Goal: Task Accomplishment & Management: Manage account settings

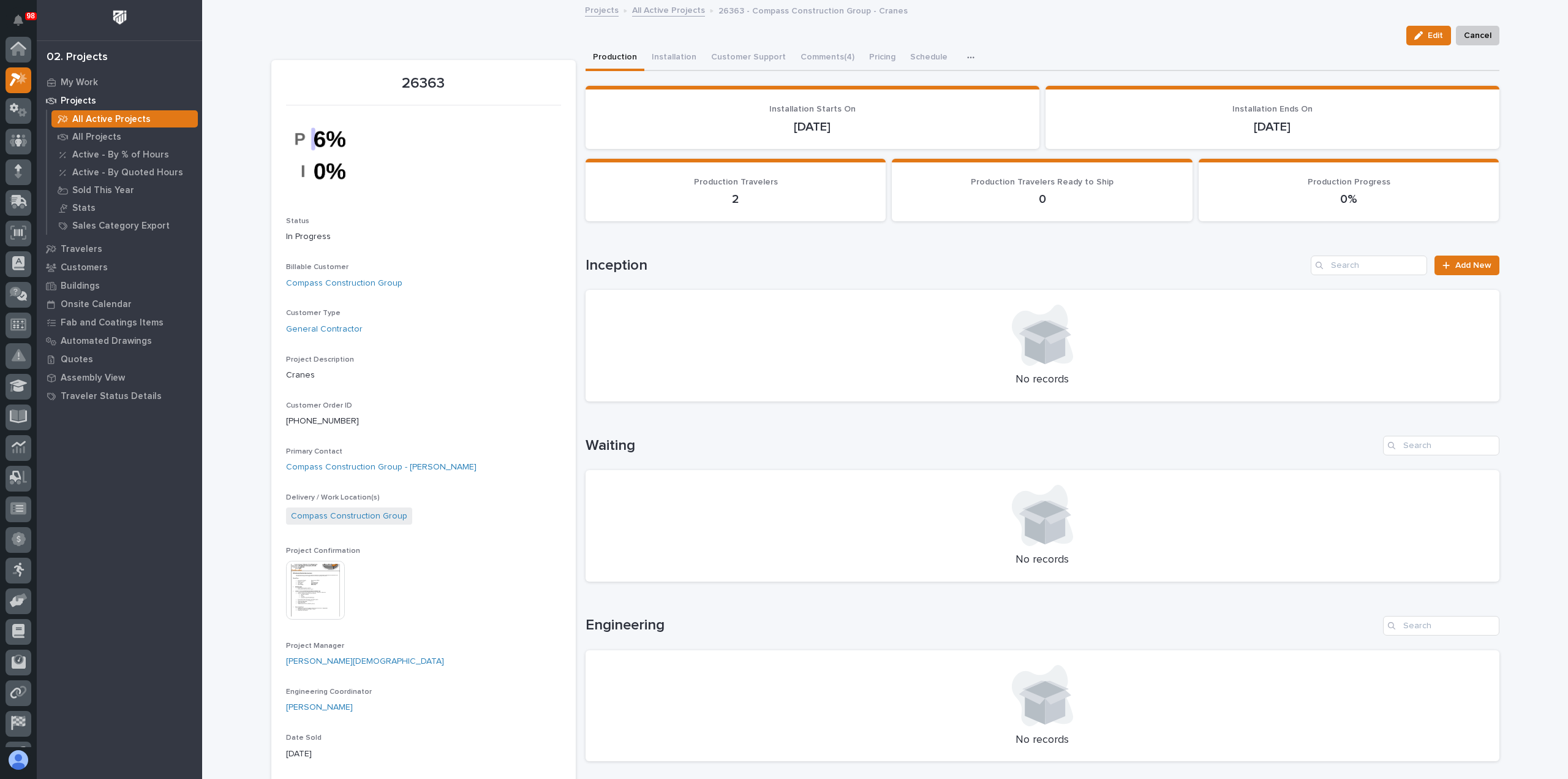
scroll to position [30, 0]
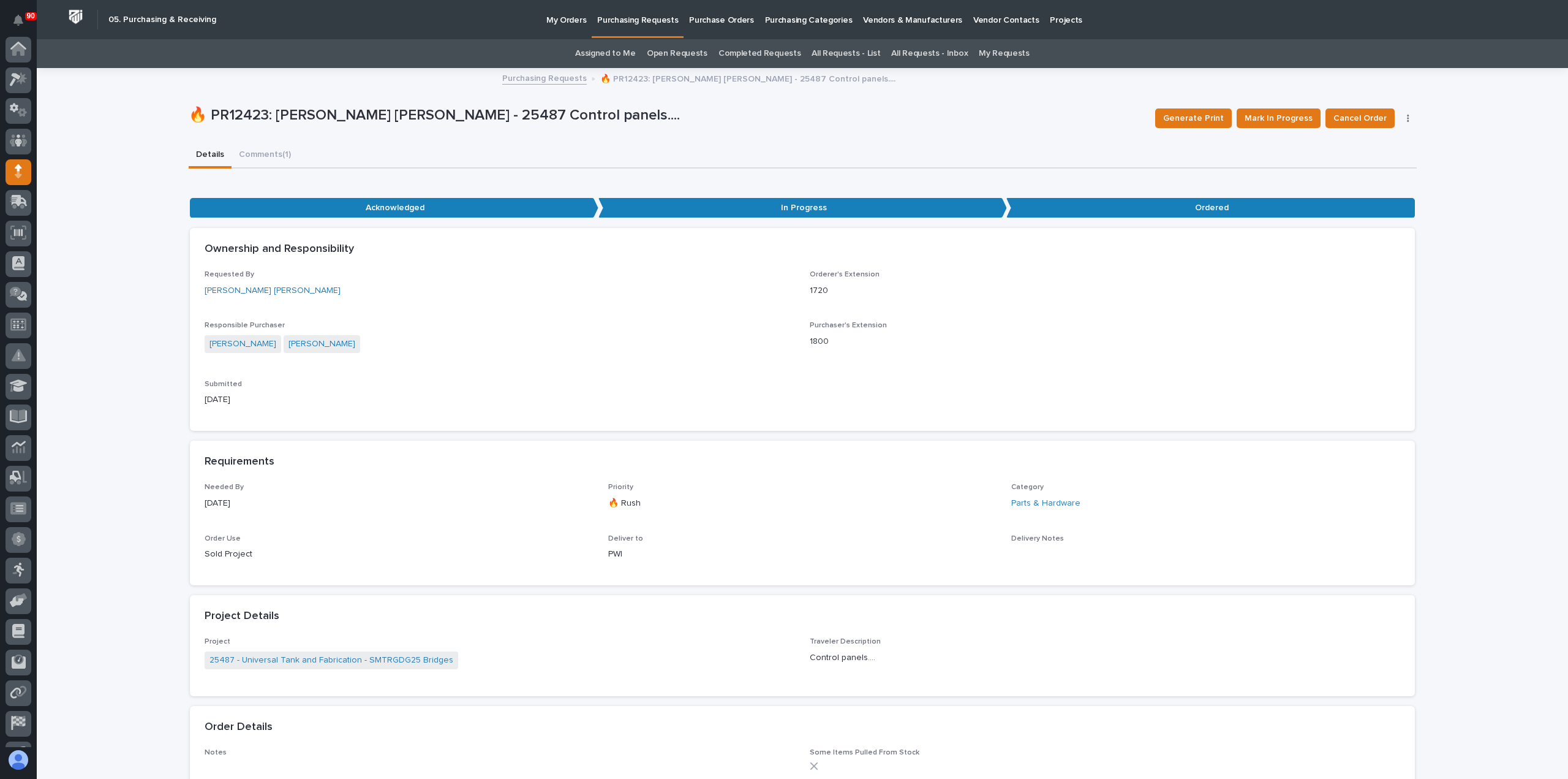
scroll to position [86, 0]
click at [654, 24] on p "Purchasing Requests" at bounding box center [638, 12] width 81 height 26
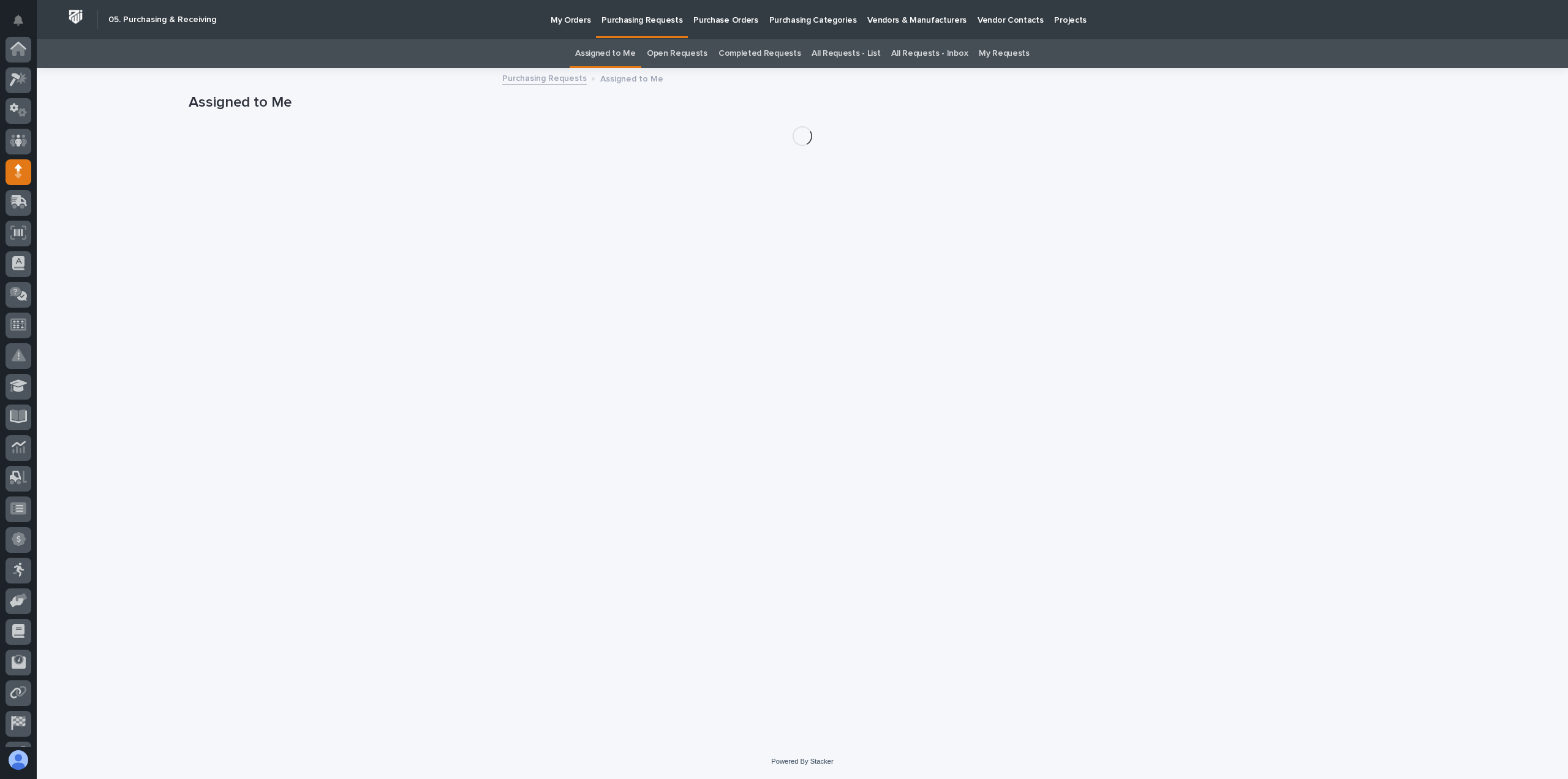
scroll to position [86, 0]
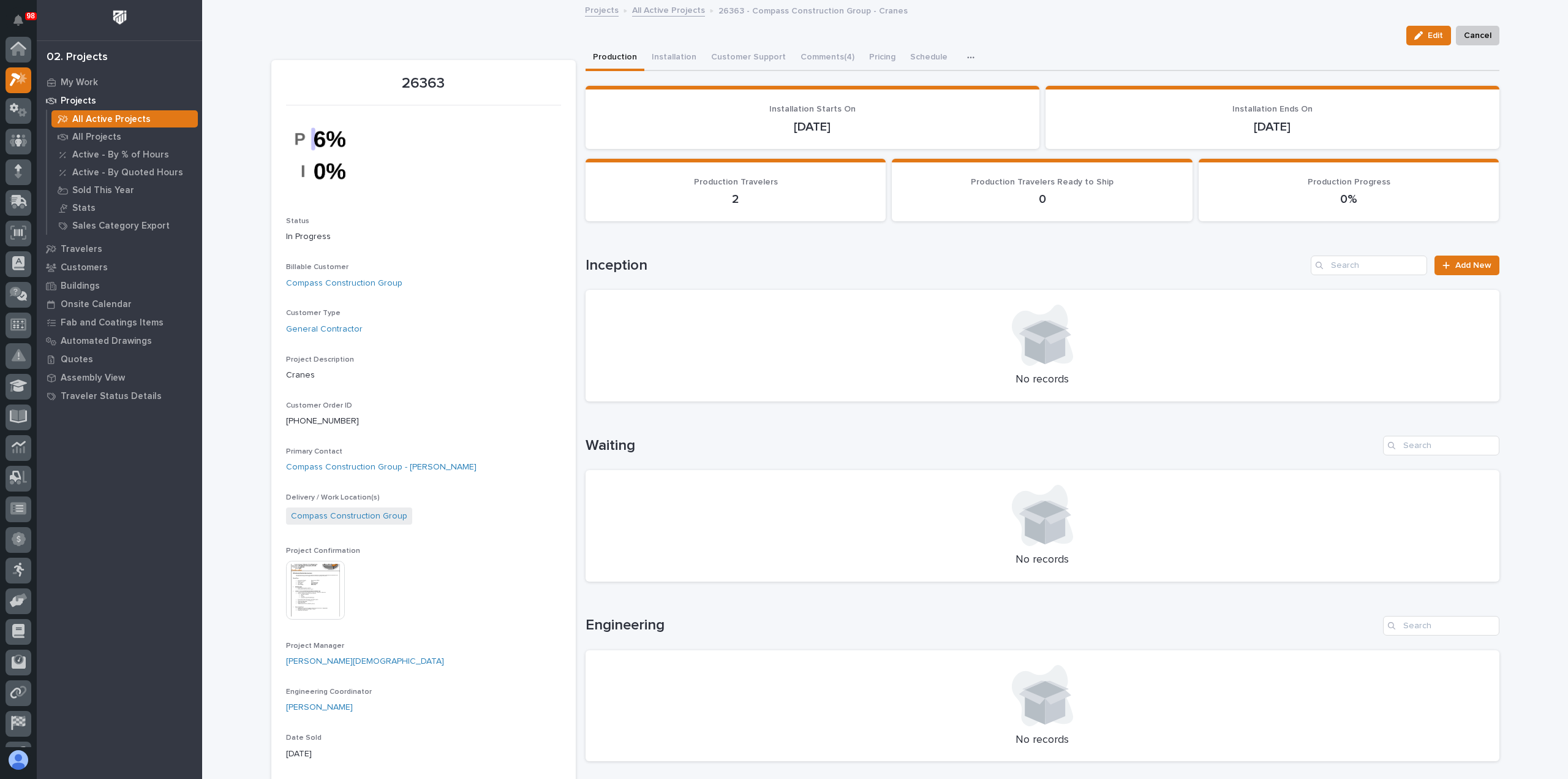
scroll to position [30, 0]
click at [21, 143] on icon at bounding box center [18, 145] width 7 height 7
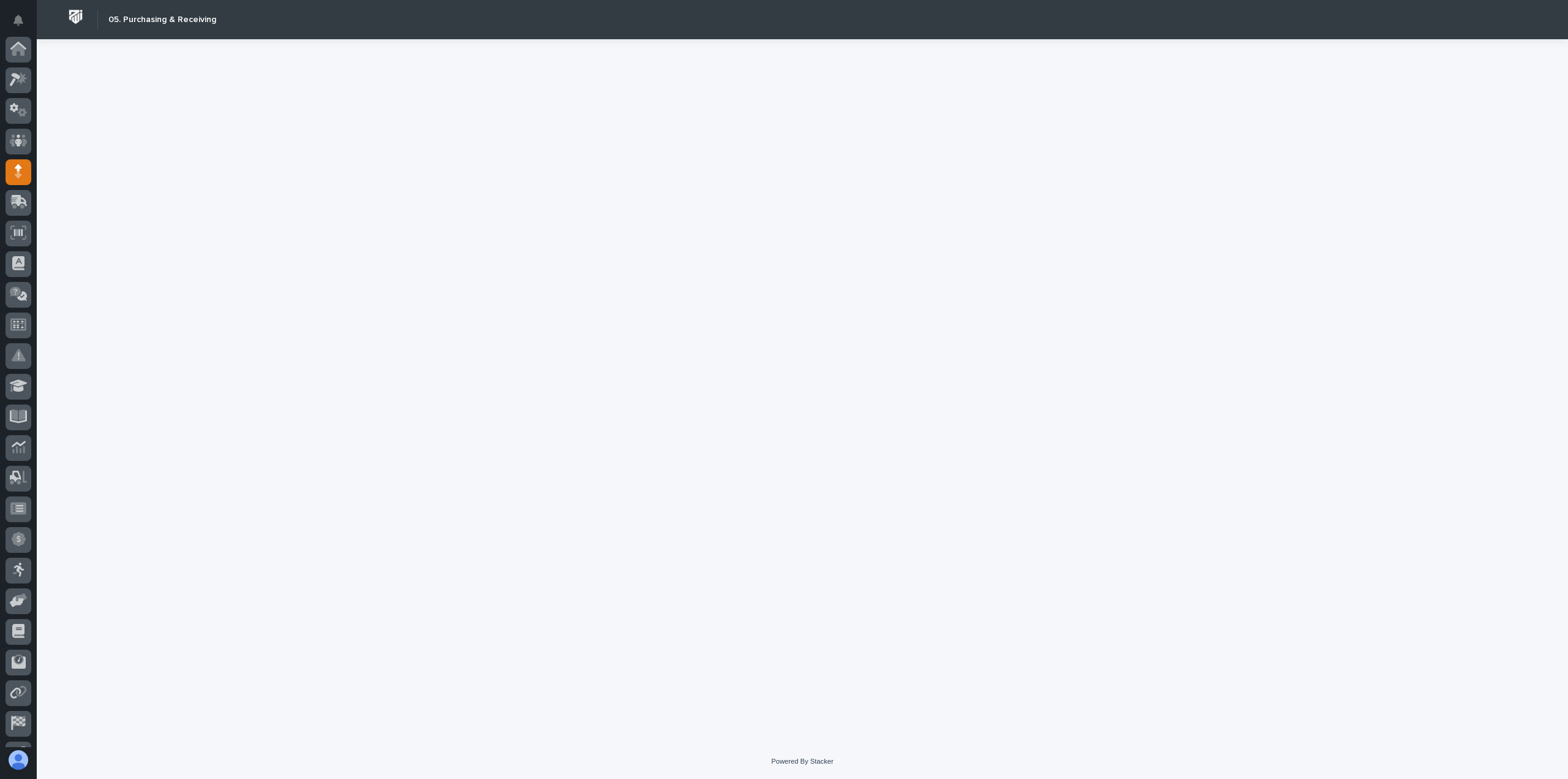
scroll to position [86, 0]
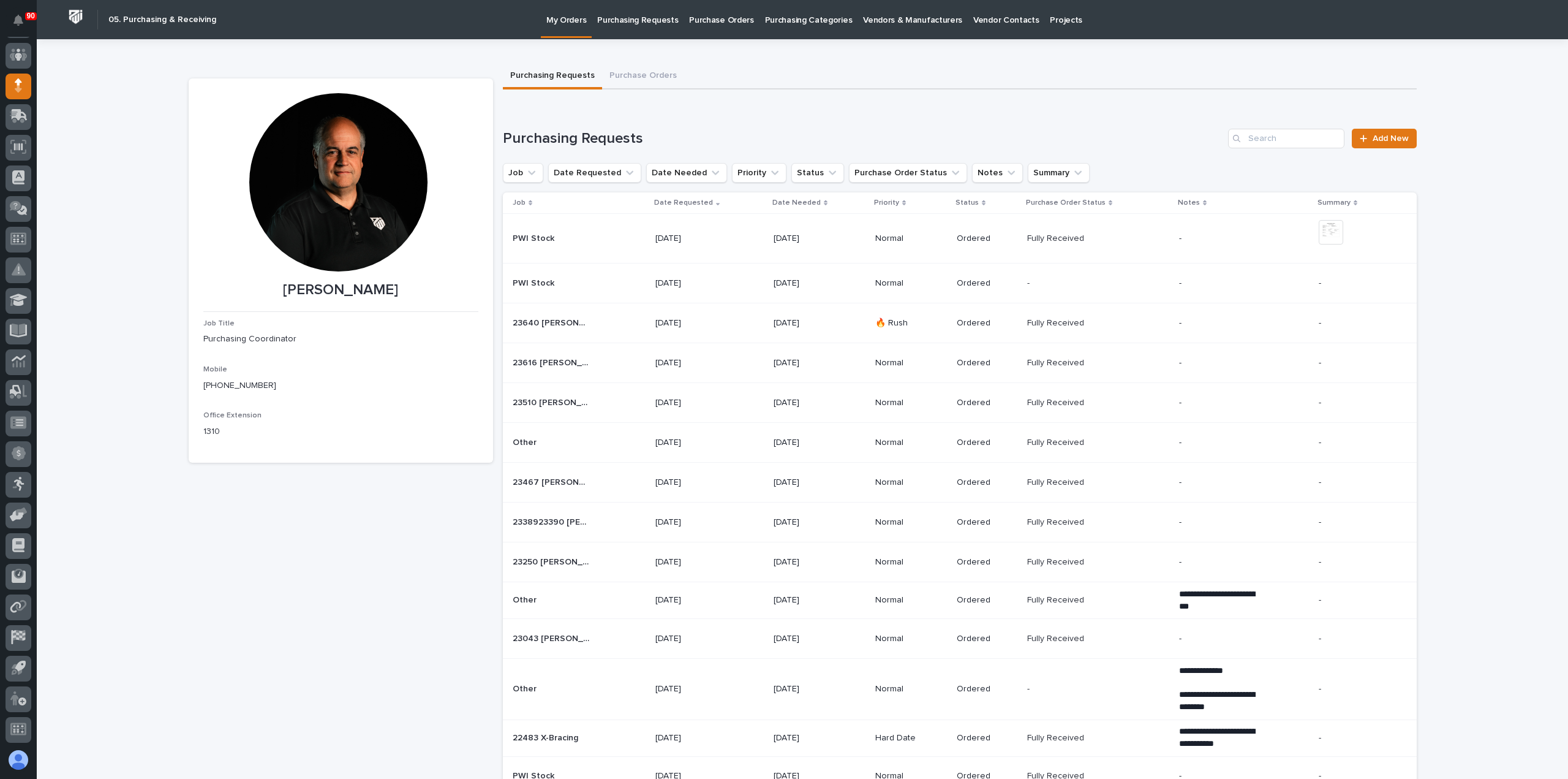
click at [613, 19] on p "Purchasing Requests" at bounding box center [638, 12] width 81 height 26
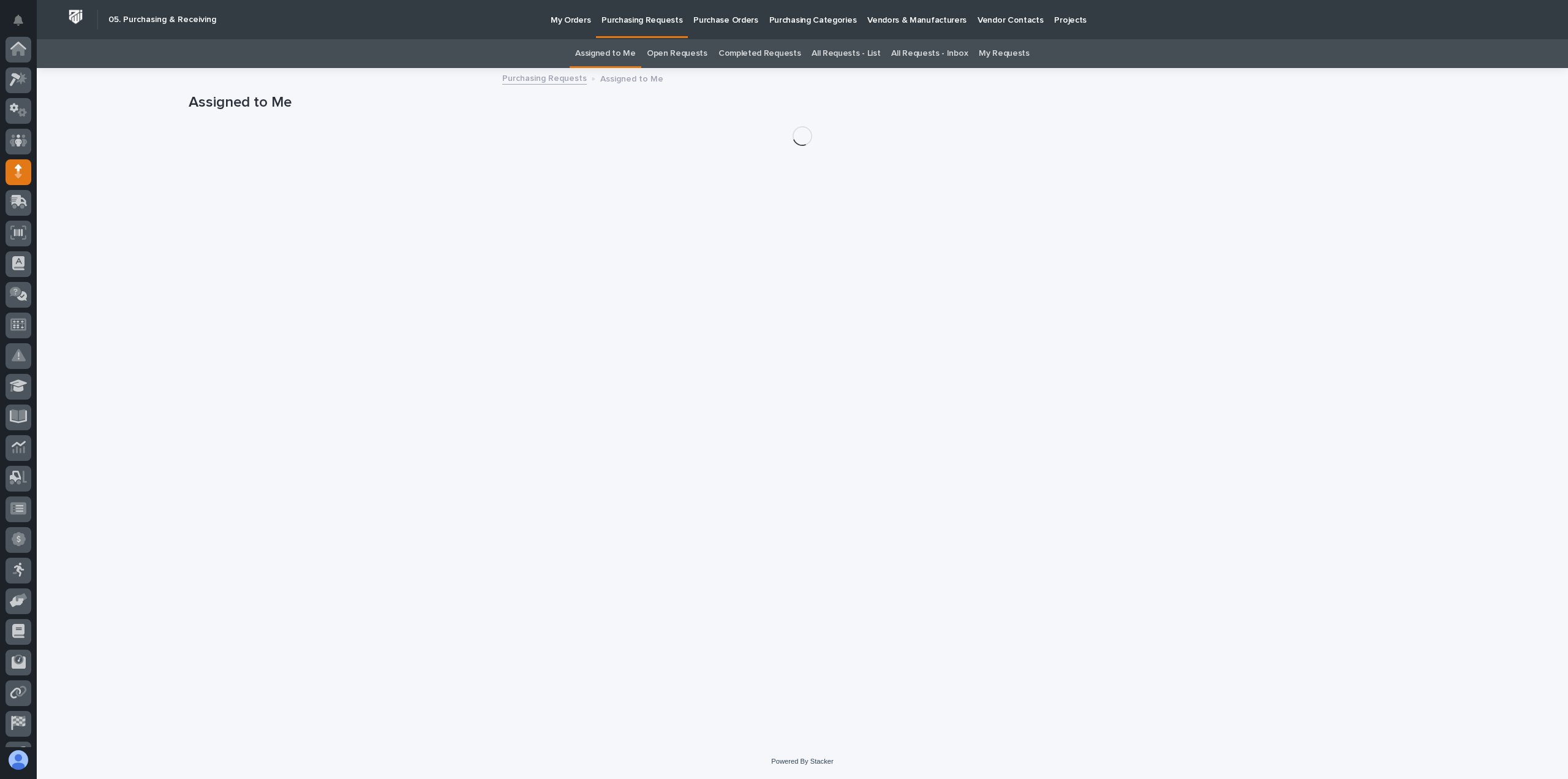
scroll to position [86, 0]
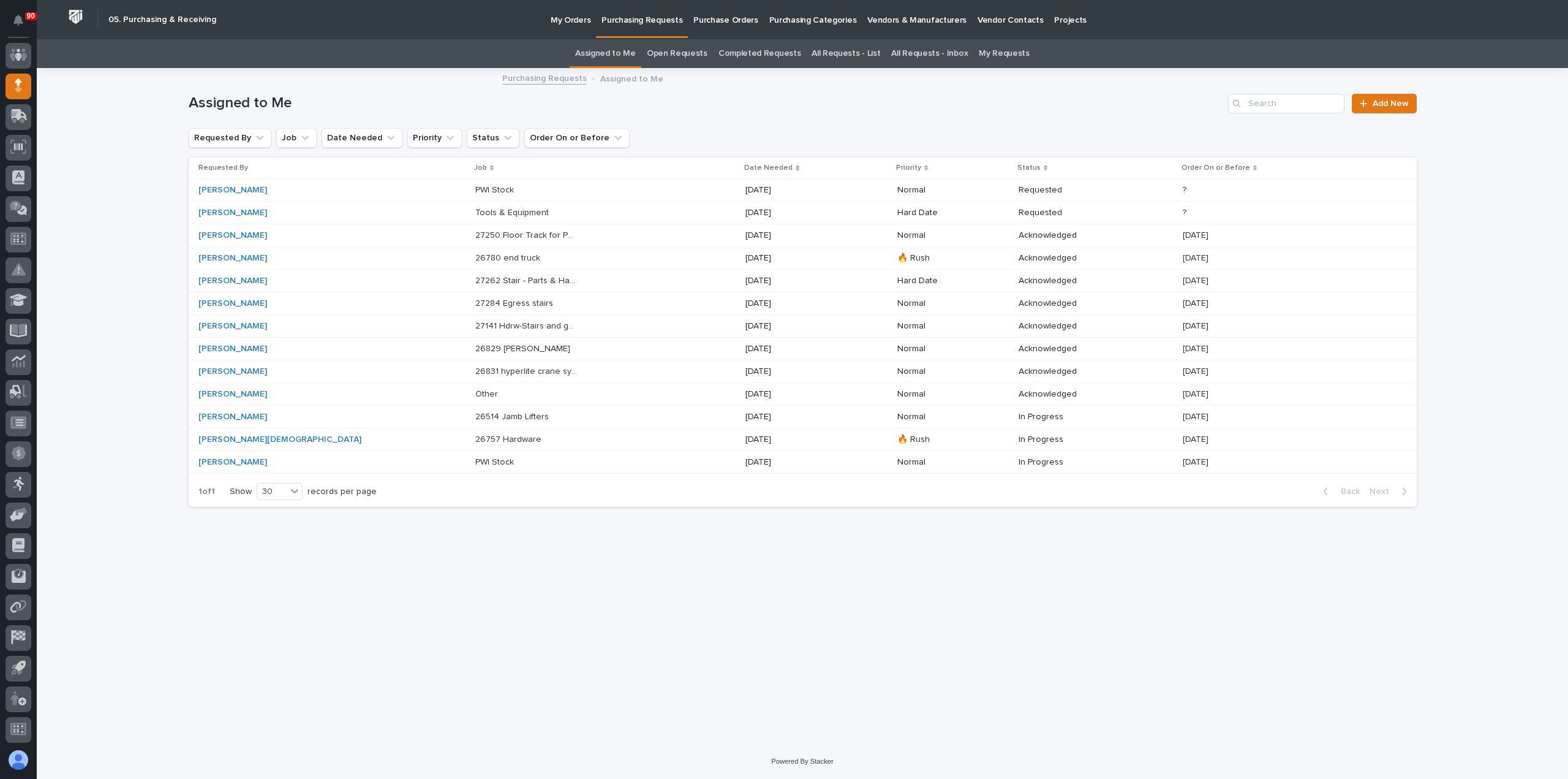
click at [476, 413] on p "26514 Jamb Lifters" at bounding box center [514, 415] width 76 height 13
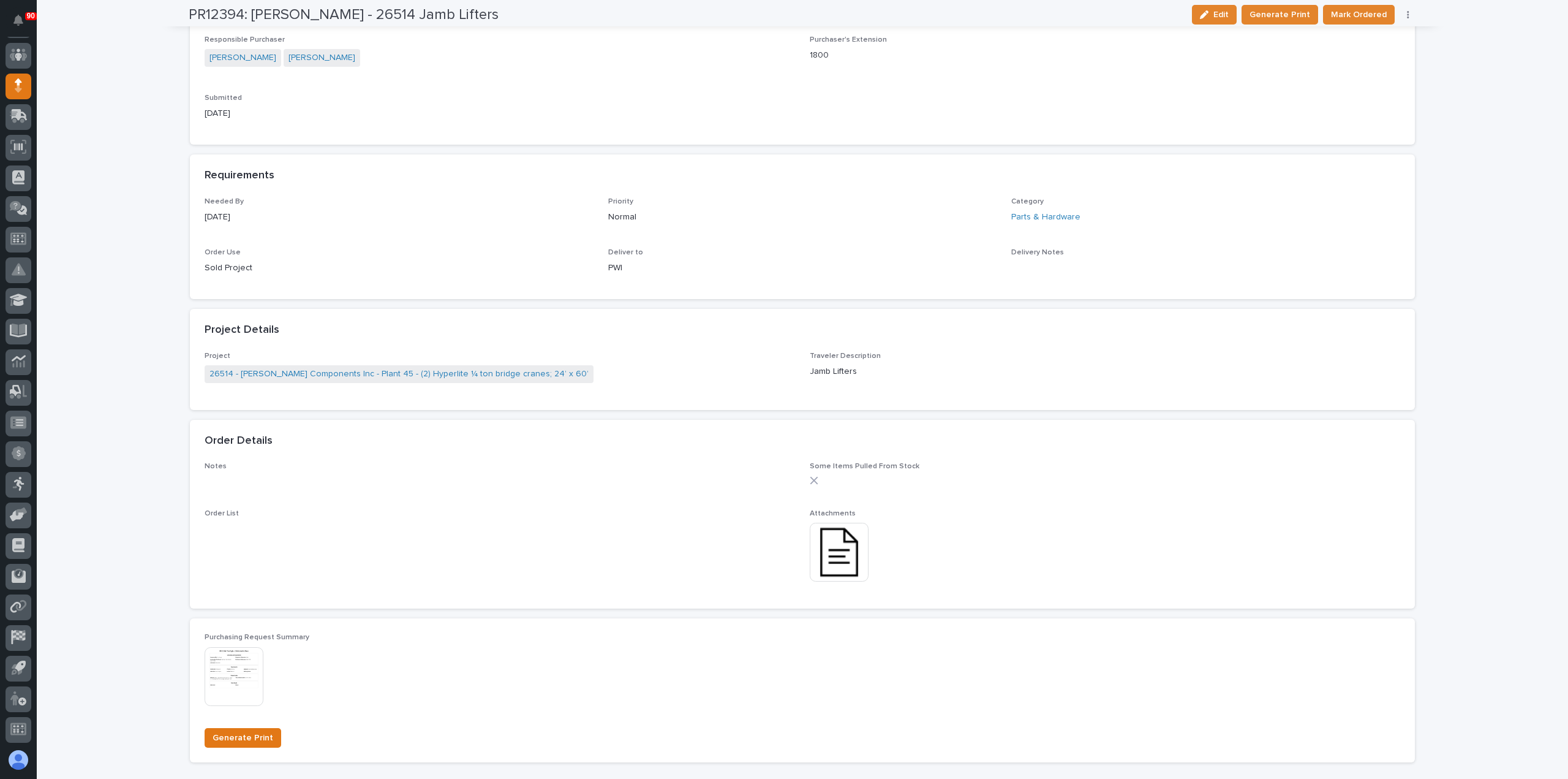
scroll to position [613, 0]
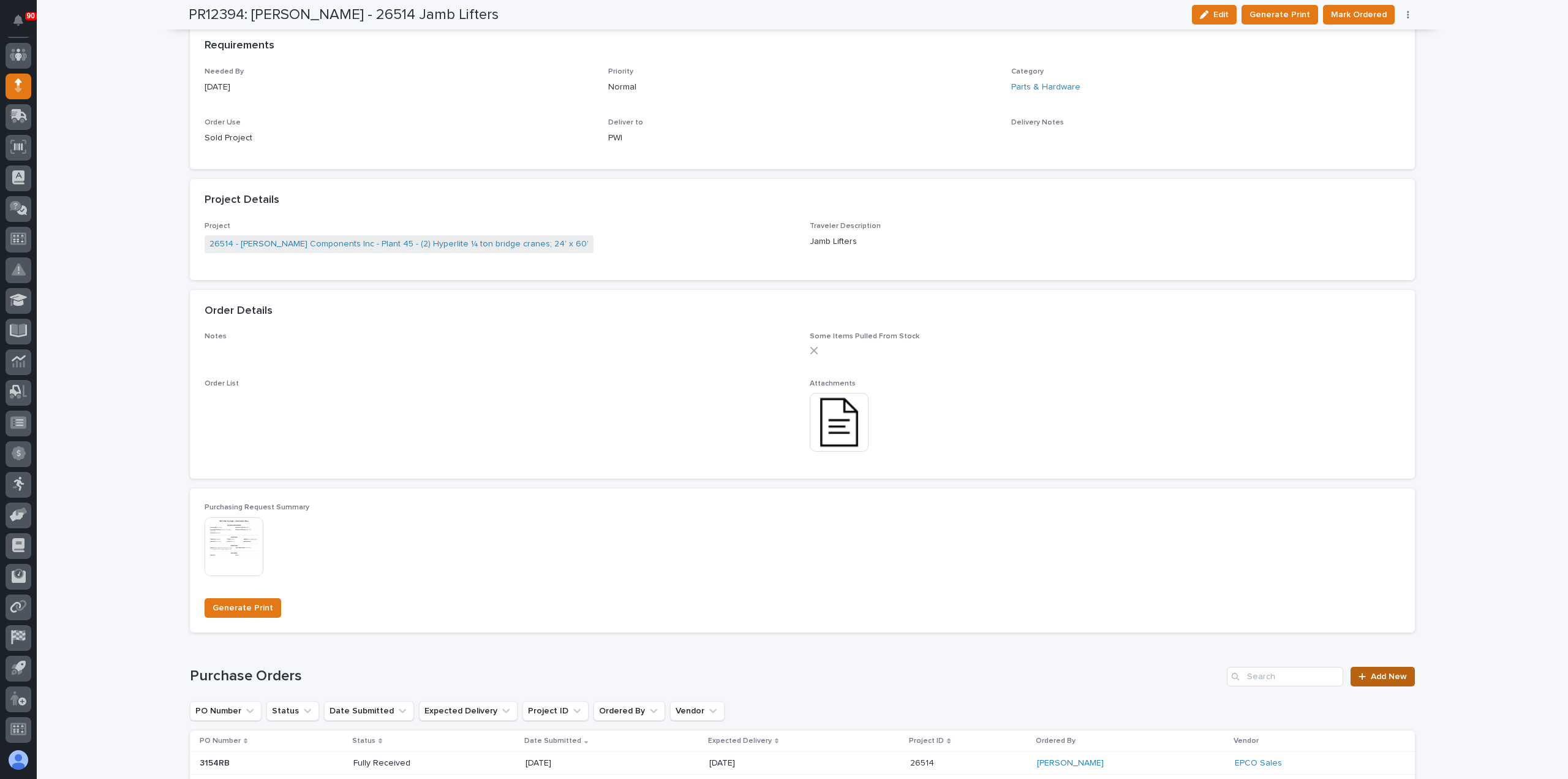
click at [1378, 677] on span "Add New" at bounding box center [1389, 677] width 36 height 8
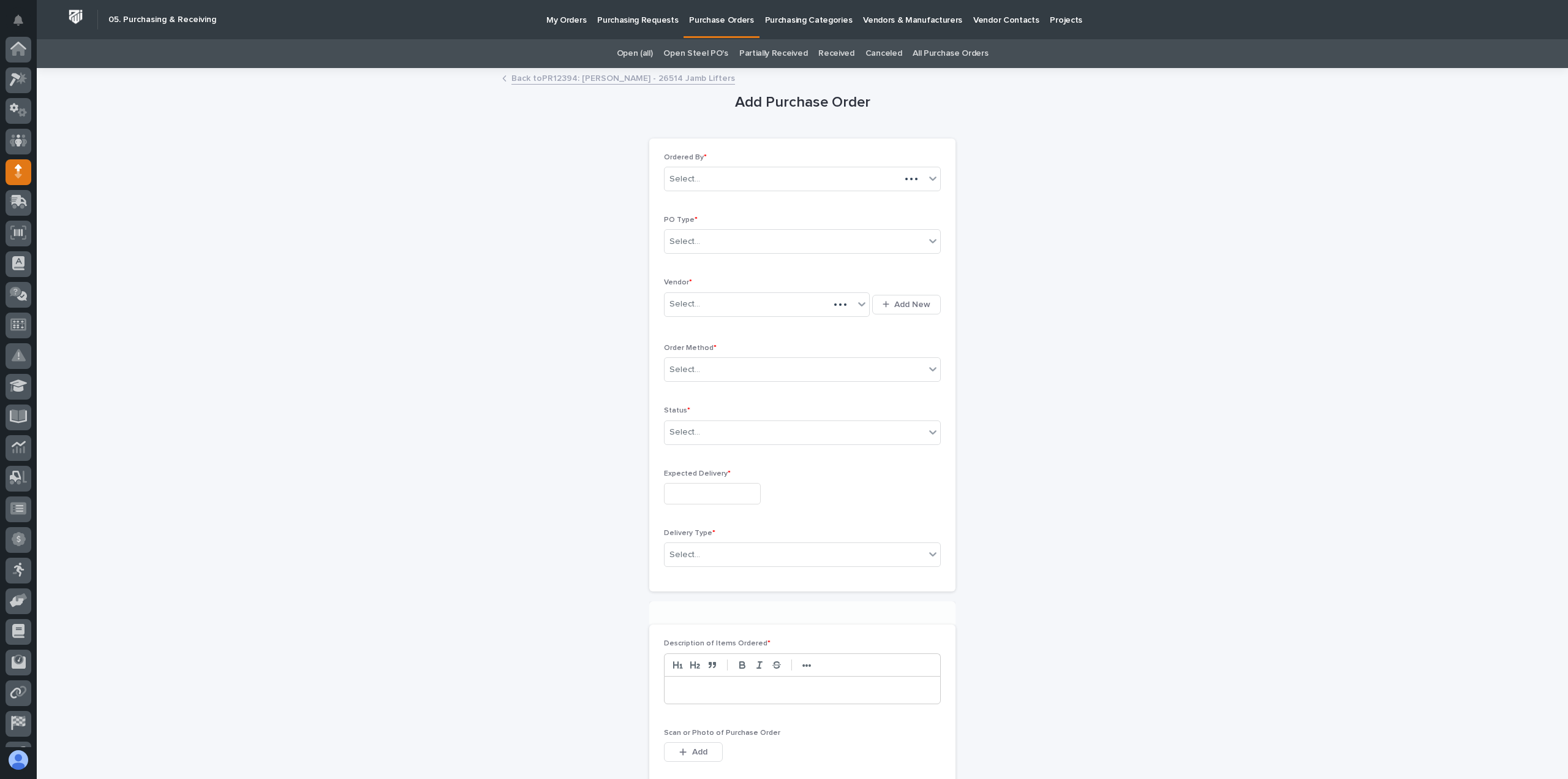
scroll to position [86, 0]
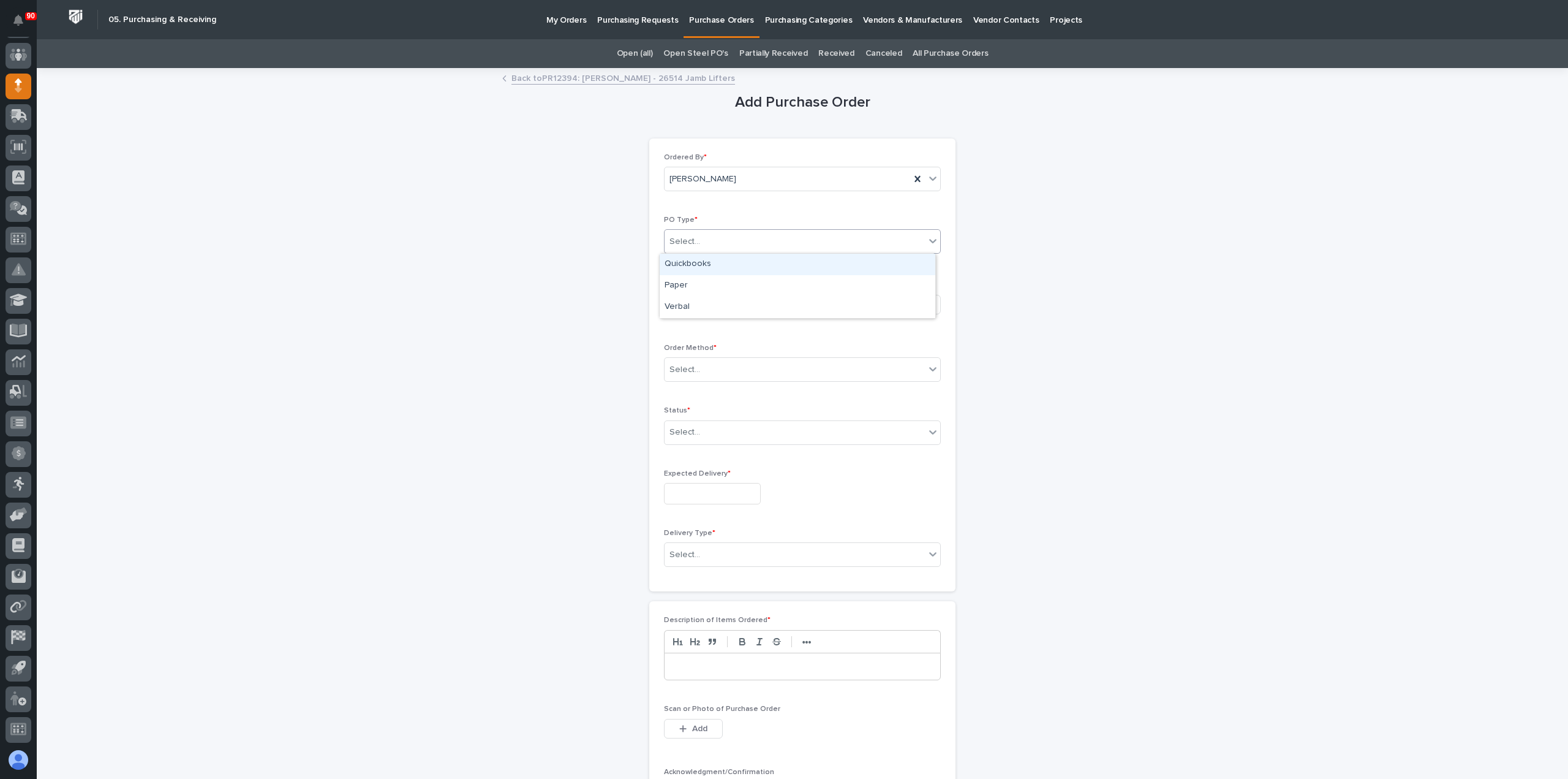
click at [740, 247] on div "Select..." at bounding box center [795, 241] width 260 height 20
drag, startPoint x: 708, startPoint y: 284, endPoint x: 706, endPoint y: 292, distance: 8.2
click at [708, 285] on div "Paper" at bounding box center [797, 285] width 276 height 21
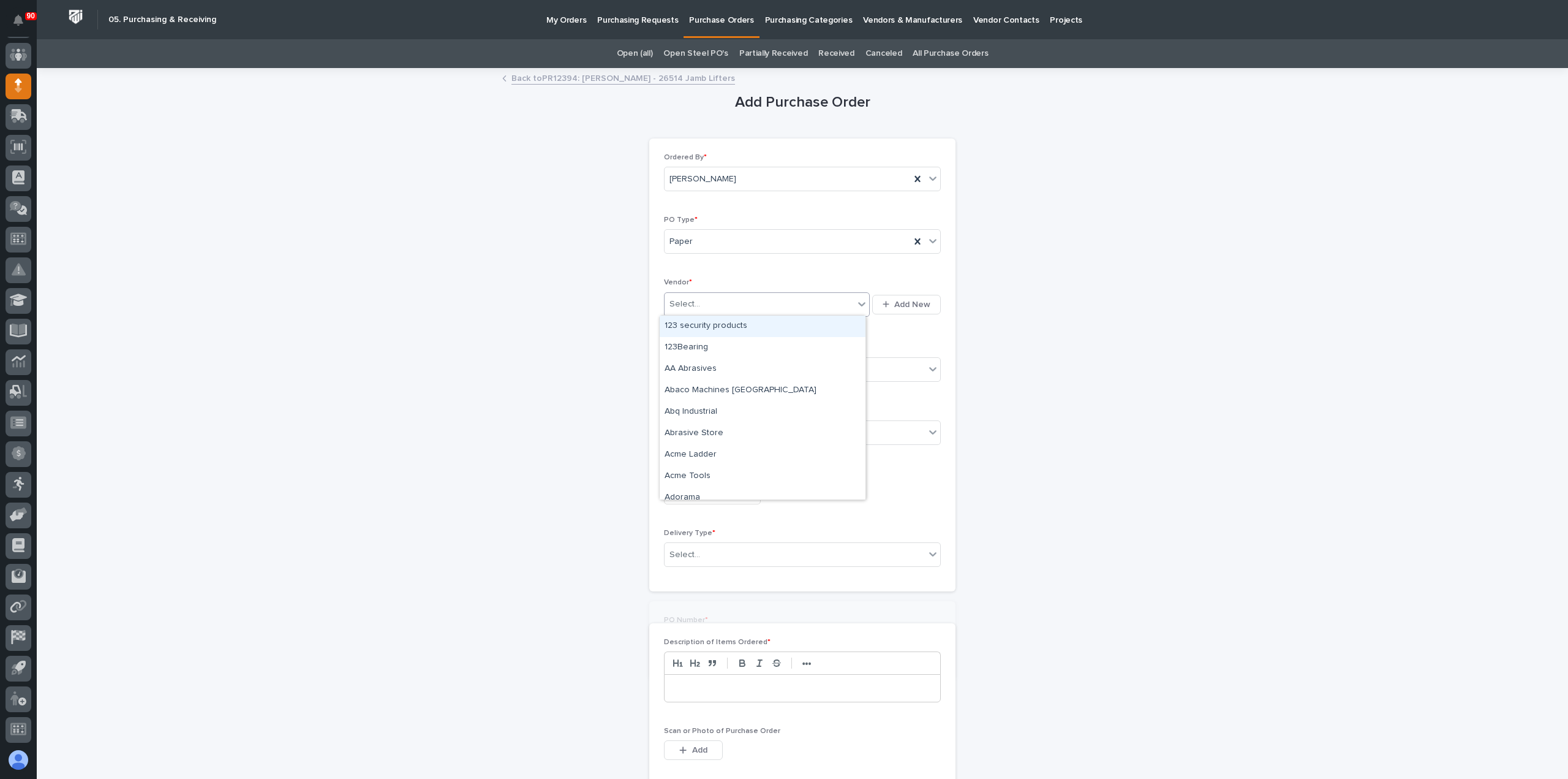
click at [706, 294] on div "Select..." at bounding box center [759, 304] width 189 height 20
type input "***"
click at [722, 325] on div "[PERSON_NAME]" at bounding box center [762, 326] width 206 height 21
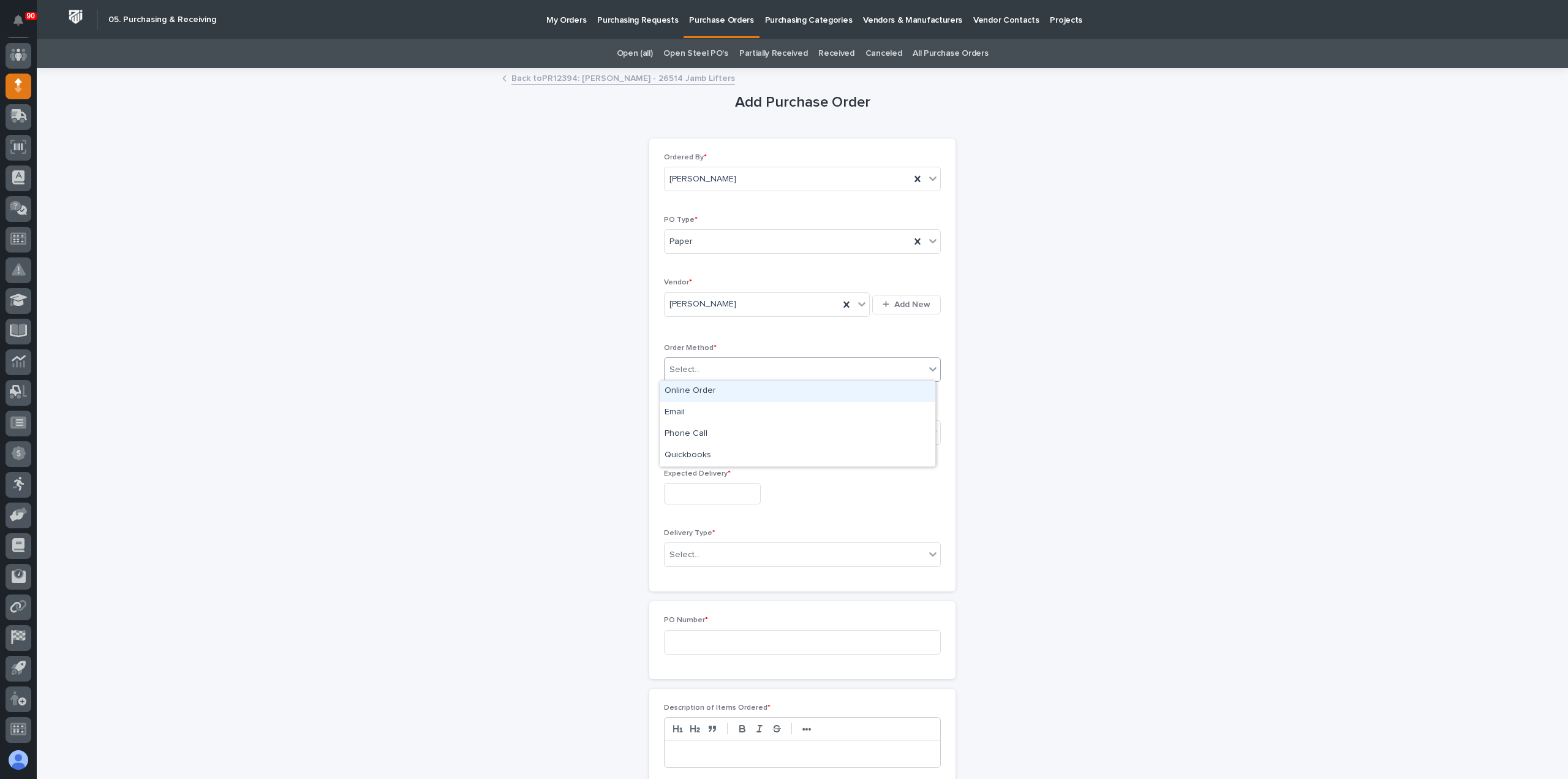
drag, startPoint x: 718, startPoint y: 364, endPoint x: 728, endPoint y: 382, distance: 20.6
click at [718, 364] on div "Select..." at bounding box center [795, 369] width 260 height 20
click at [697, 412] on div "Email" at bounding box center [797, 412] width 276 height 21
click at [710, 368] on div "Email" at bounding box center [787, 369] width 246 height 20
click at [693, 386] on div "Online Order" at bounding box center [797, 391] width 276 height 21
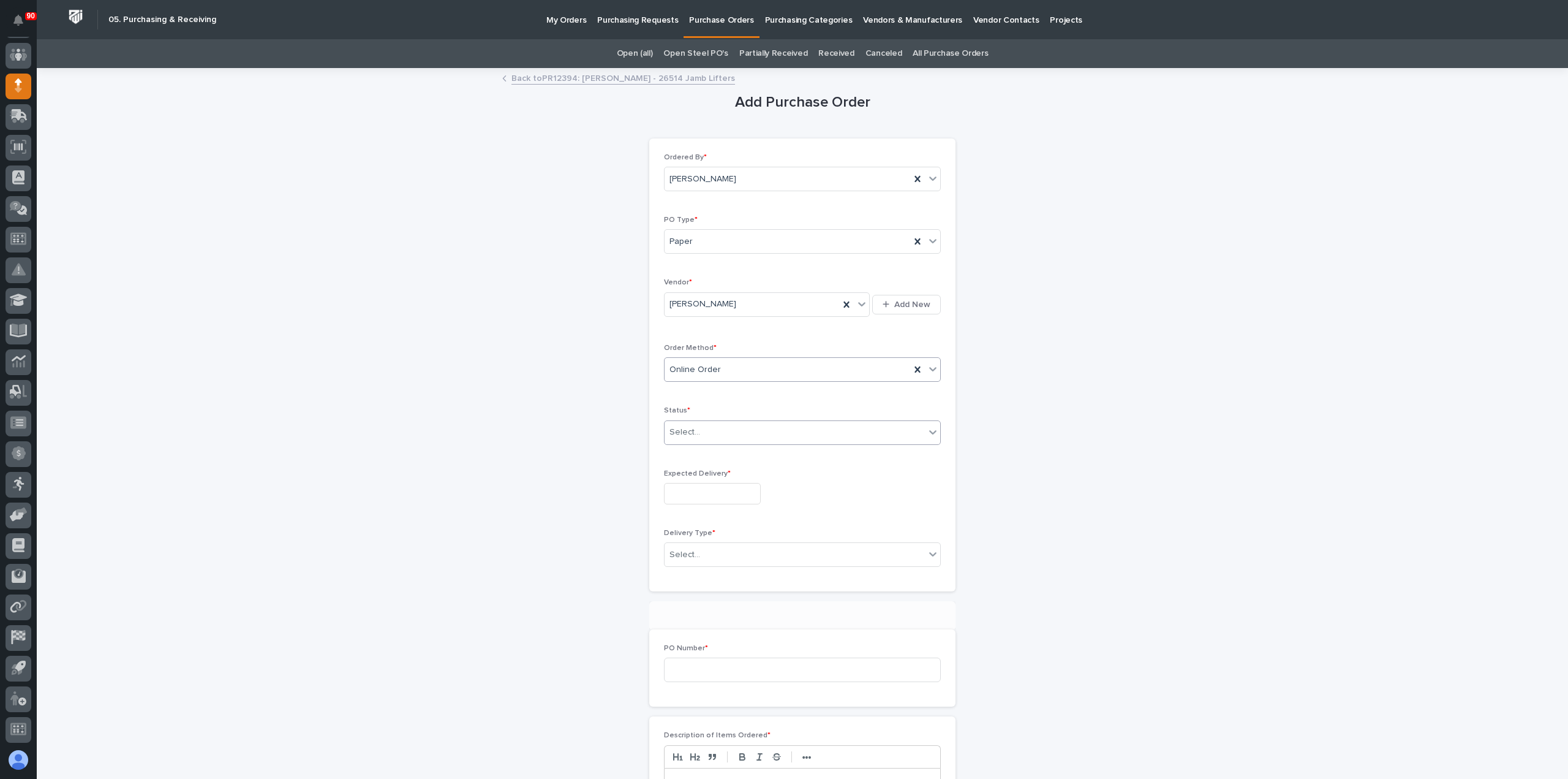
drag, startPoint x: 711, startPoint y: 427, endPoint x: 712, endPoint y: 433, distance: 6.1
click at [711, 429] on div "Select..." at bounding box center [795, 432] width 260 height 20
click at [690, 476] on div "Submitted" at bounding box center [797, 475] width 276 height 21
click at [694, 493] on input "text" at bounding box center [712, 493] width 97 height 21
click at [700, 428] on div "1" at bounding box center [704, 431] width 17 height 17
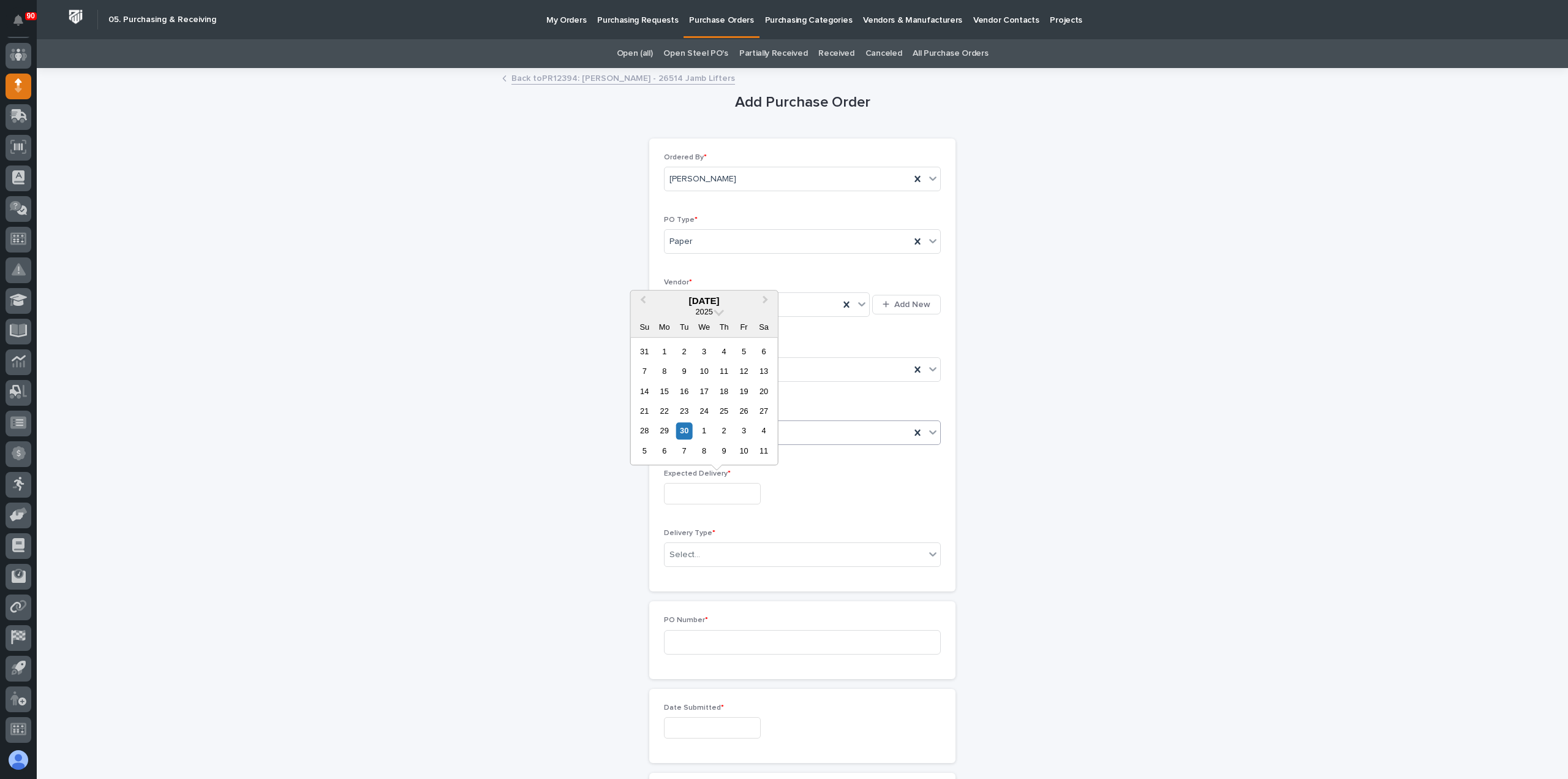
type input "**********"
click at [694, 550] on div "Select..." at bounding box center [802, 554] width 277 height 24
click at [703, 571] on div "Deliver to PWI" at bounding box center [797, 575] width 276 height 21
drag, startPoint x: 696, startPoint y: 647, endPoint x: 744, endPoint y: 646, distance: 48.0
click at [698, 647] on input at bounding box center [802, 642] width 277 height 24
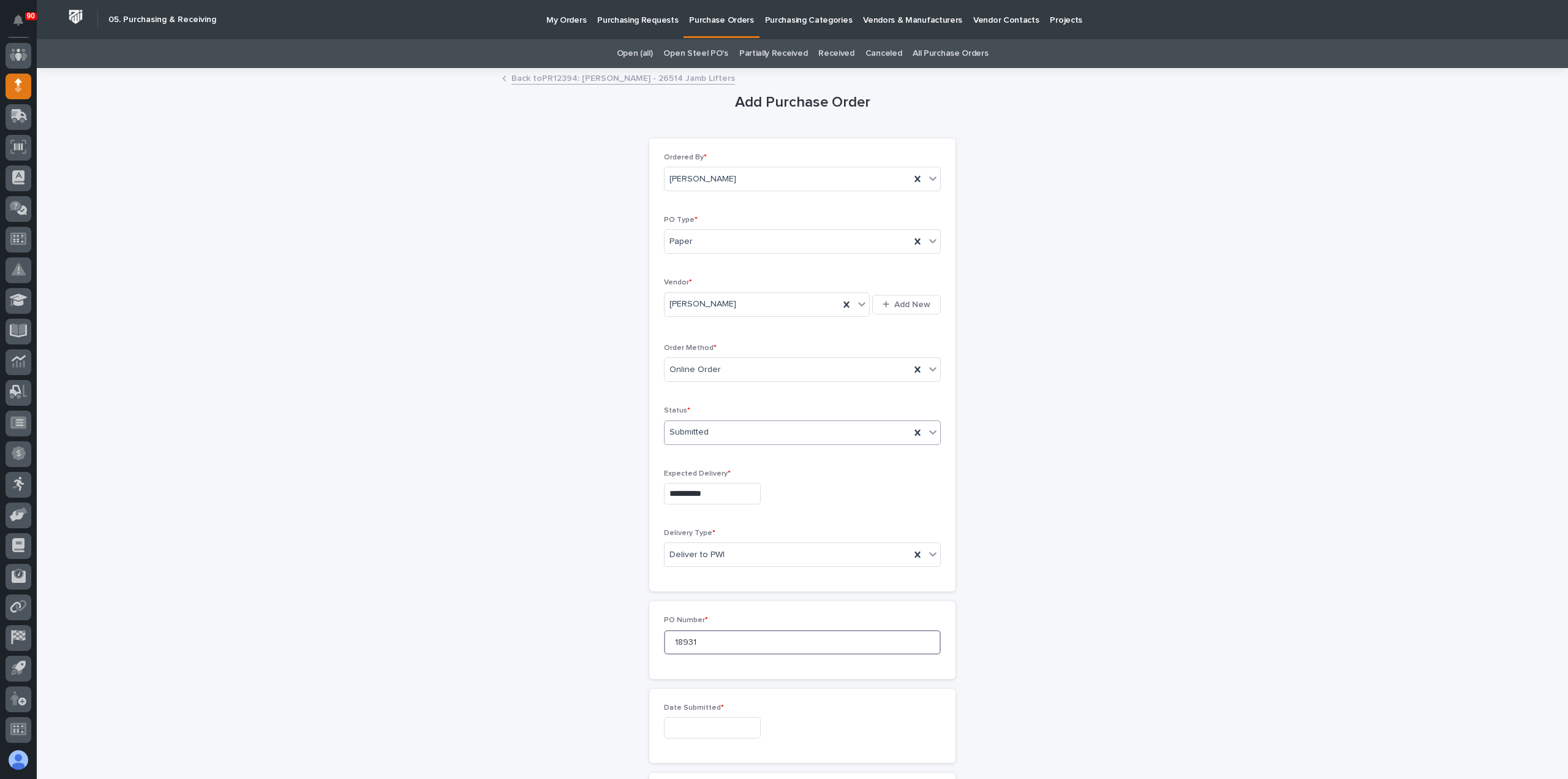
type input "18931"
drag, startPoint x: 676, startPoint y: 727, endPoint x: 685, endPoint y: 722, distance: 10.3
click at [676, 727] on input "text" at bounding box center [712, 727] width 97 height 21
click at [680, 663] on div "30" at bounding box center [685, 664] width 17 height 17
type input "**********"
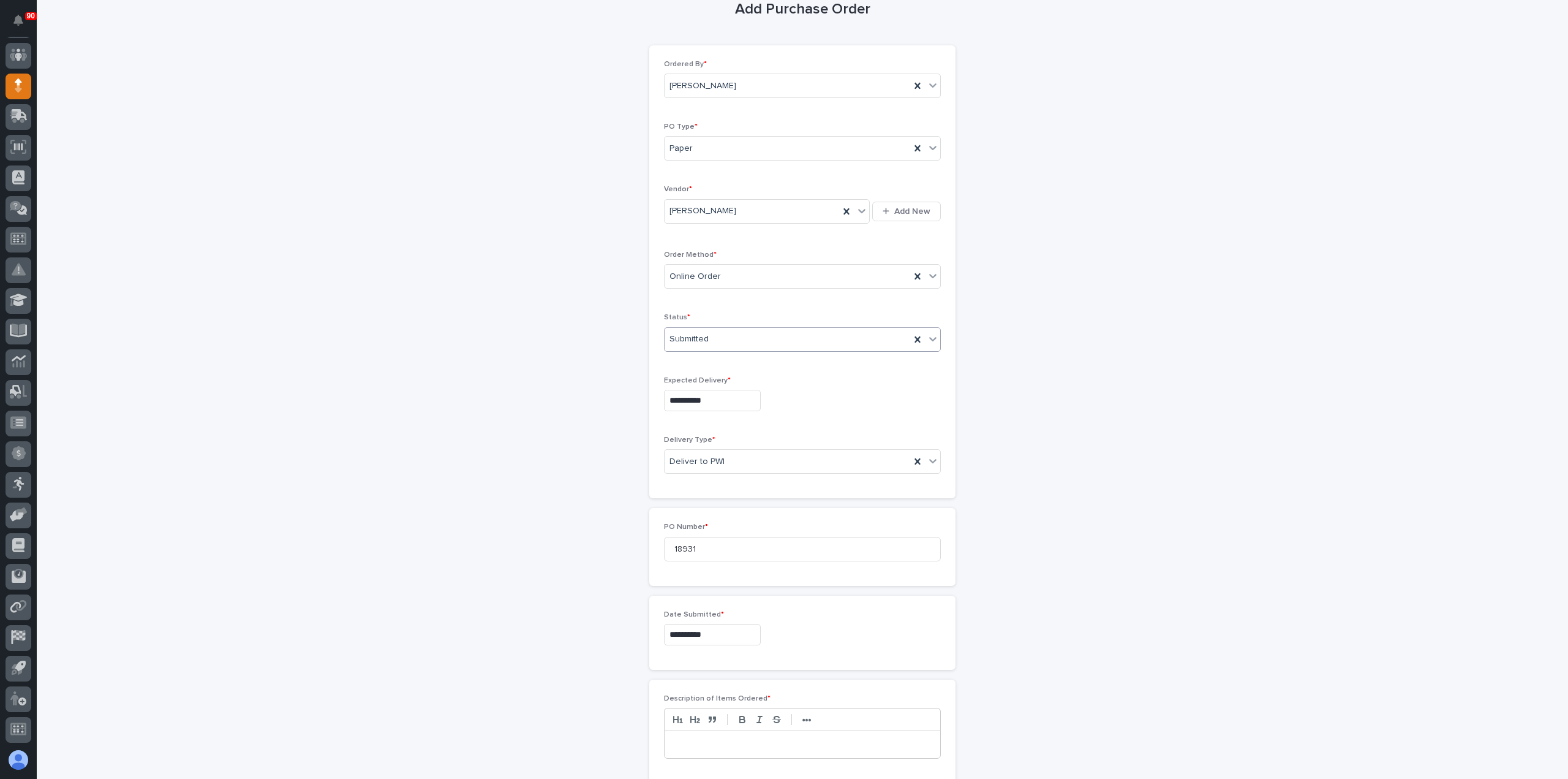
scroll to position [183, 0]
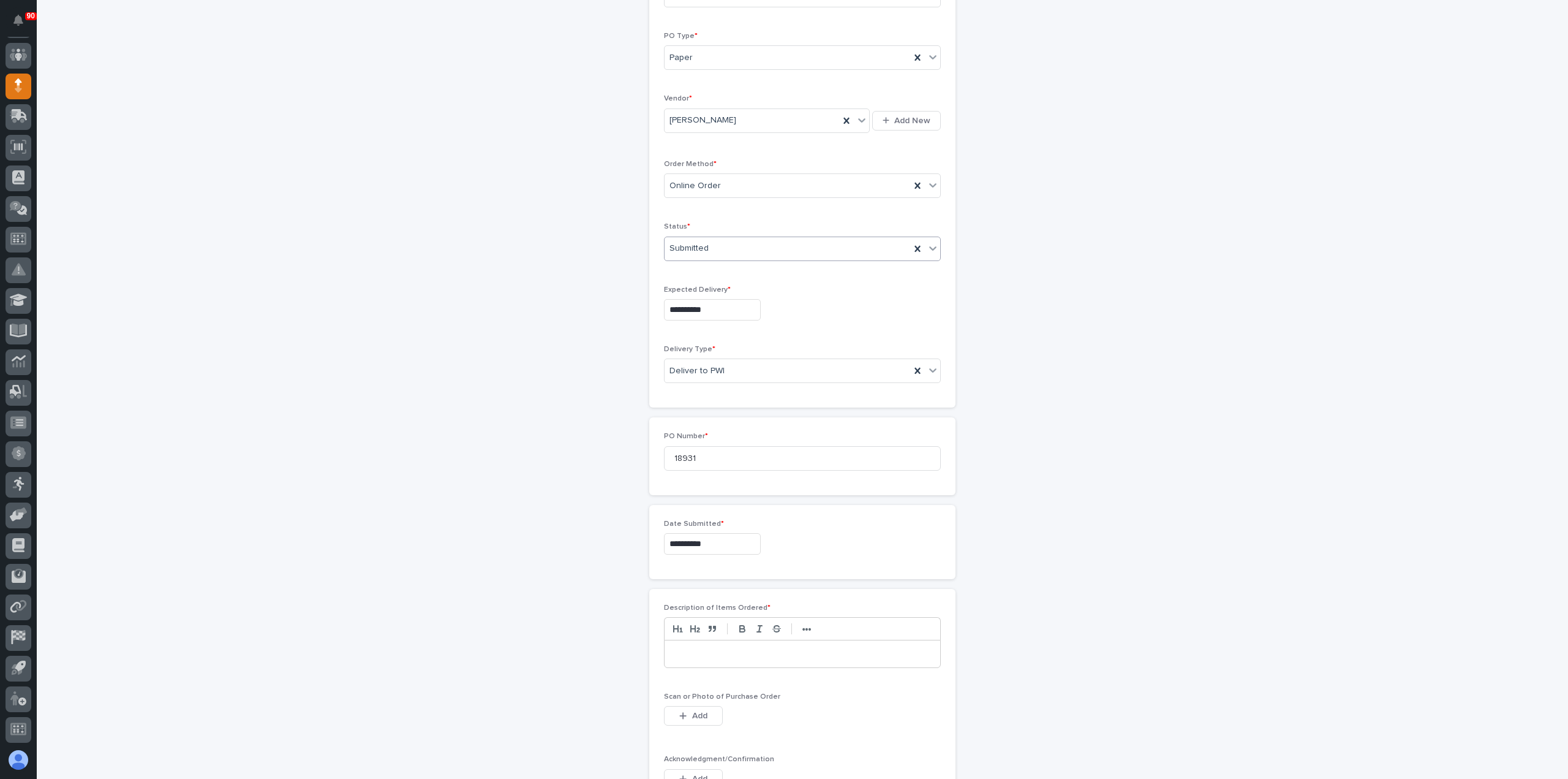
click at [725, 650] on p at bounding box center [802, 654] width 258 height 12
click at [692, 710] on span "Add" at bounding box center [700, 716] width 15 height 11
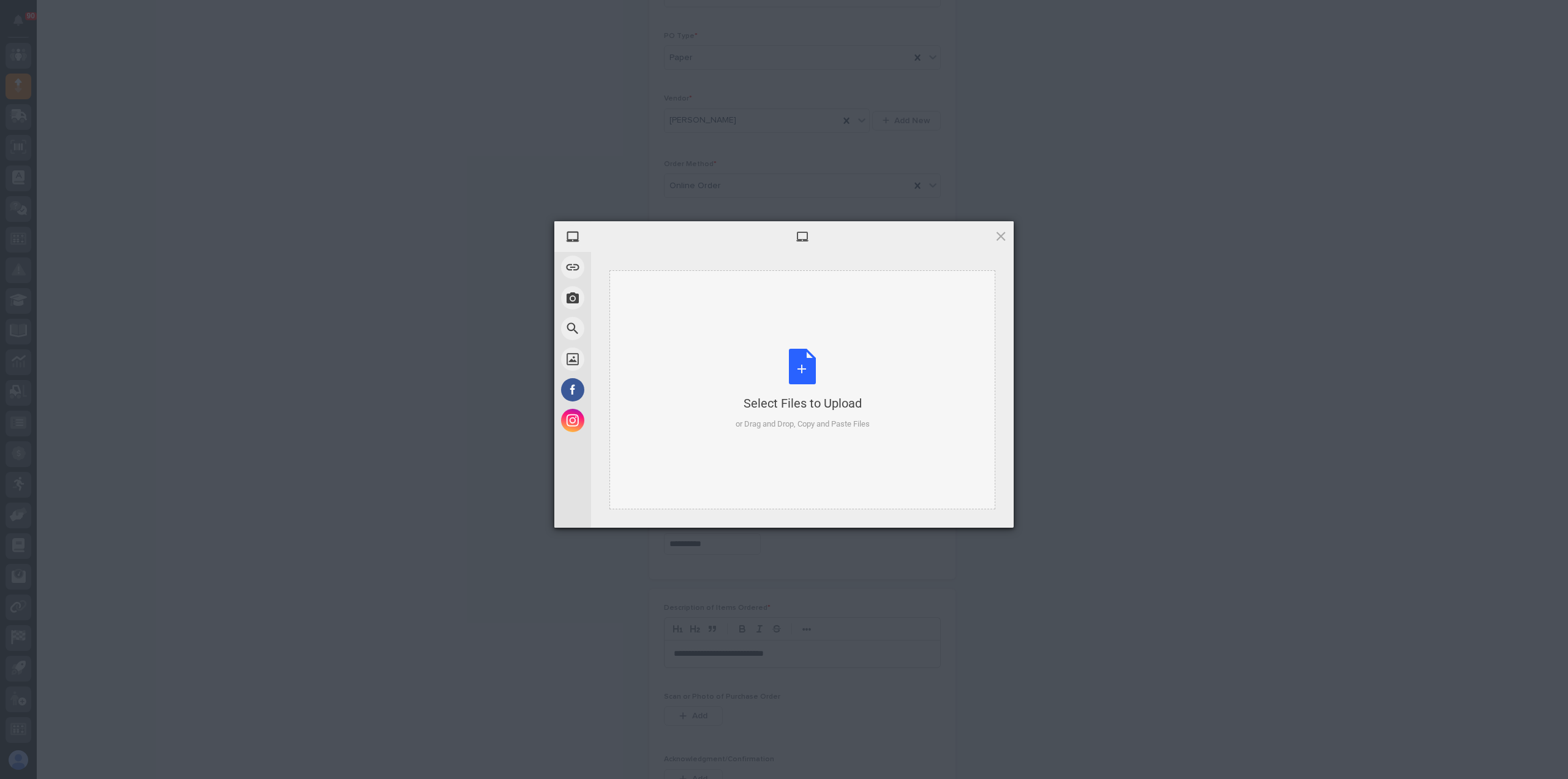
click at [796, 378] on div "Select Files to Upload or Drag and Drop, Copy and Paste Files" at bounding box center [803, 389] width 134 height 82
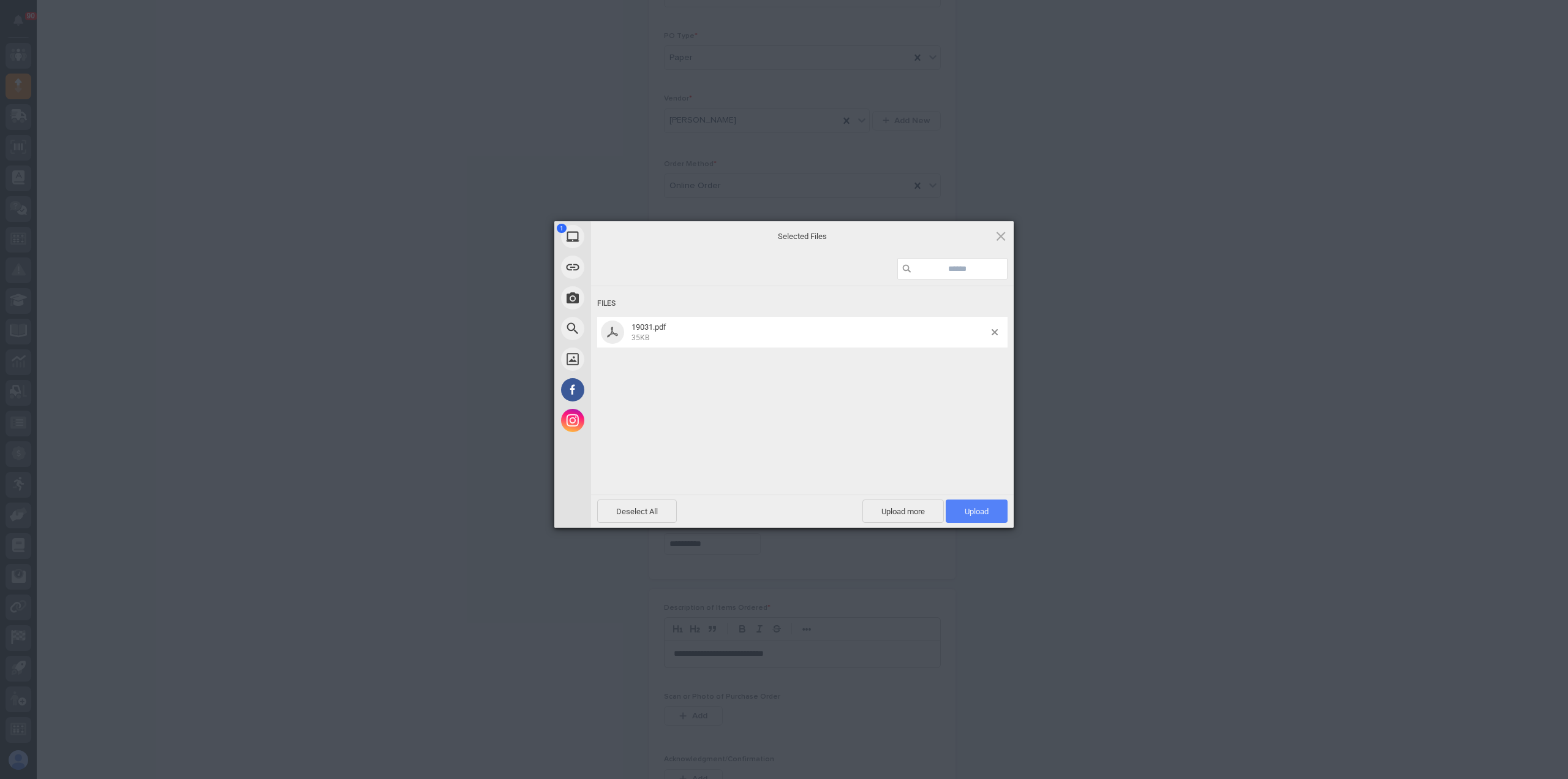
click at [968, 509] on span "Upload 1" at bounding box center [977, 511] width 24 height 9
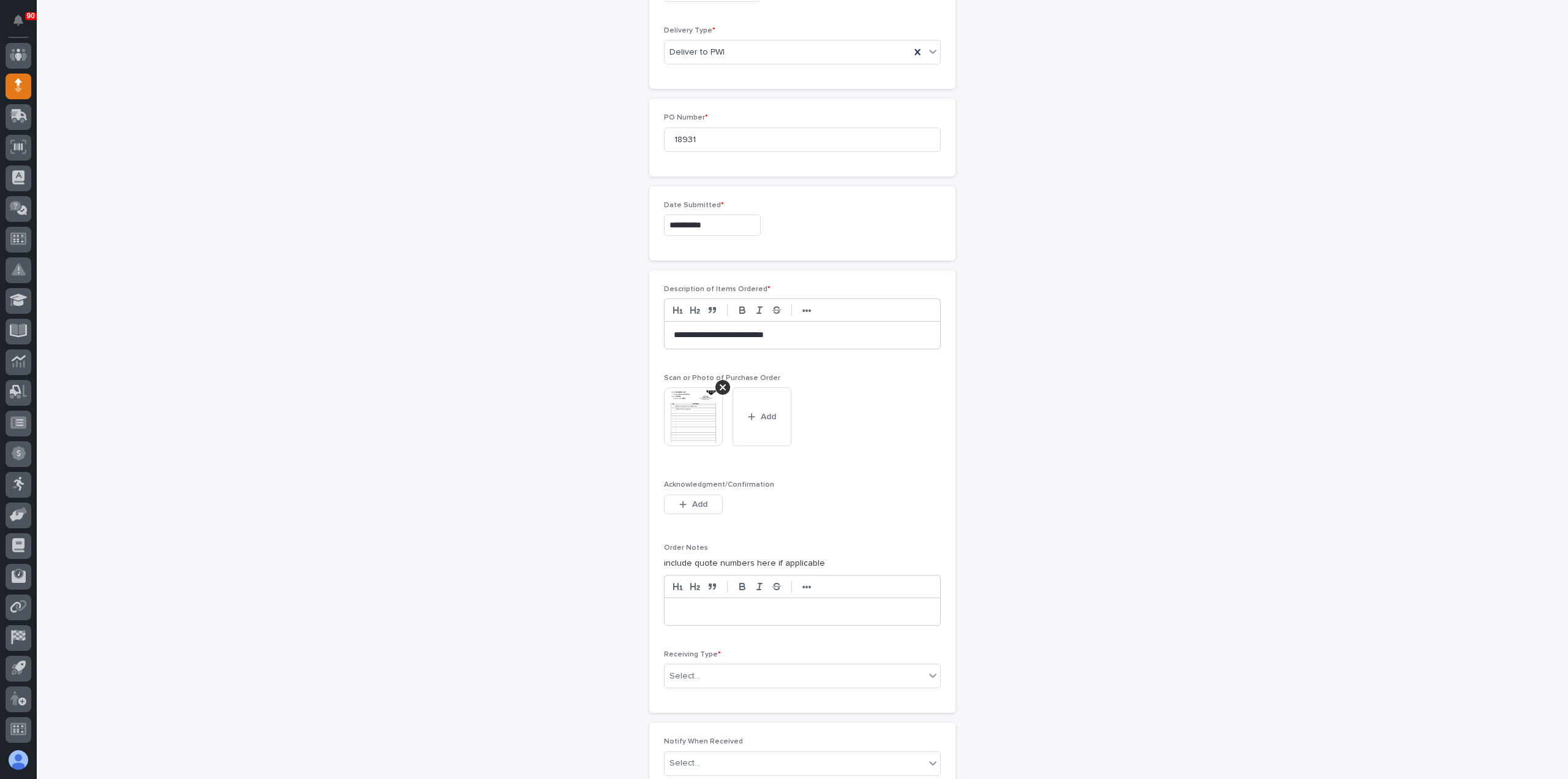
scroll to position [573, 0]
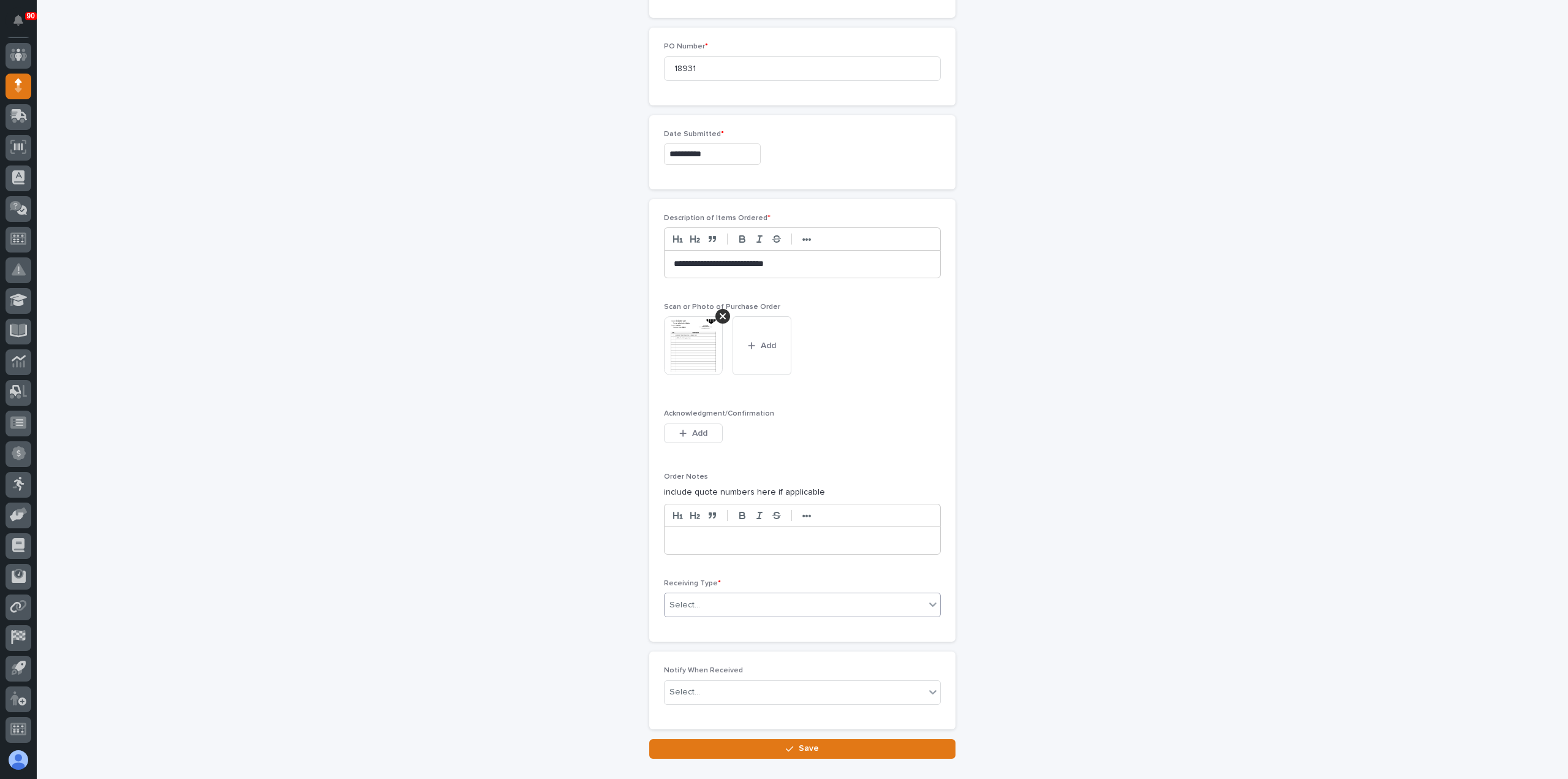
drag, startPoint x: 703, startPoint y: 604, endPoint x: 711, endPoint y: 609, distance: 9.4
click at [702, 606] on div "Select..." at bounding box center [795, 605] width 260 height 20
click at [697, 706] on div "Other" at bounding box center [797, 709] width 276 height 21
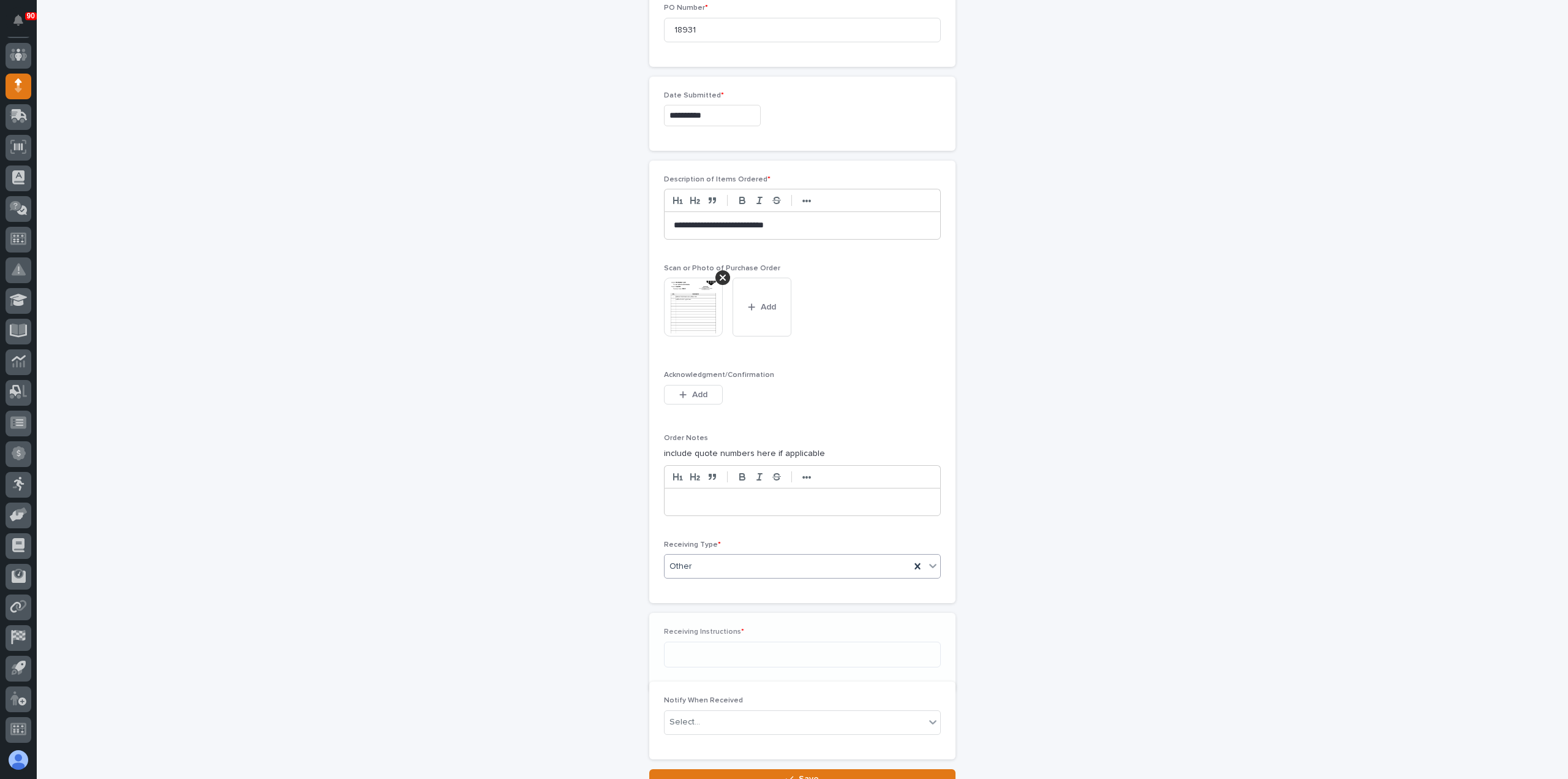
scroll to position [618, 0]
click at [703, 651] on textarea at bounding box center [802, 648] width 277 height 26
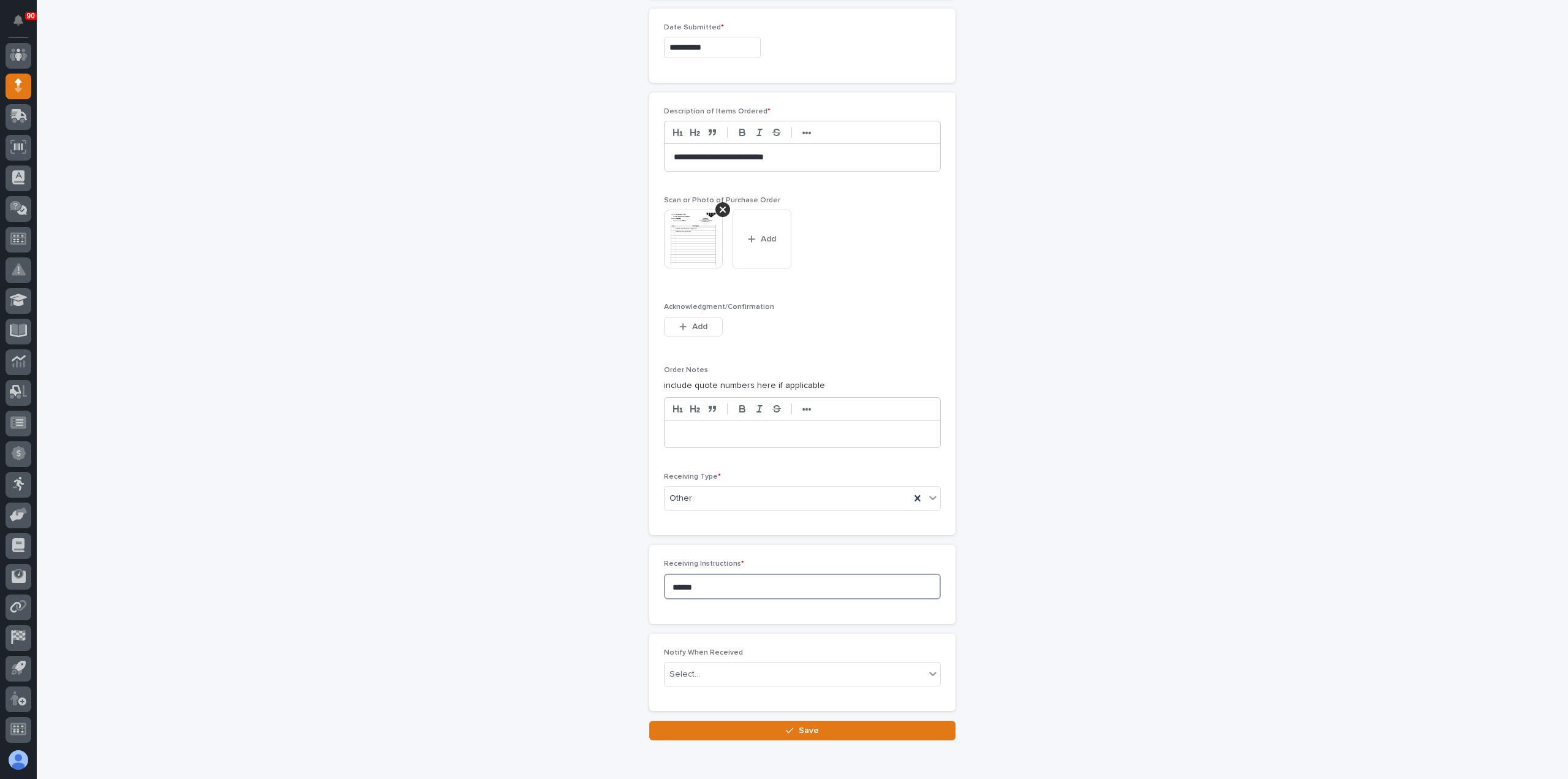
scroll to position [732, 0]
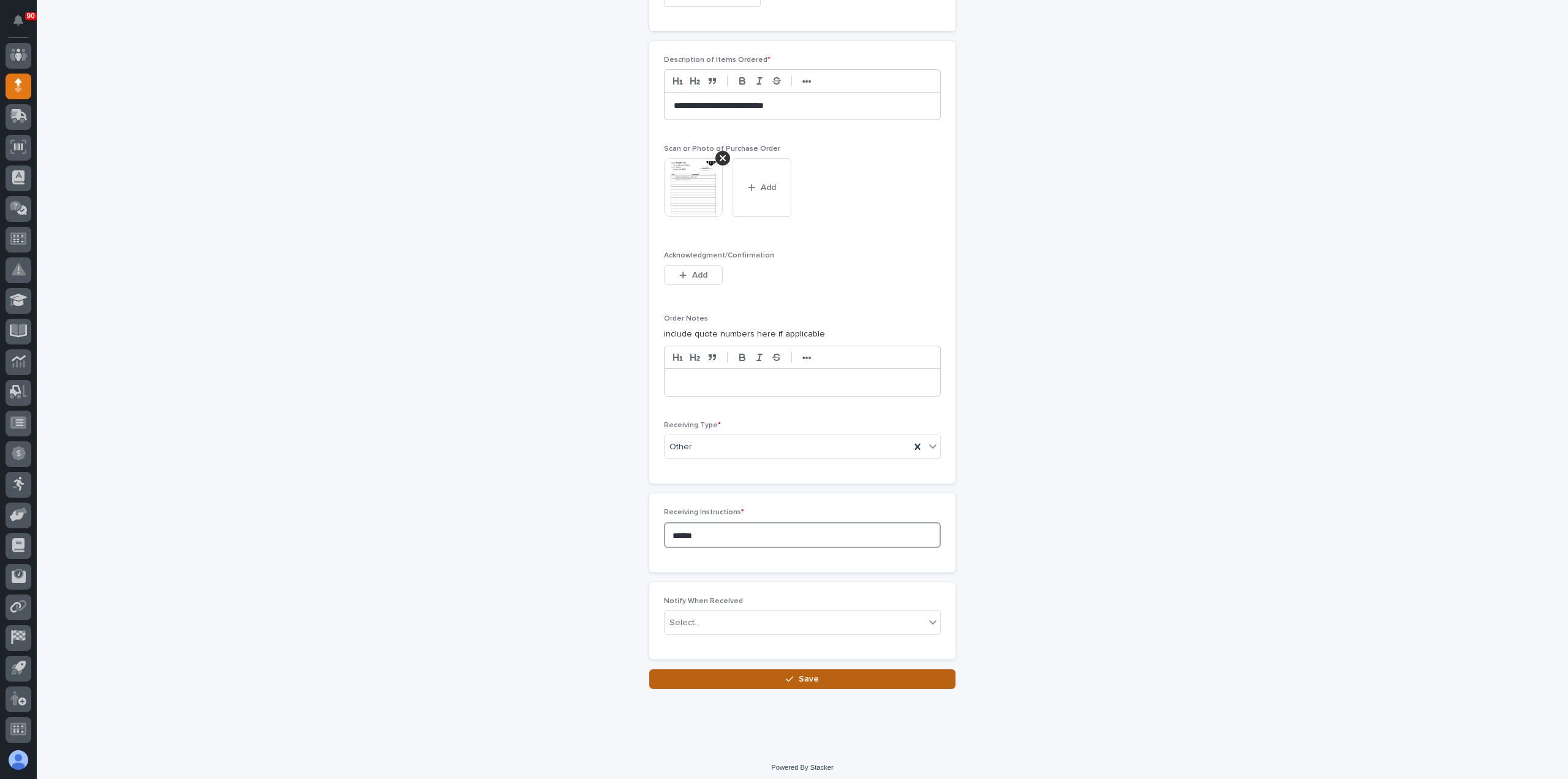
type textarea "******"
click at [767, 673] on button "Save" at bounding box center [802, 679] width 306 height 19
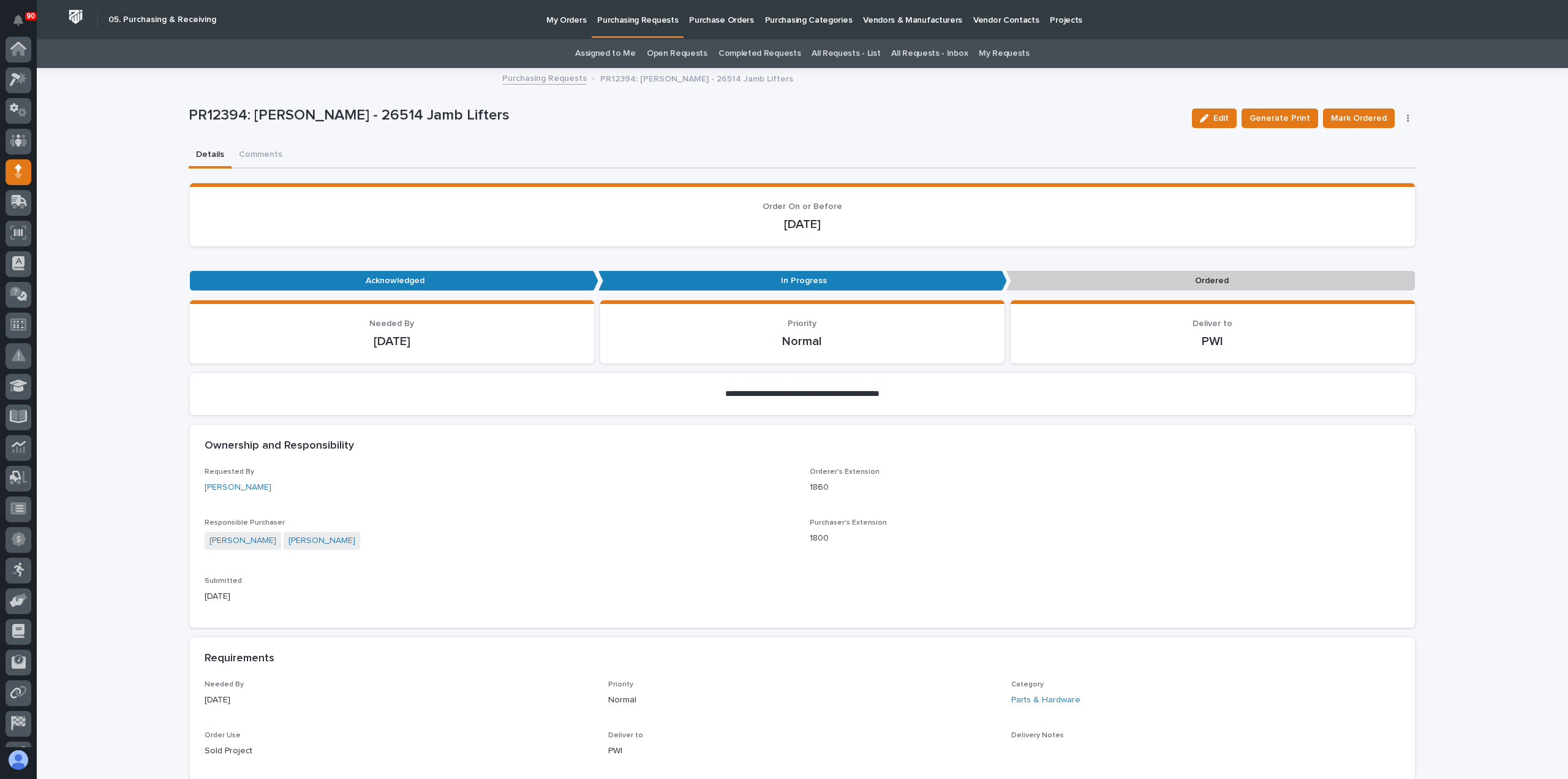
scroll to position [86, 0]
click at [1356, 111] on span "Mark Ordered" at bounding box center [1359, 118] width 56 height 15
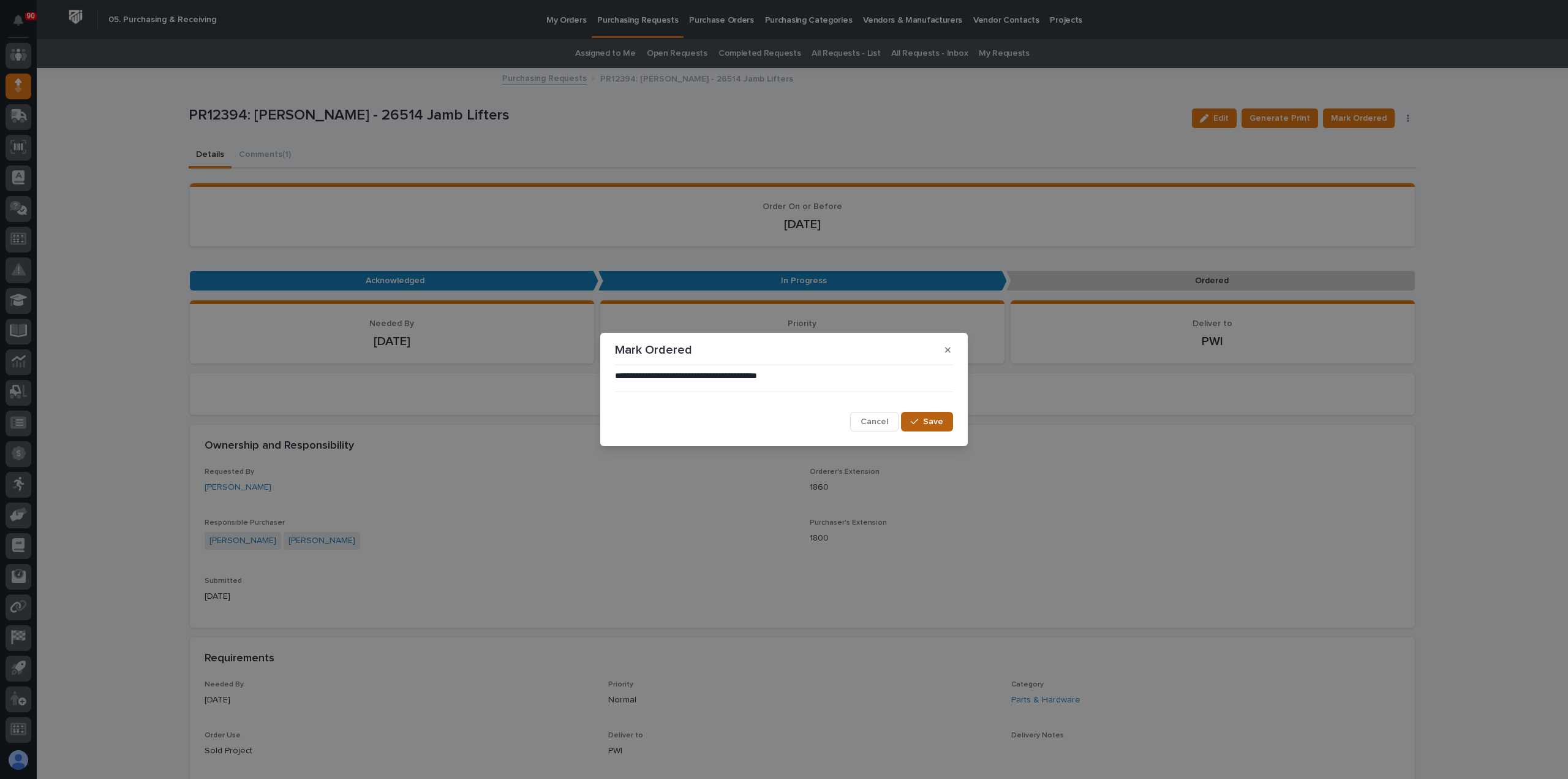
click at [919, 417] on button "Save" at bounding box center [927, 422] width 52 height 19
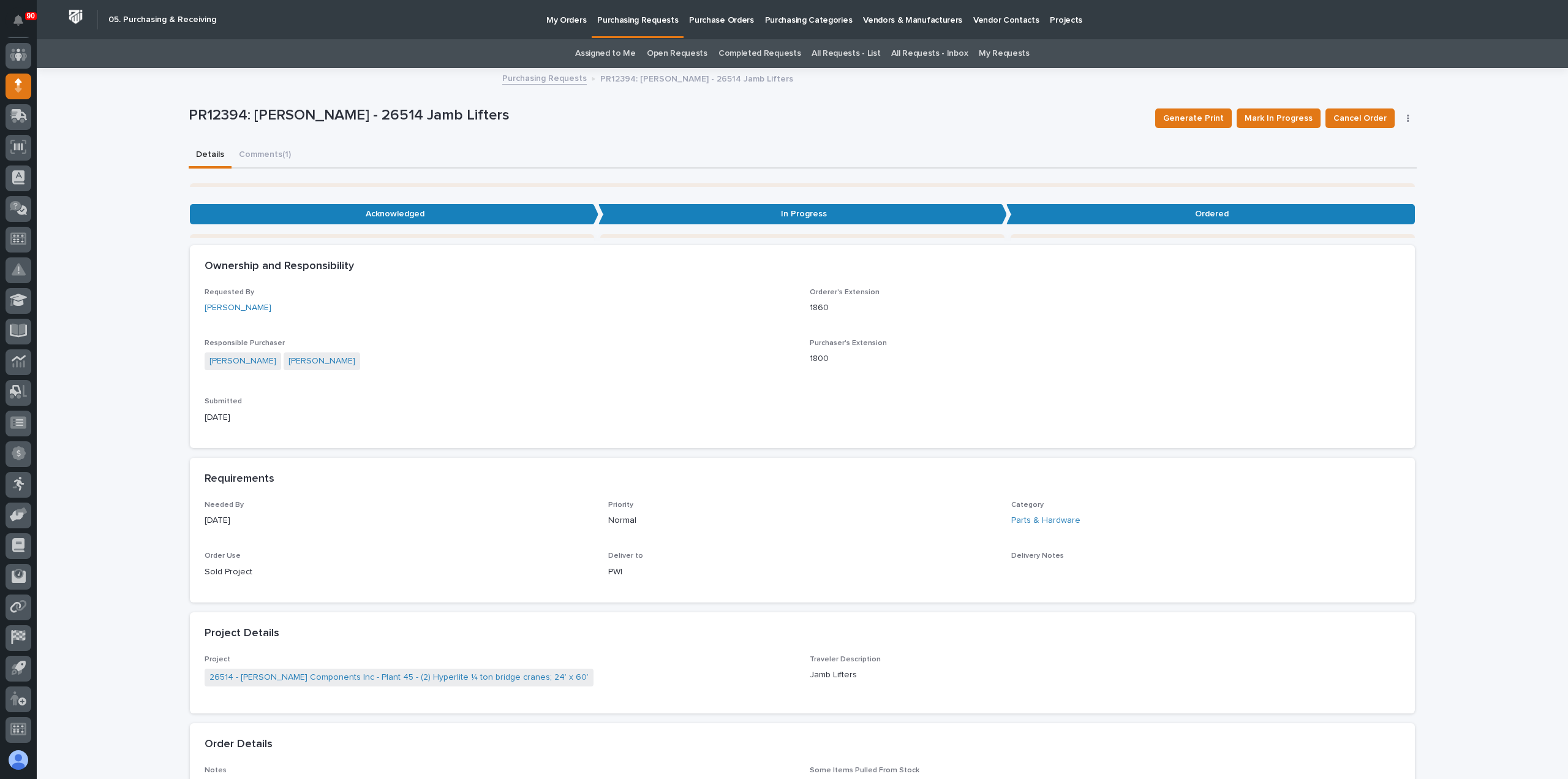
click at [631, 19] on p "Purchasing Requests" at bounding box center [638, 12] width 81 height 26
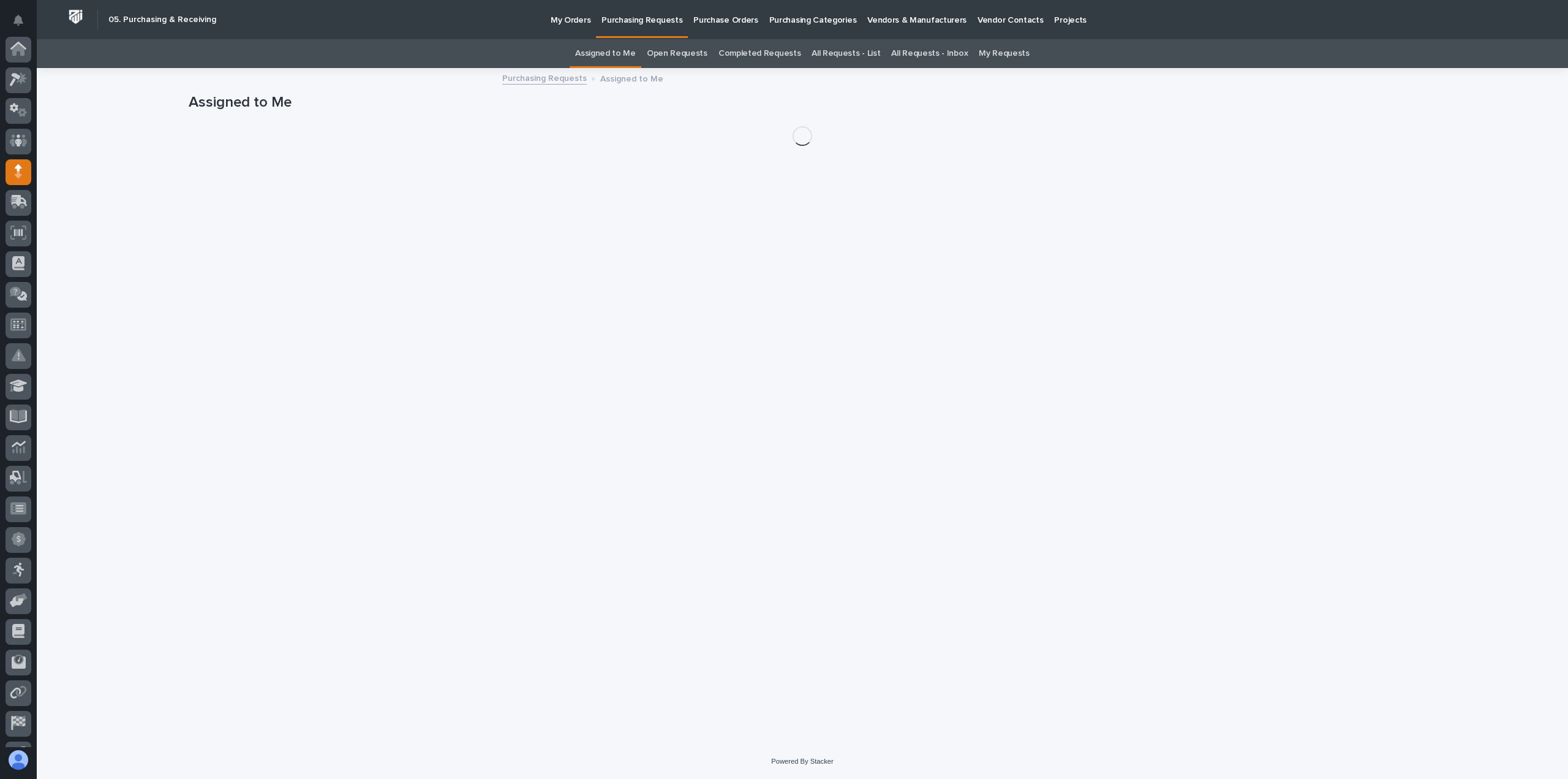
scroll to position [86, 0]
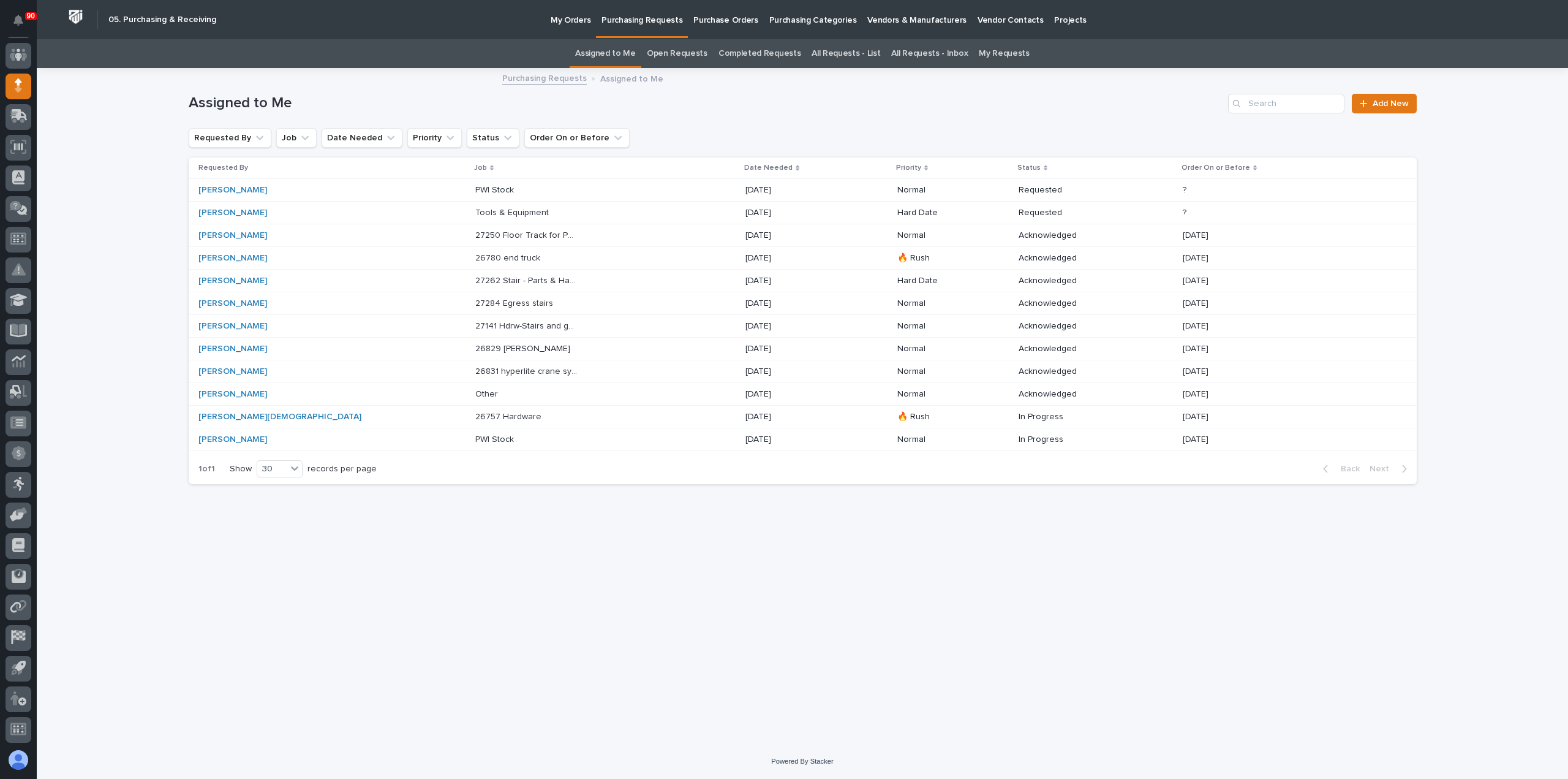
click at [476, 209] on p "Tools & Equipment" at bounding box center [514, 211] width 76 height 13
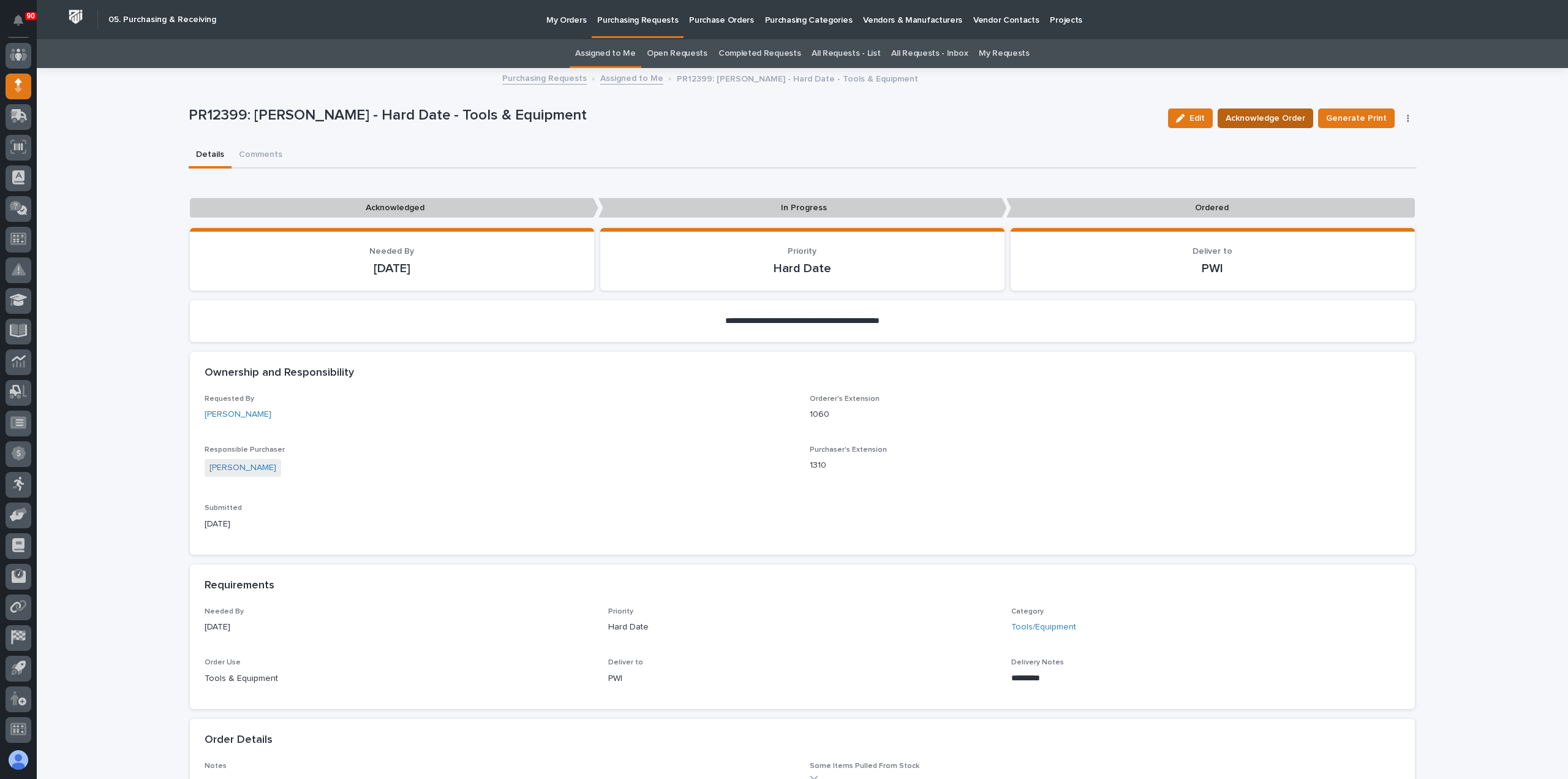
click at [1286, 117] on span "Acknowledge Order" at bounding box center [1265, 118] width 80 height 15
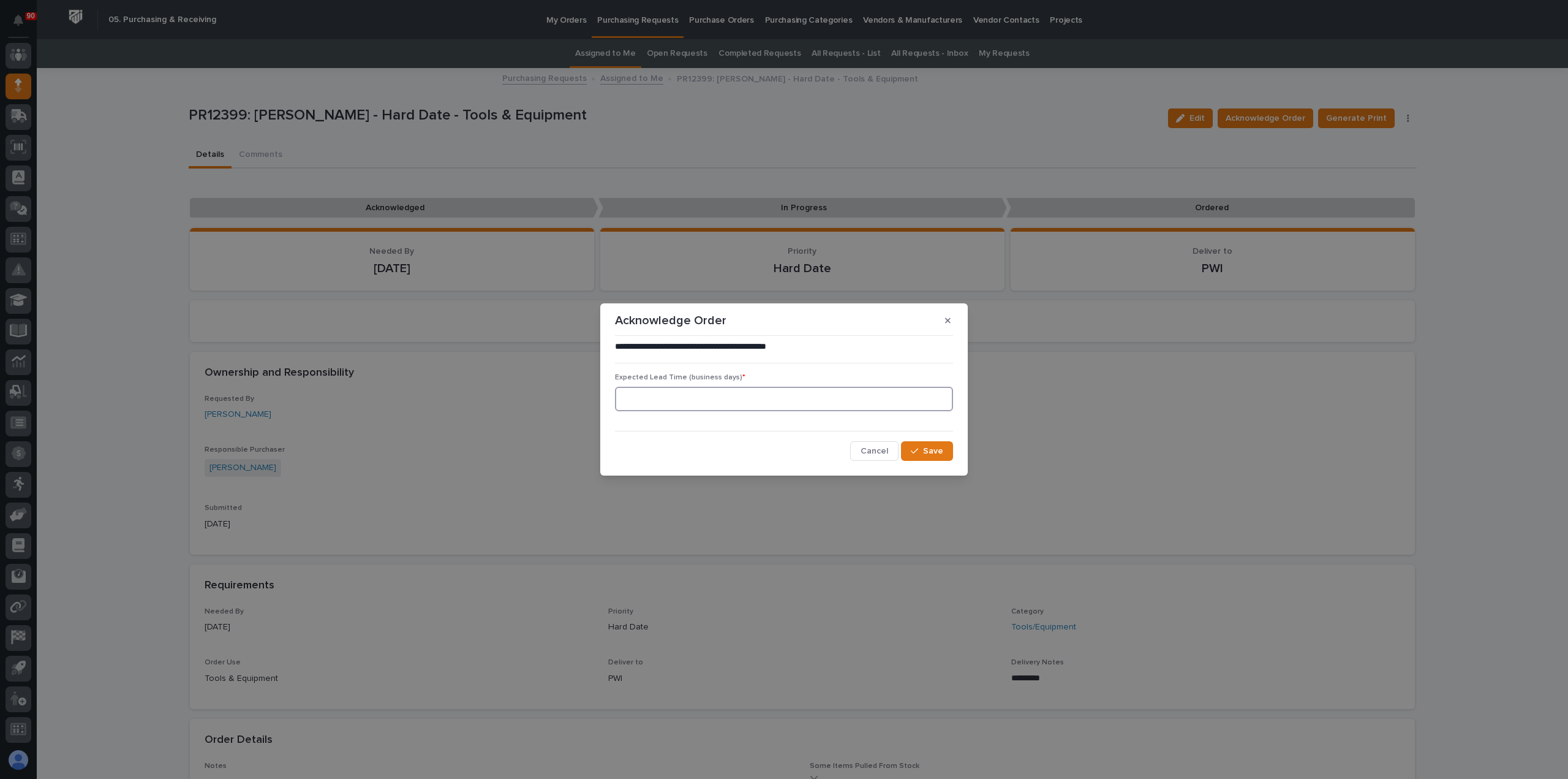
click at [827, 395] on input at bounding box center [784, 398] width 338 height 24
type input "5"
click at [935, 449] on span "Save" at bounding box center [933, 451] width 20 height 11
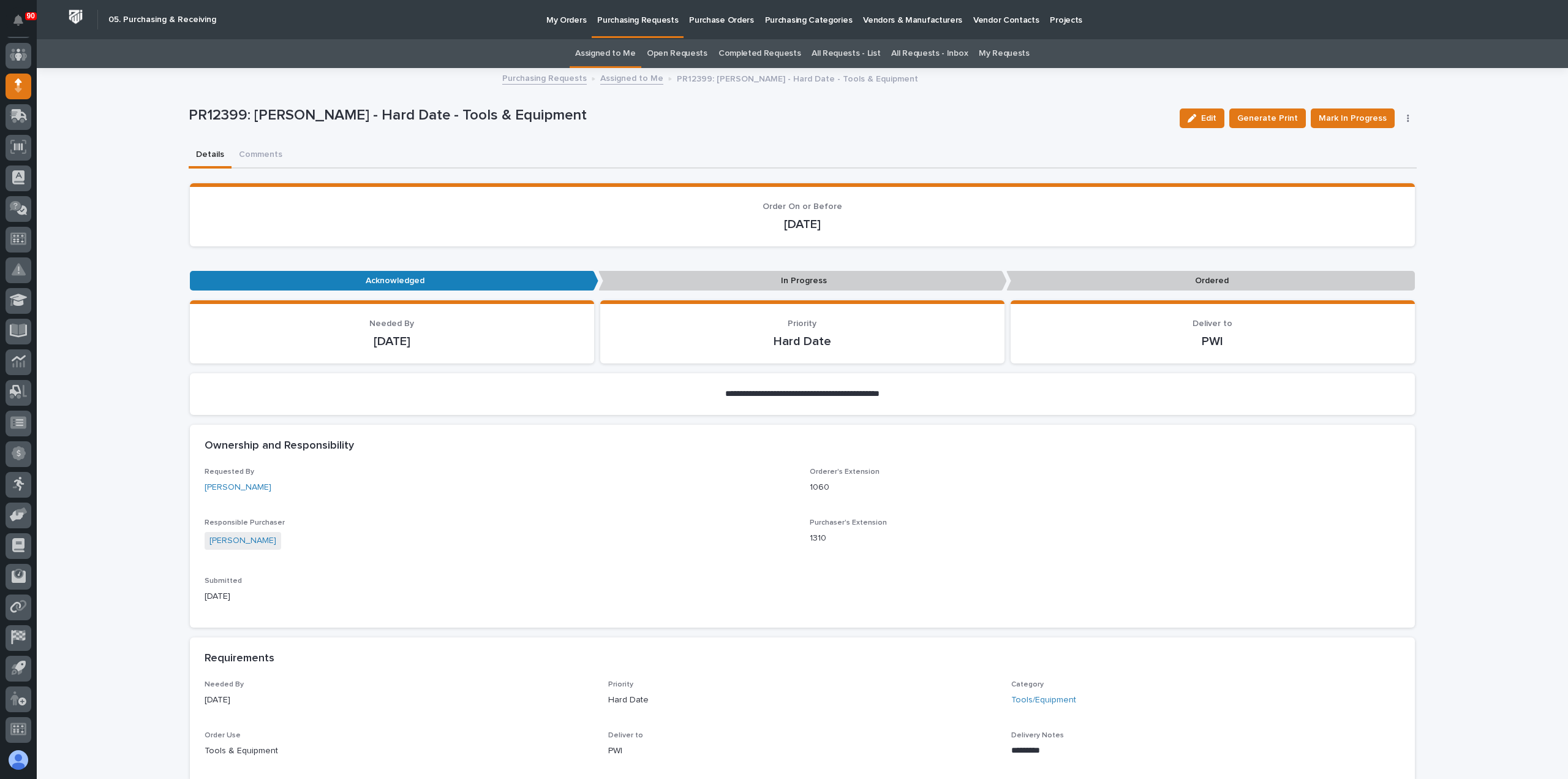
click at [634, 19] on p "Purchasing Requests" at bounding box center [638, 12] width 81 height 26
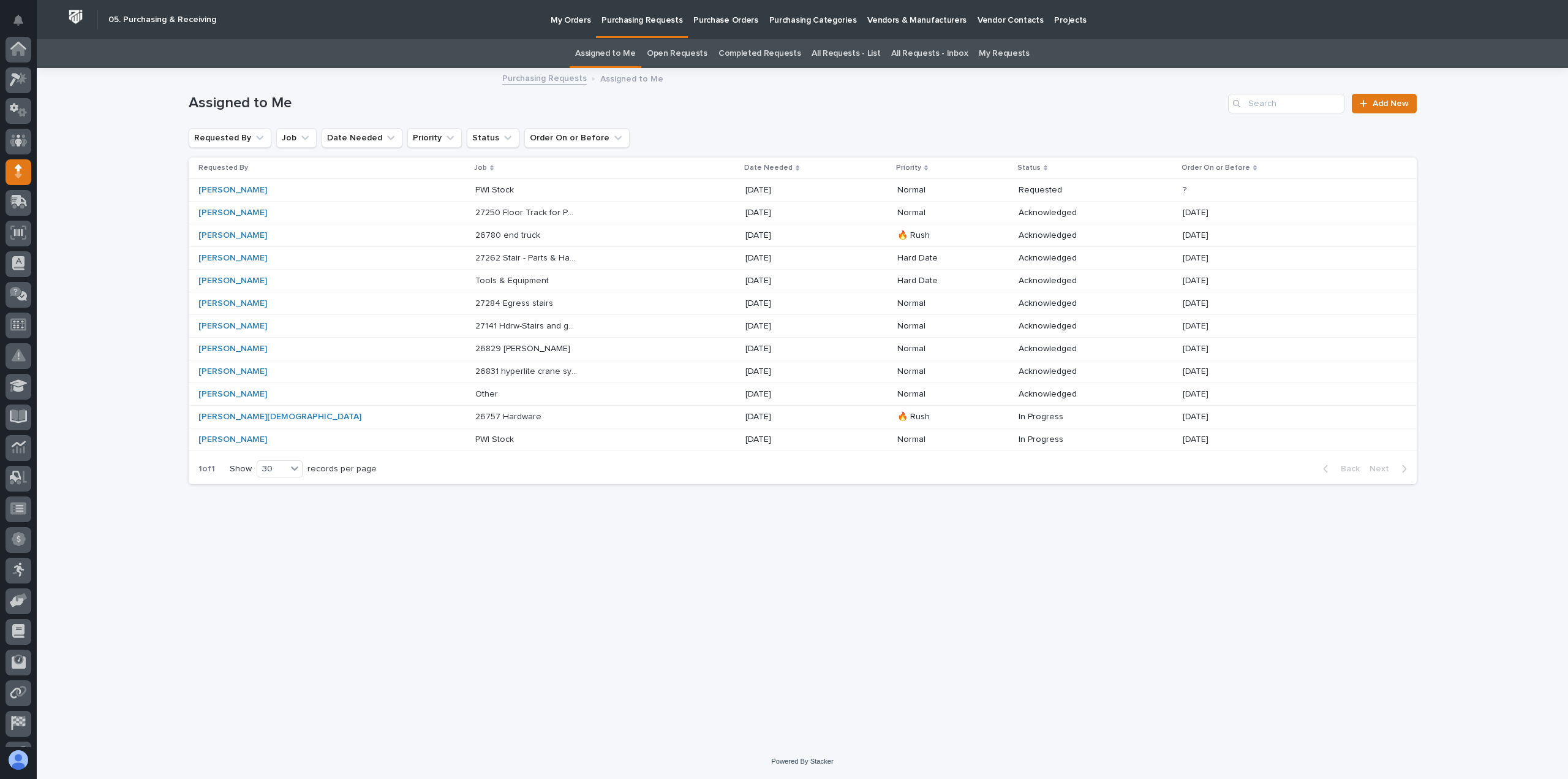
scroll to position [86, 0]
click at [476, 186] on p "PWI Stock" at bounding box center [496, 189] width 41 height 13
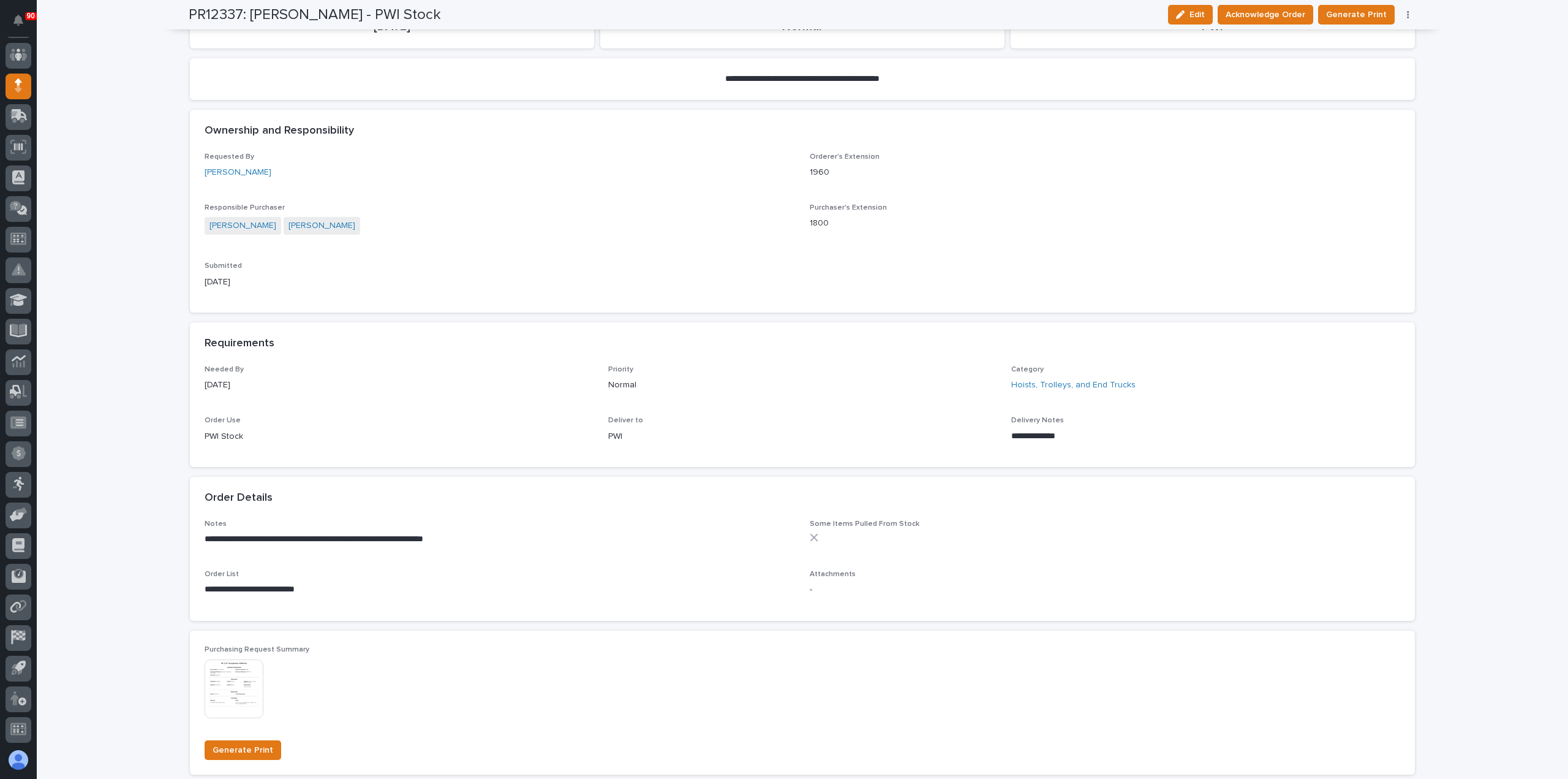
scroll to position [306, 0]
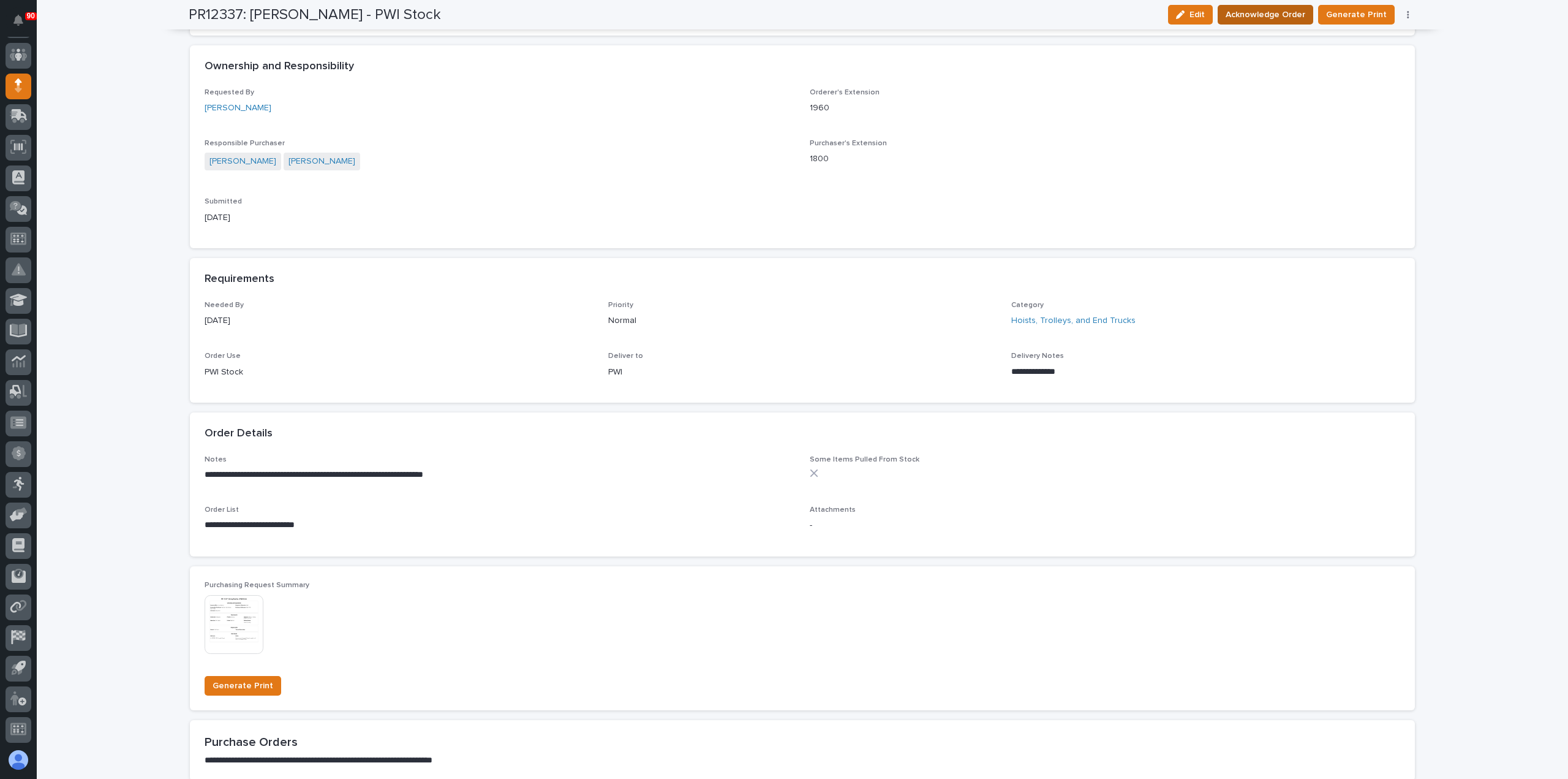
click at [1272, 13] on span "Acknowledge Order" at bounding box center [1265, 15] width 80 height 15
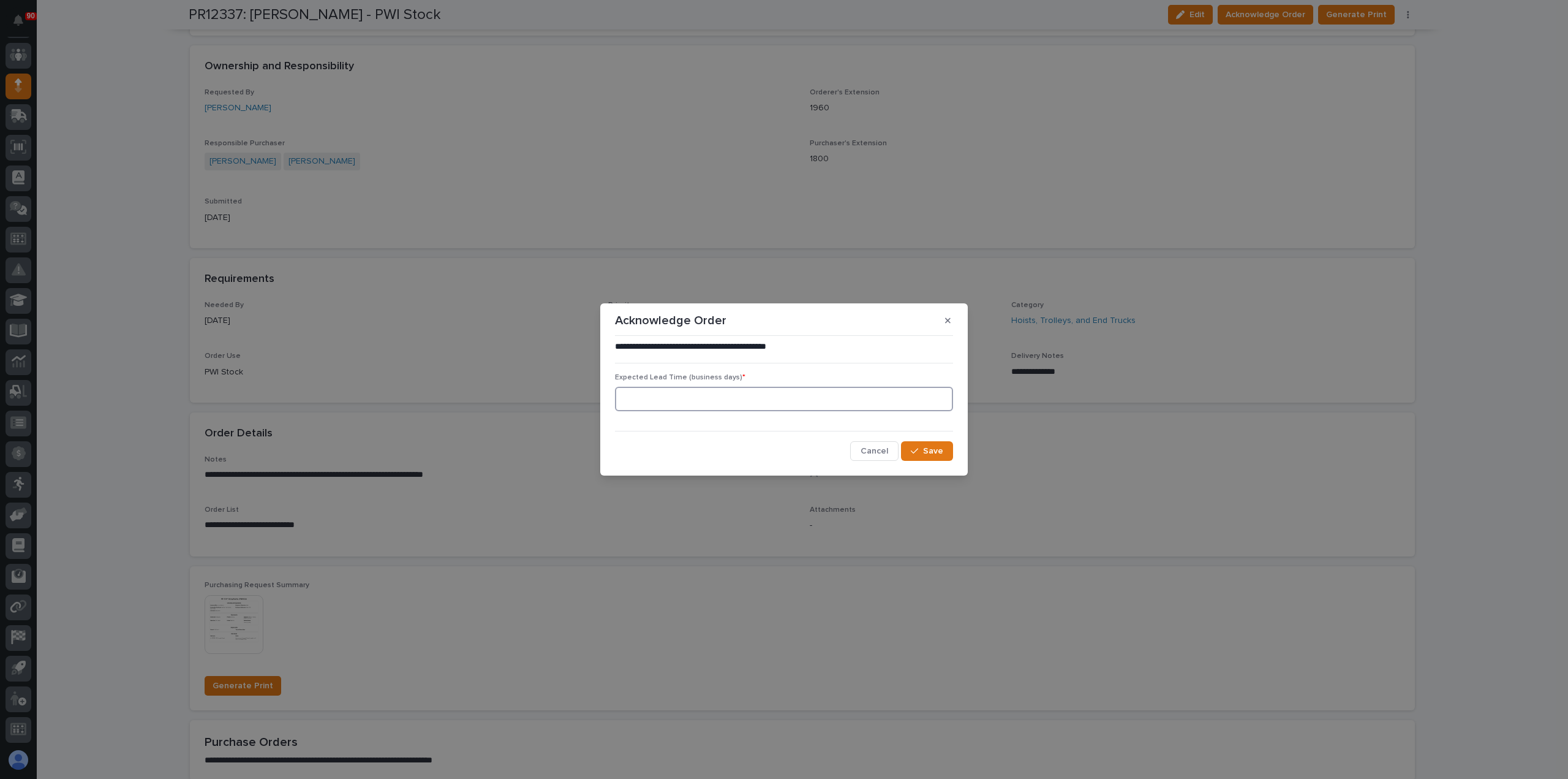
click at [778, 400] on input at bounding box center [784, 398] width 338 height 24
type input "60"
click at [925, 450] on span "Save" at bounding box center [933, 451] width 20 height 11
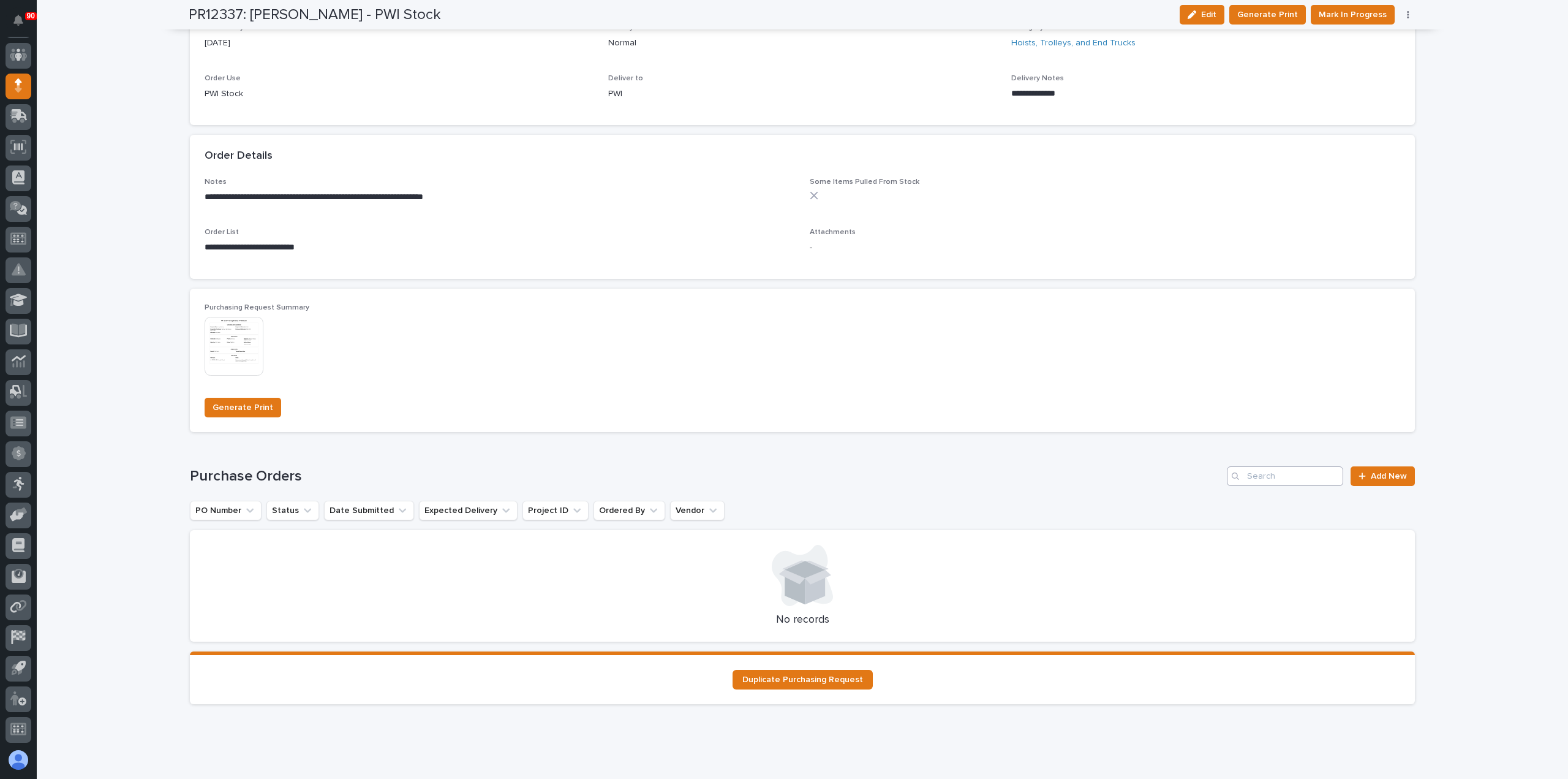
scroll to position [688, 0]
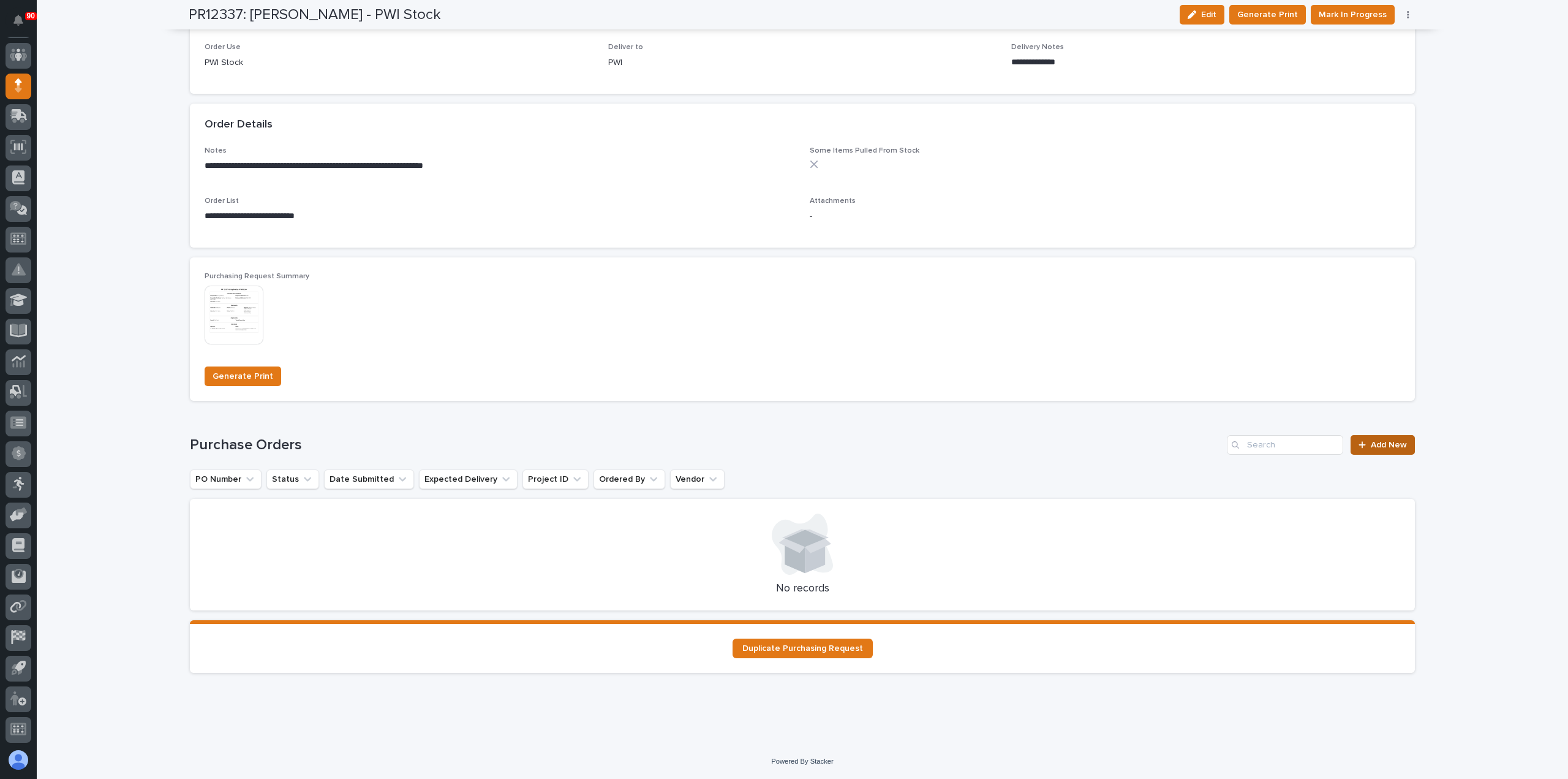
click at [1382, 445] on span "Add New" at bounding box center [1389, 445] width 36 height 8
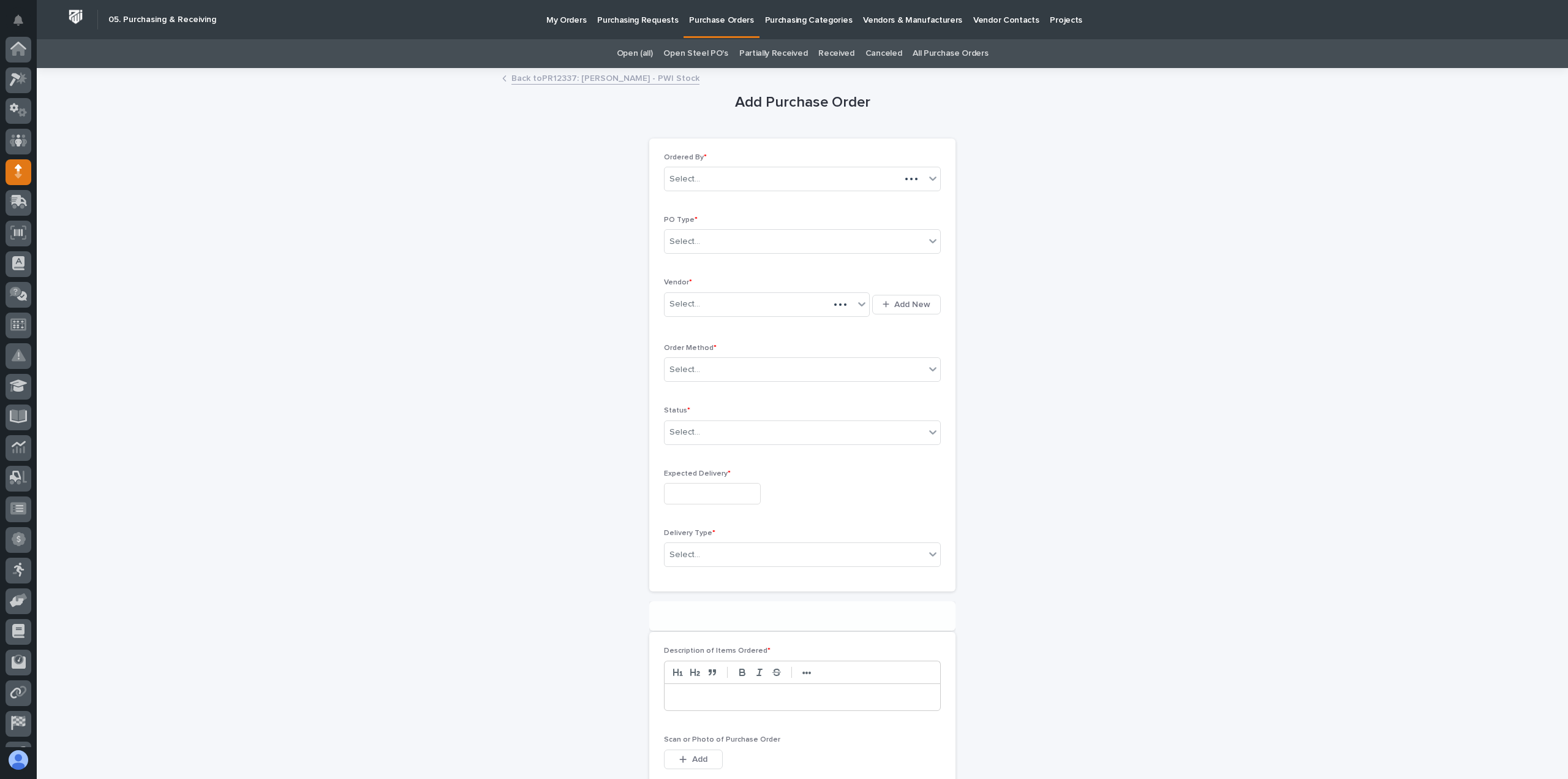
scroll to position [86, 0]
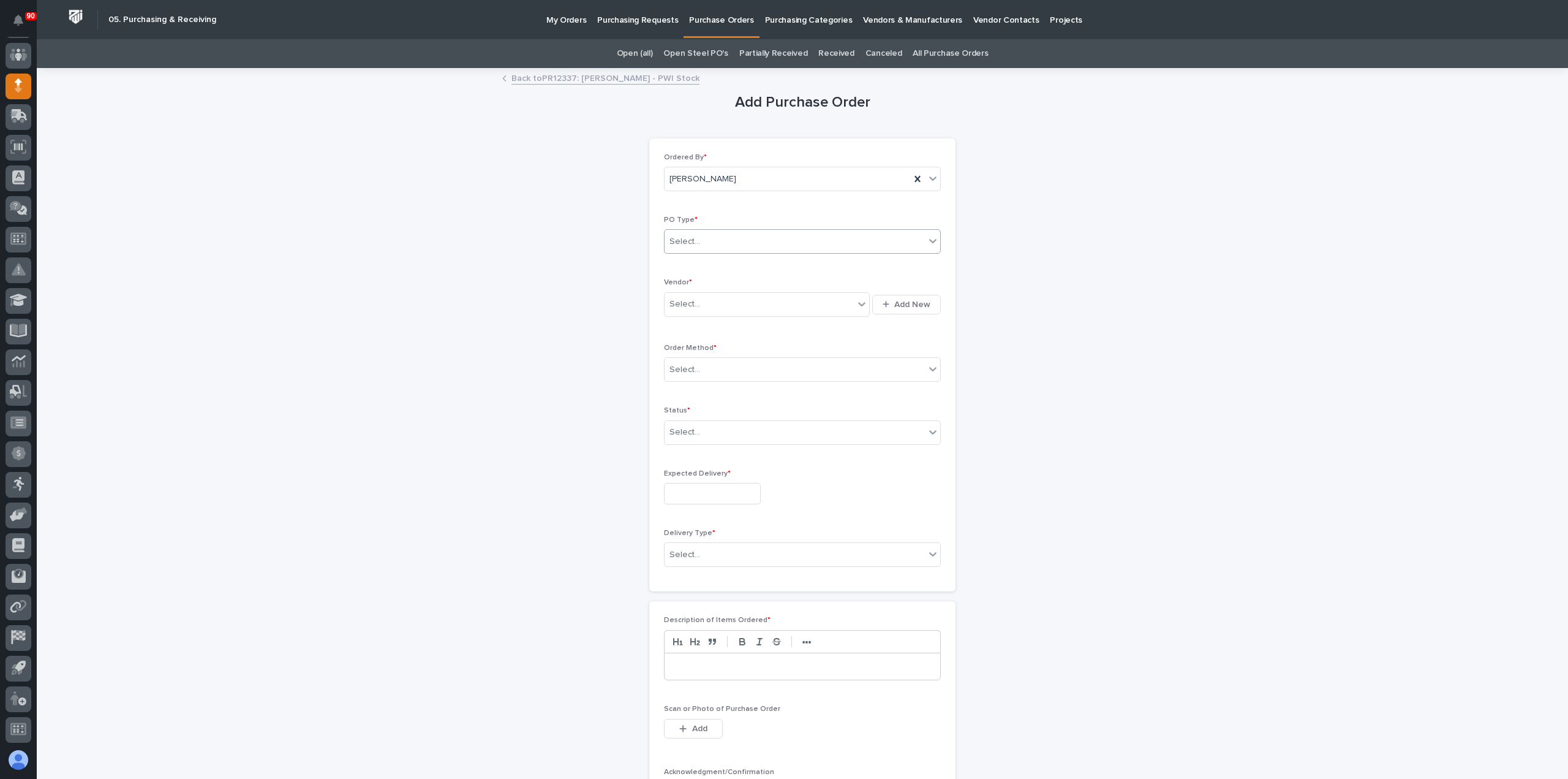
click at [732, 242] on div "Select..." at bounding box center [795, 241] width 260 height 20
click at [708, 284] on div "Paper" at bounding box center [797, 285] width 276 height 21
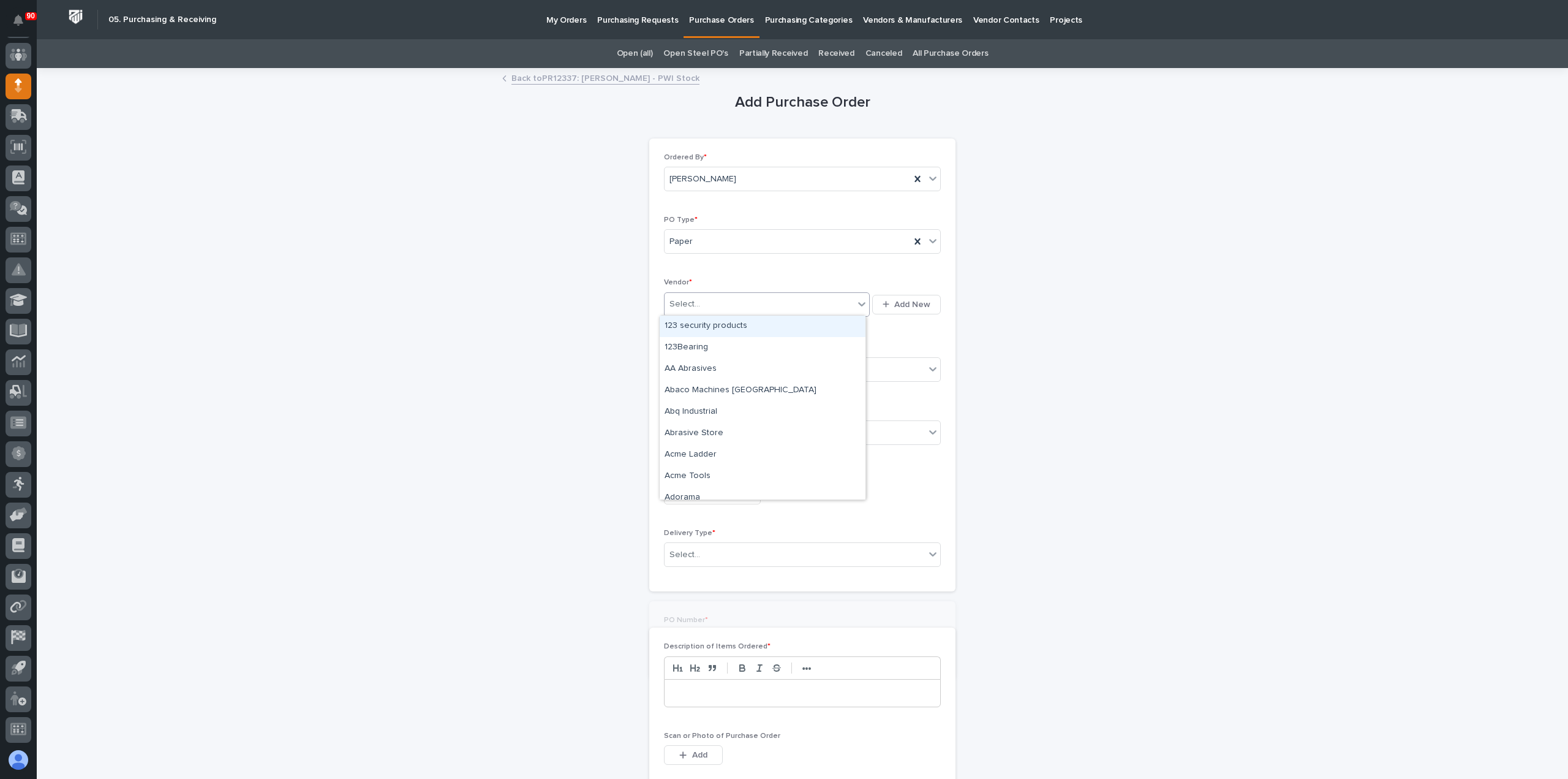
click at [712, 300] on div "Select..." at bounding box center [759, 304] width 189 height 20
type input "*****"
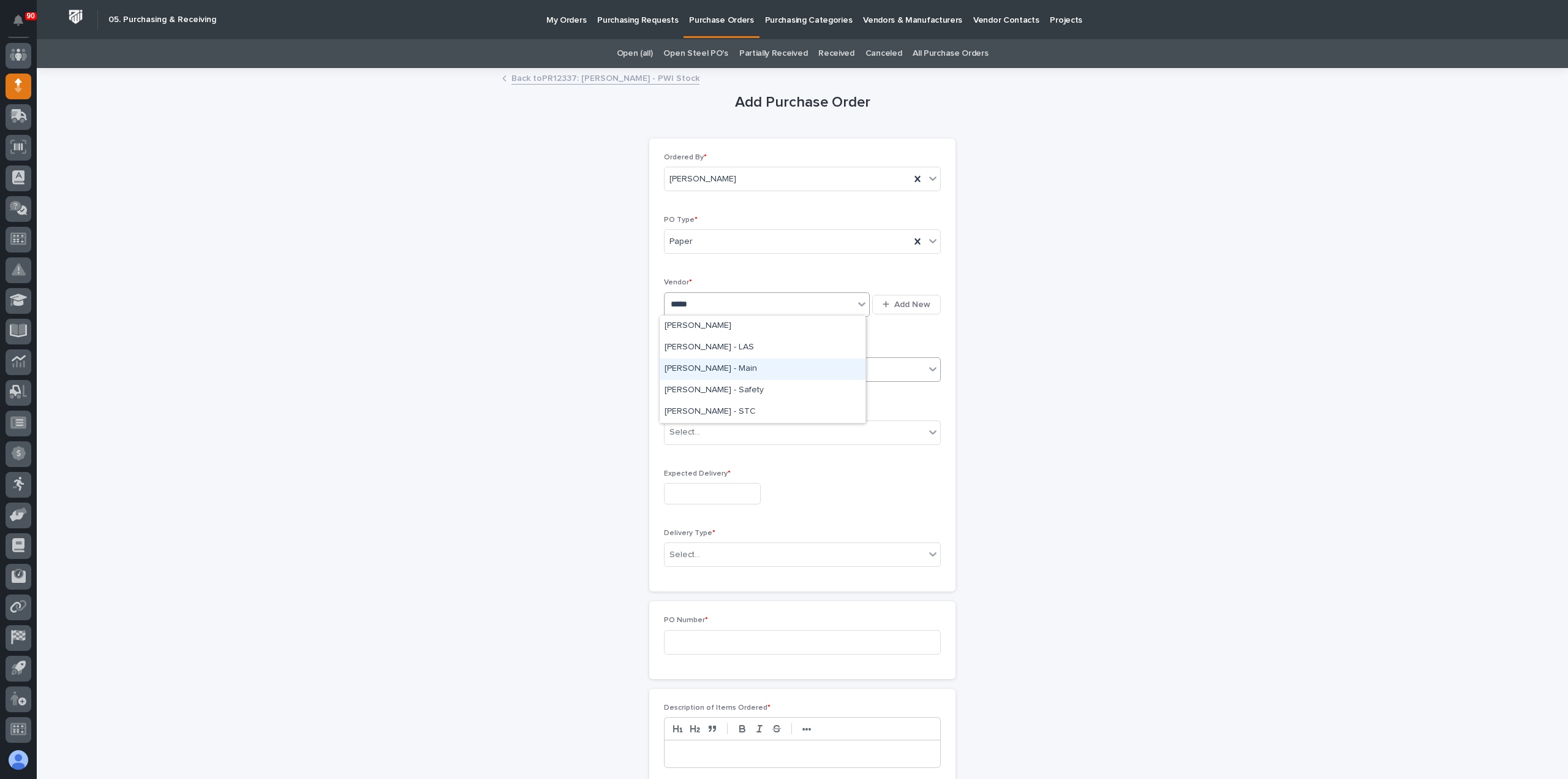
click at [727, 367] on div "Starke - Main" at bounding box center [762, 369] width 206 height 21
click at [726, 367] on div "Select..." at bounding box center [795, 369] width 260 height 20
drag, startPoint x: 692, startPoint y: 402, endPoint x: 681, endPoint y: 407, distance: 12.1
click at [681, 407] on div "Email" at bounding box center [797, 412] width 276 height 21
click at [708, 425] on div "Select..." at bounding box center [795, 432] width 260 height 20
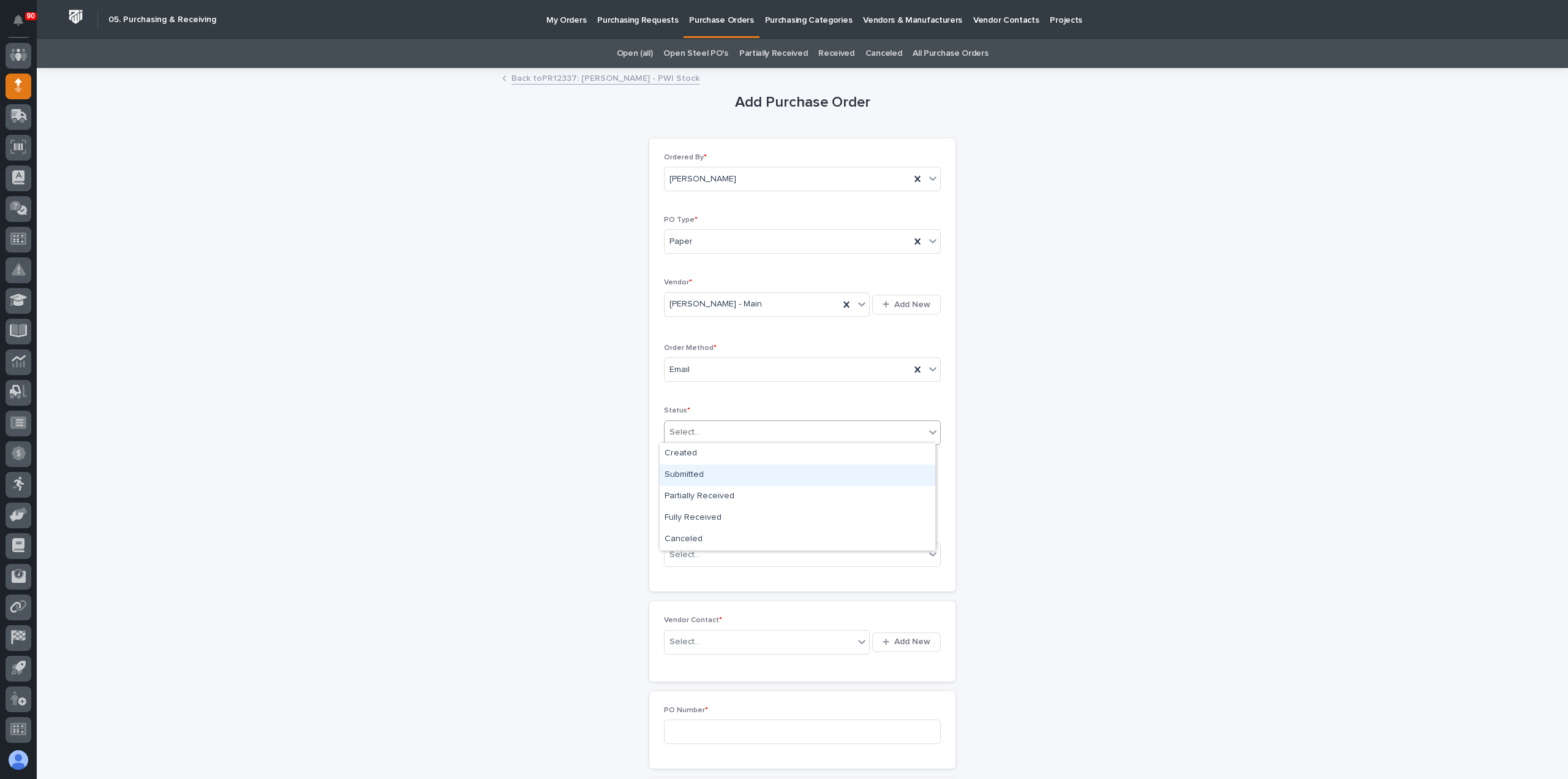
drag, startPoint x: 710, startPoint y: 464, endPoint x: 694, endPoint y: 478, distance: 21.3
click at [694, 475] on div "Submitted" at bounding box center [797, 475] width 276 height 21
click at [692, 488] on input "text" at bounding box center [712, 493] width 97 height 21
click at [766, 297] on span "Next Month" at bounding box center [766, 301] width 0 height 16
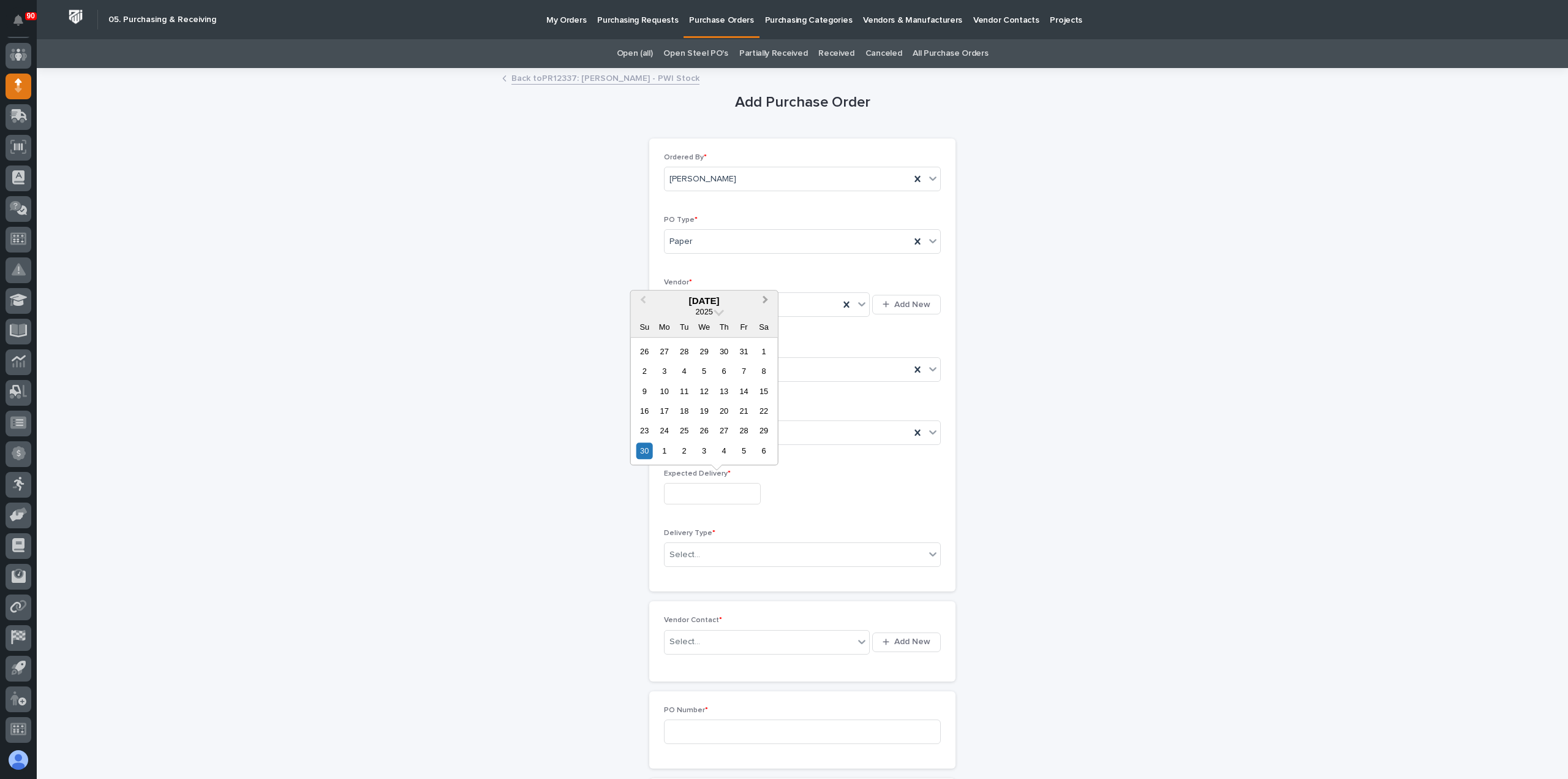
click at [766, 297] on span "Next Month" at bounding box center [766, 301] width 0 height 16
click at [668, 351] on div "1" at bounding box center [665, 352] width 17 height 17
type input "**********"
click at [705, 545] on div "Select..." at bounding box center [795, 555] width 260 height 20
click at [694, 575] on div "Deliver to PWI" at bounding box center [797, 575] width 276 height 21
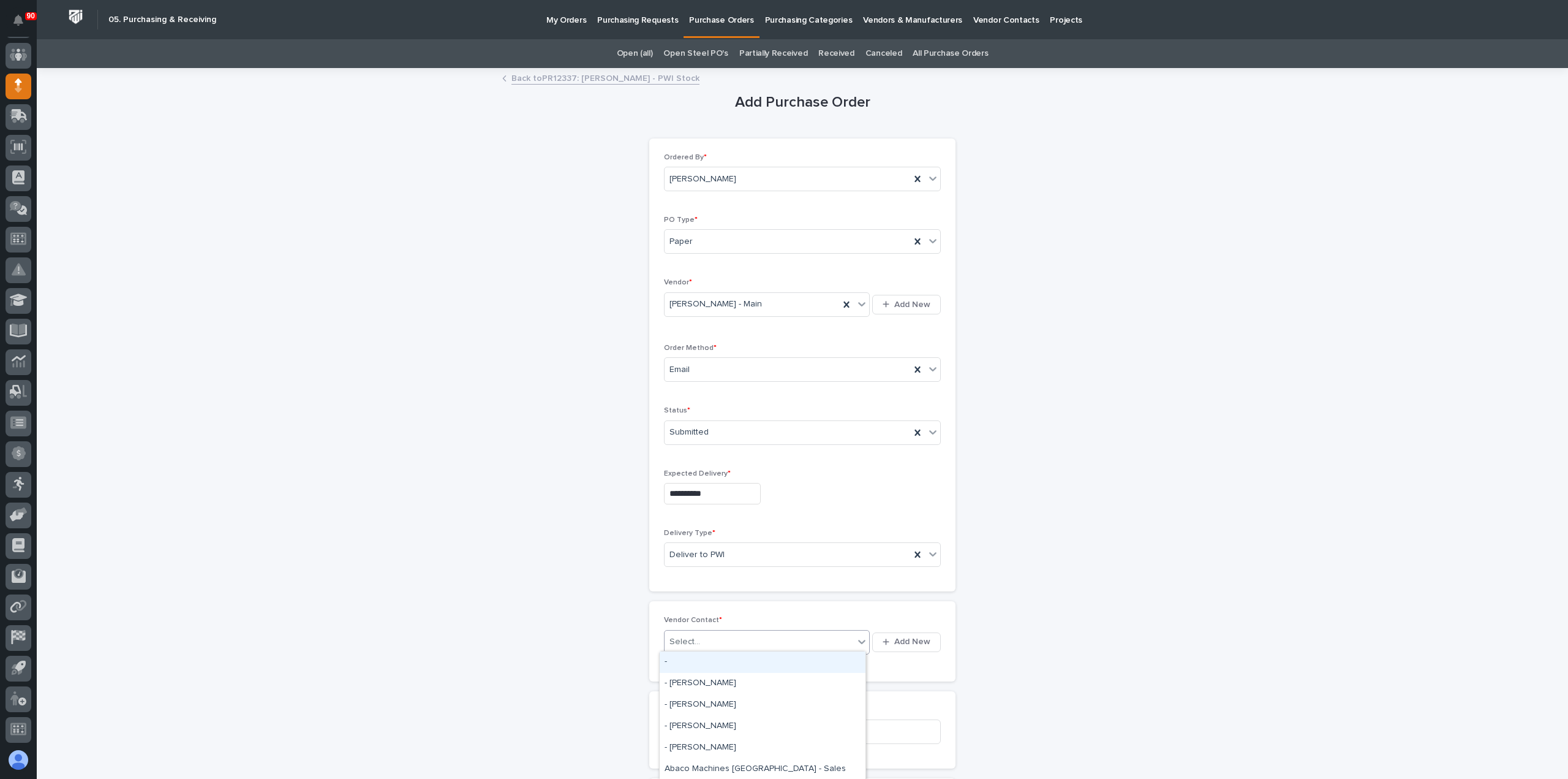
drag, startPoint x: 692, startPoint y: 636, endPoint x: 783, endPoint y: 652, distance: 92.4
click at [701, 638] on div "Select..." at bounding box center [759, 641] width 189 height 20
type input "****"
click at [703, 698] on div "Starke - Main -" at bounding box center [762, 705] width 206 height 21
drag, startPoint x: 712, startPoint y: 730, endPoint x: 964, endPoint y: 737, distance: 252.1
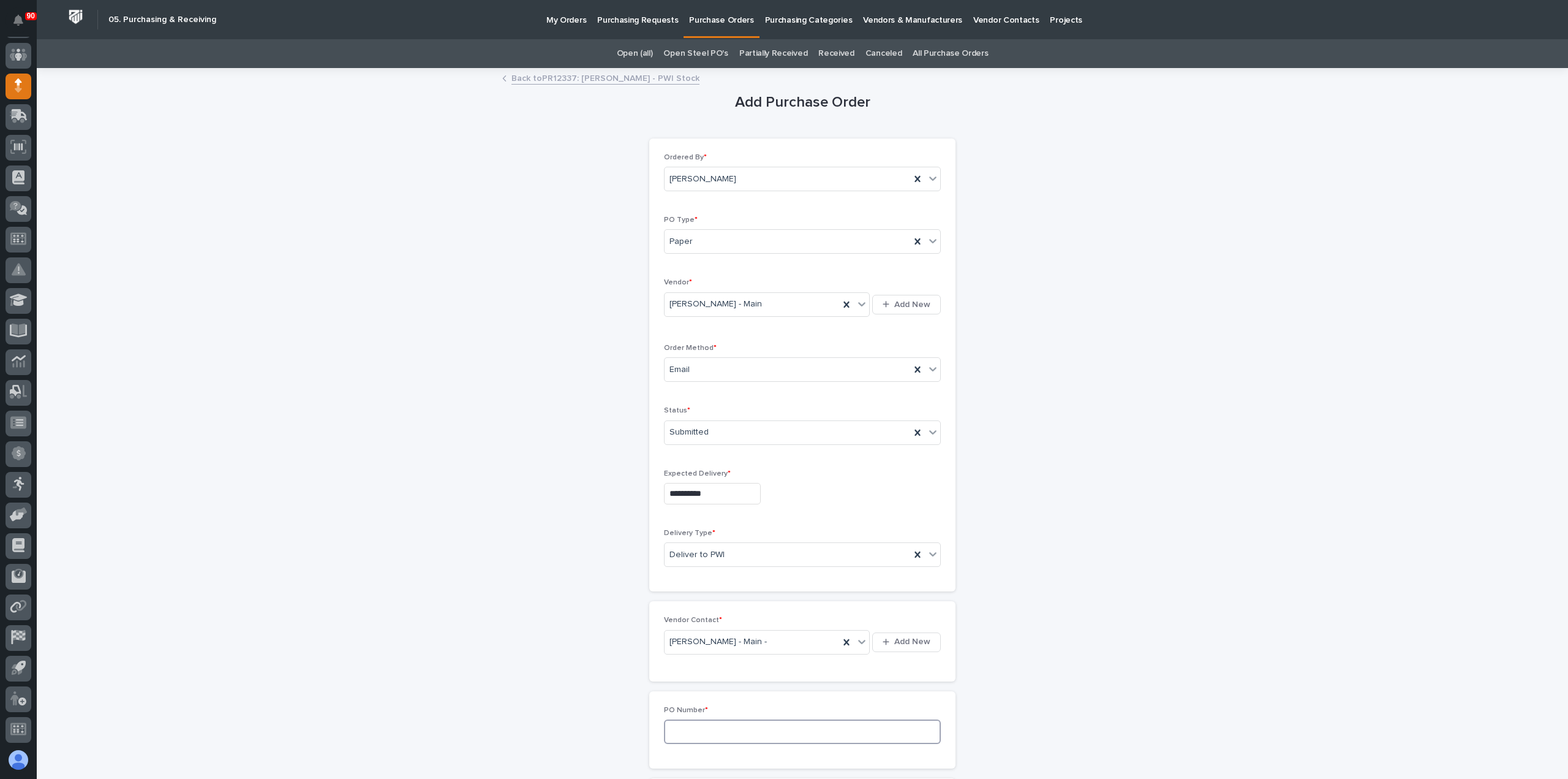
click at [717, 731] on input at bounding box center [802, 731] width 277 height 24
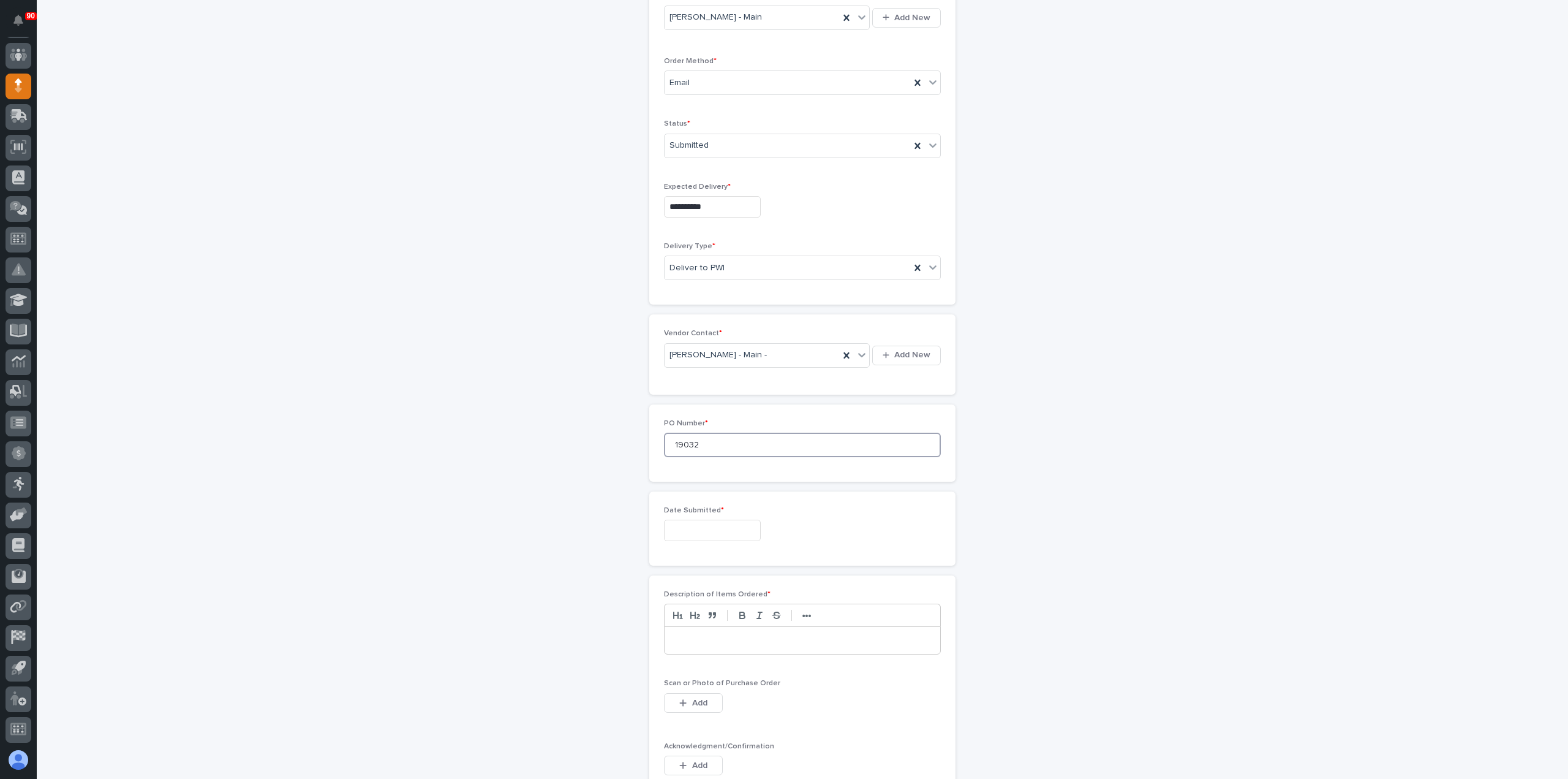
scroll to position [306, 0]
type input "19032"
click at [719, 507] on input "text" at bounding box center [712, 510] width 97 height 21
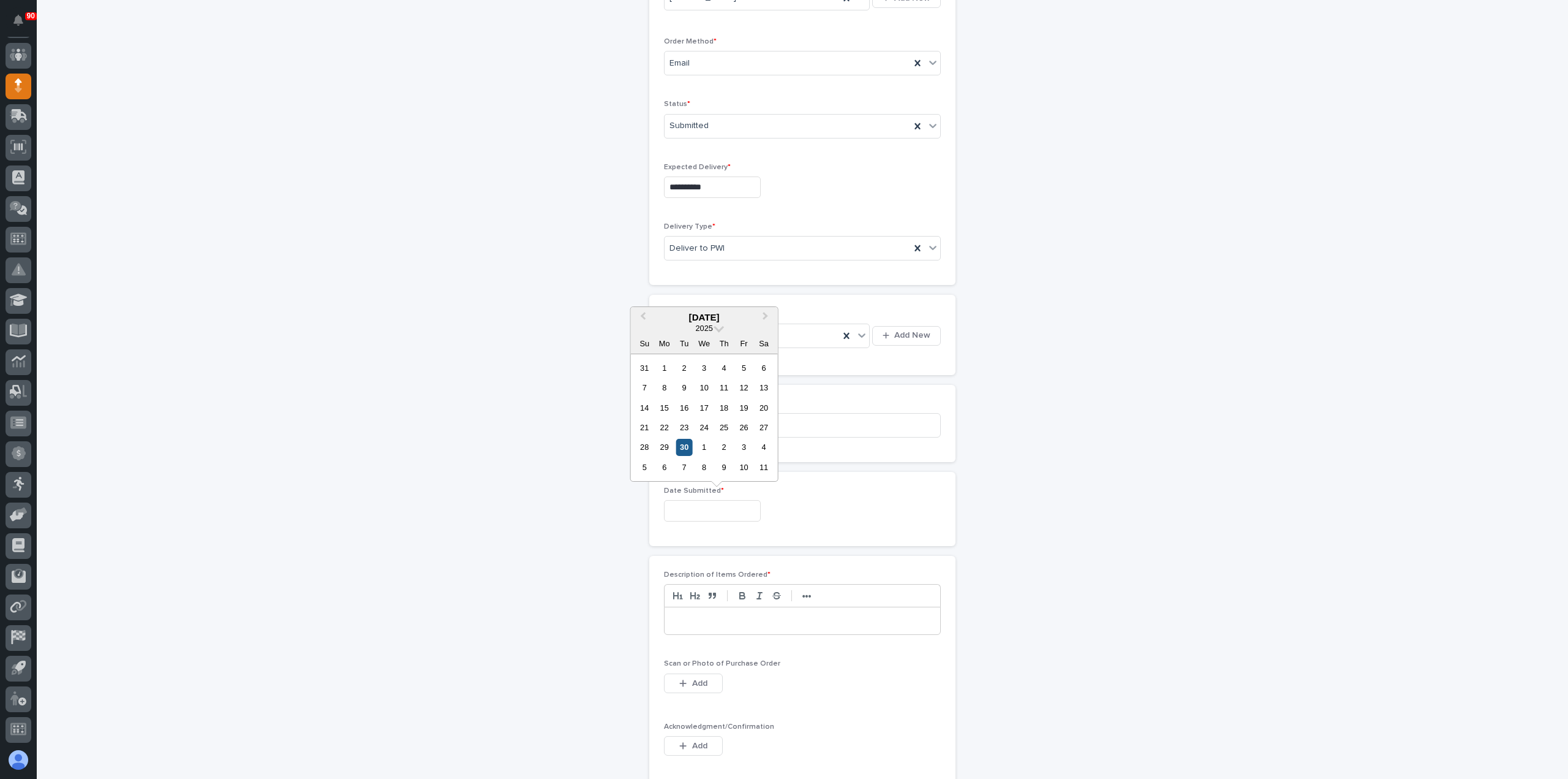
click at [684, 445] on div "30" at bounding box center [685, 447] width 17 height 17
type input "**********"
click at [705, 611] on div at bounding box center [802, 620] width 276 height 27
click at [700, 678] on span "Add" at bounding box center [700, 683] width 15 height 11
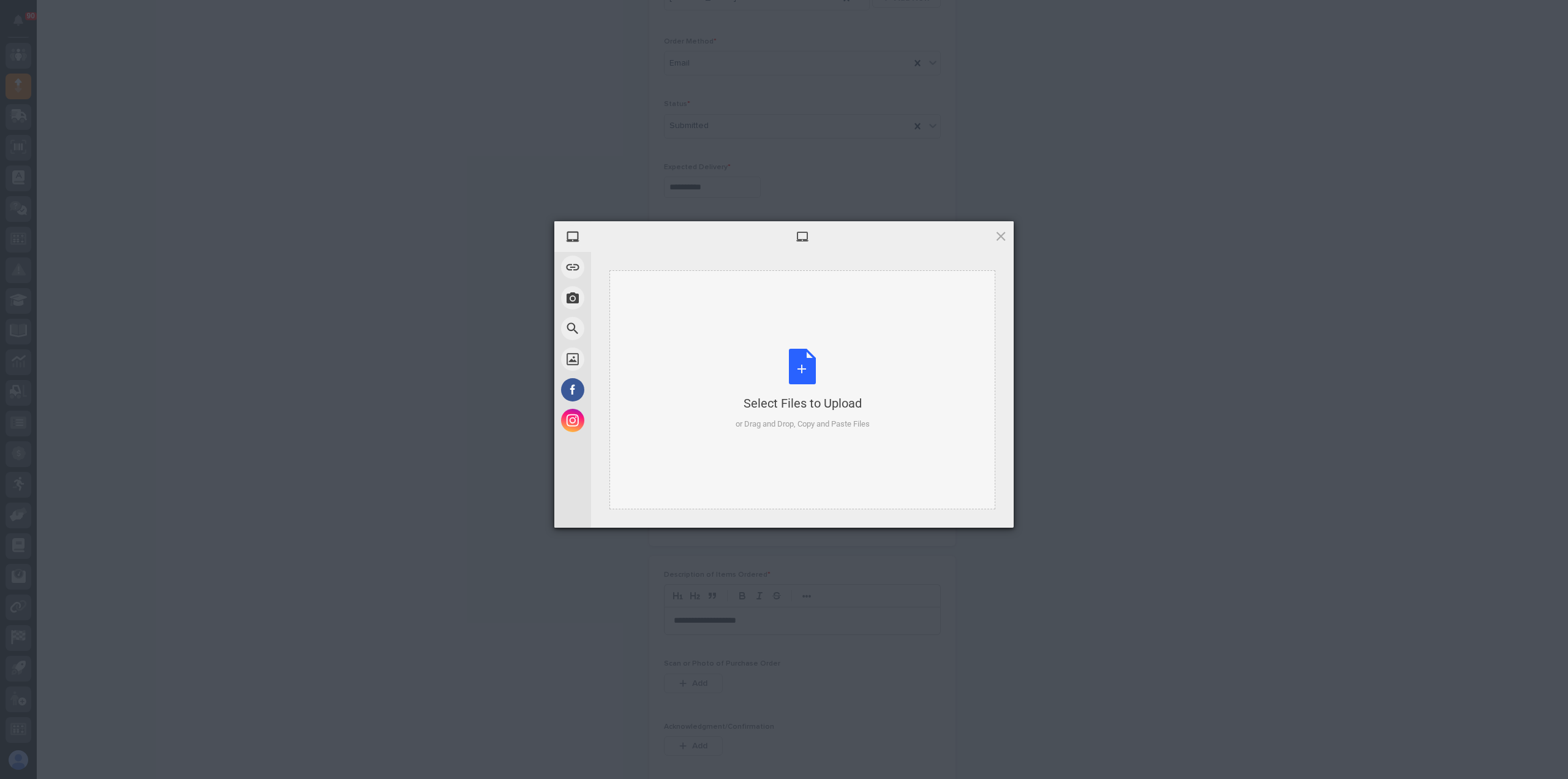
click at [795, 351] on div "Select Files to Upload or Drag and Drop, Copy and Paste Files" at bounding box center [803, 389] width 134 height 82
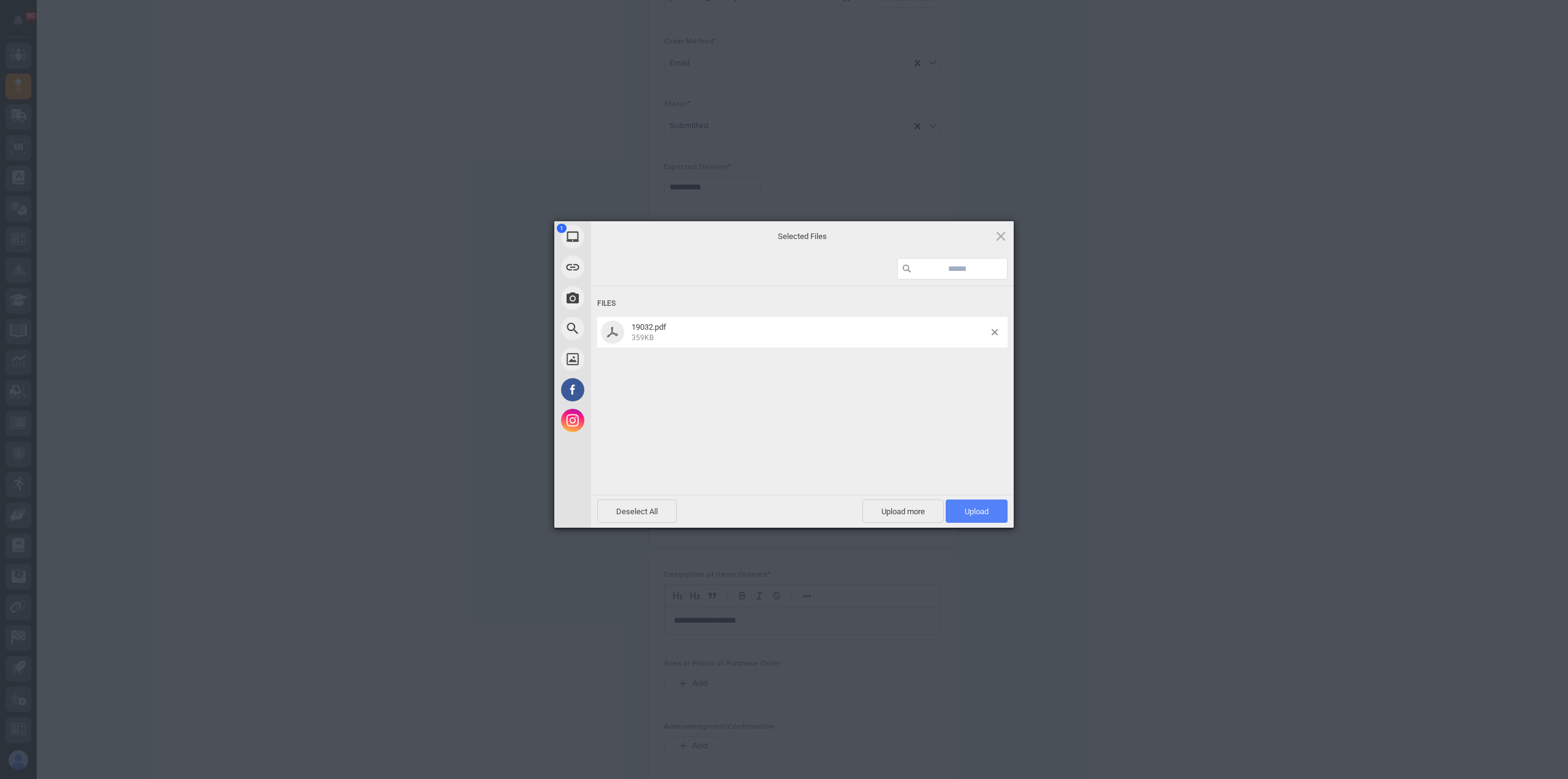
click at [980, 503] on span "Upload 1" at bounding box center [976, 511] width 62 height 24
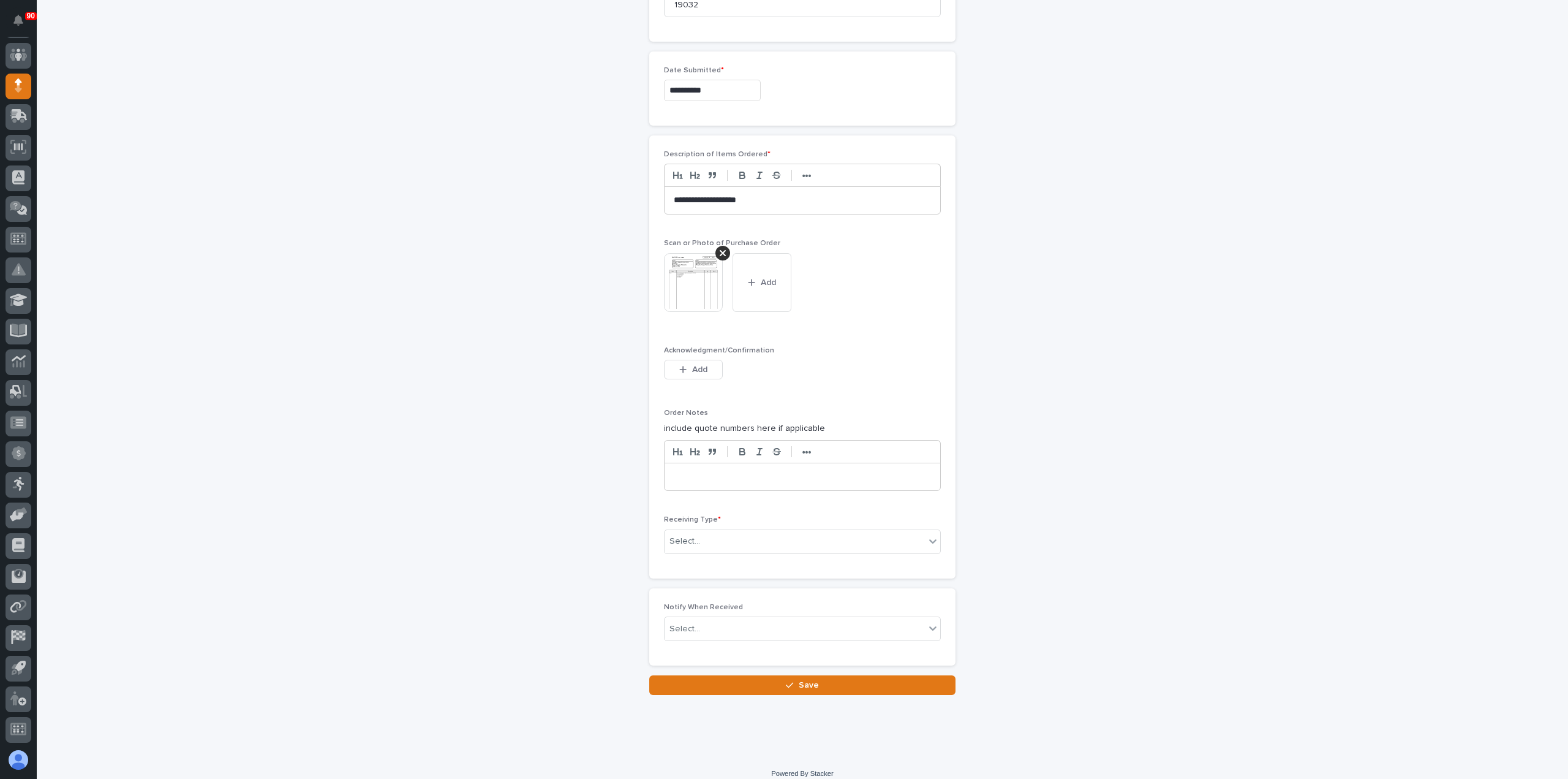
scroll to position [733, 0]
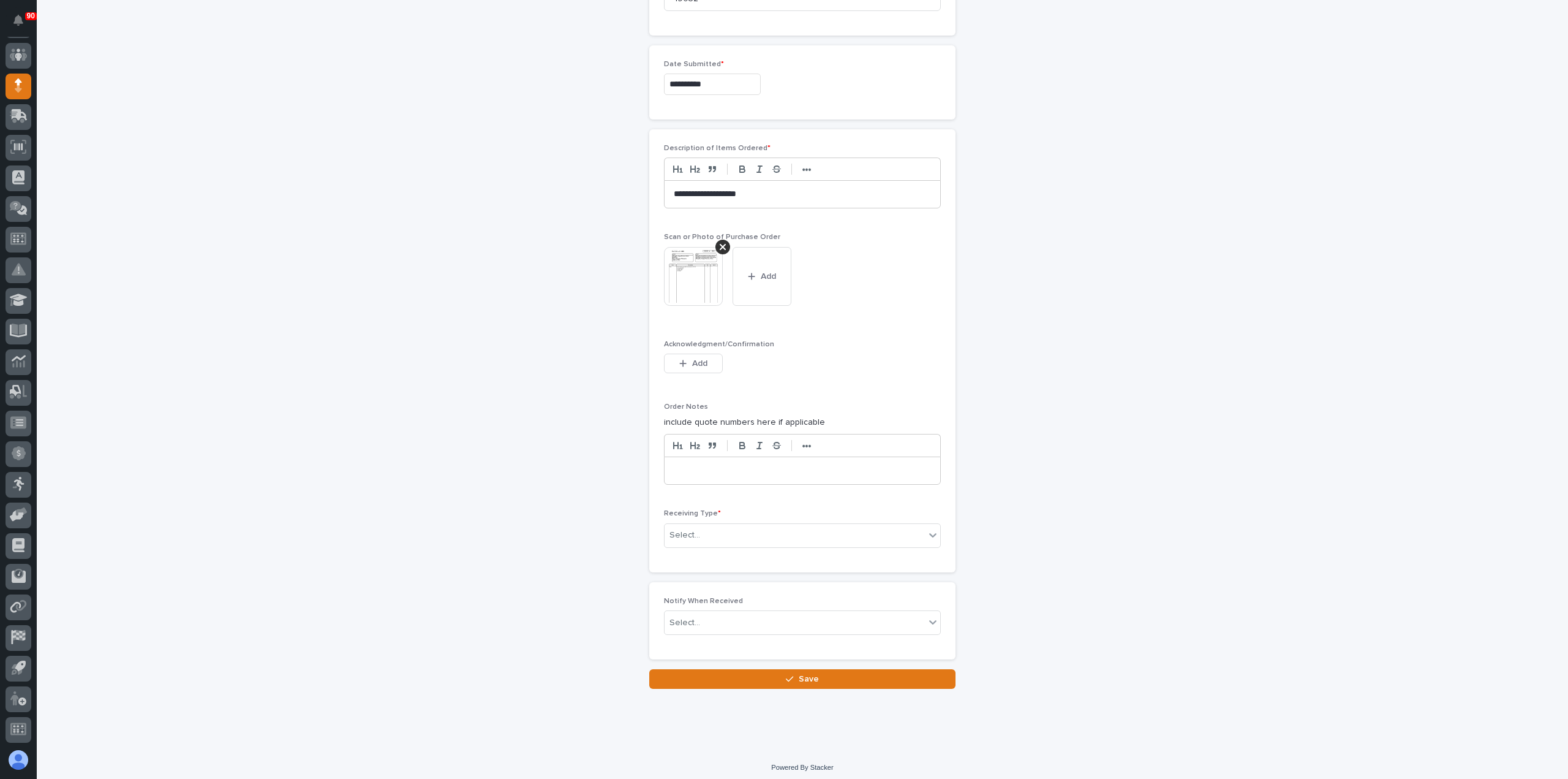
click at [766, 465] on p at bounding box center [802, 471] width 258 height 12
click at [773, 537] on div "Select..." at bounding box center [795, 535] width 260 height 20
click at [718, 614] on div "Deliver to" at bounding box center [797, 618] width 276 height 21
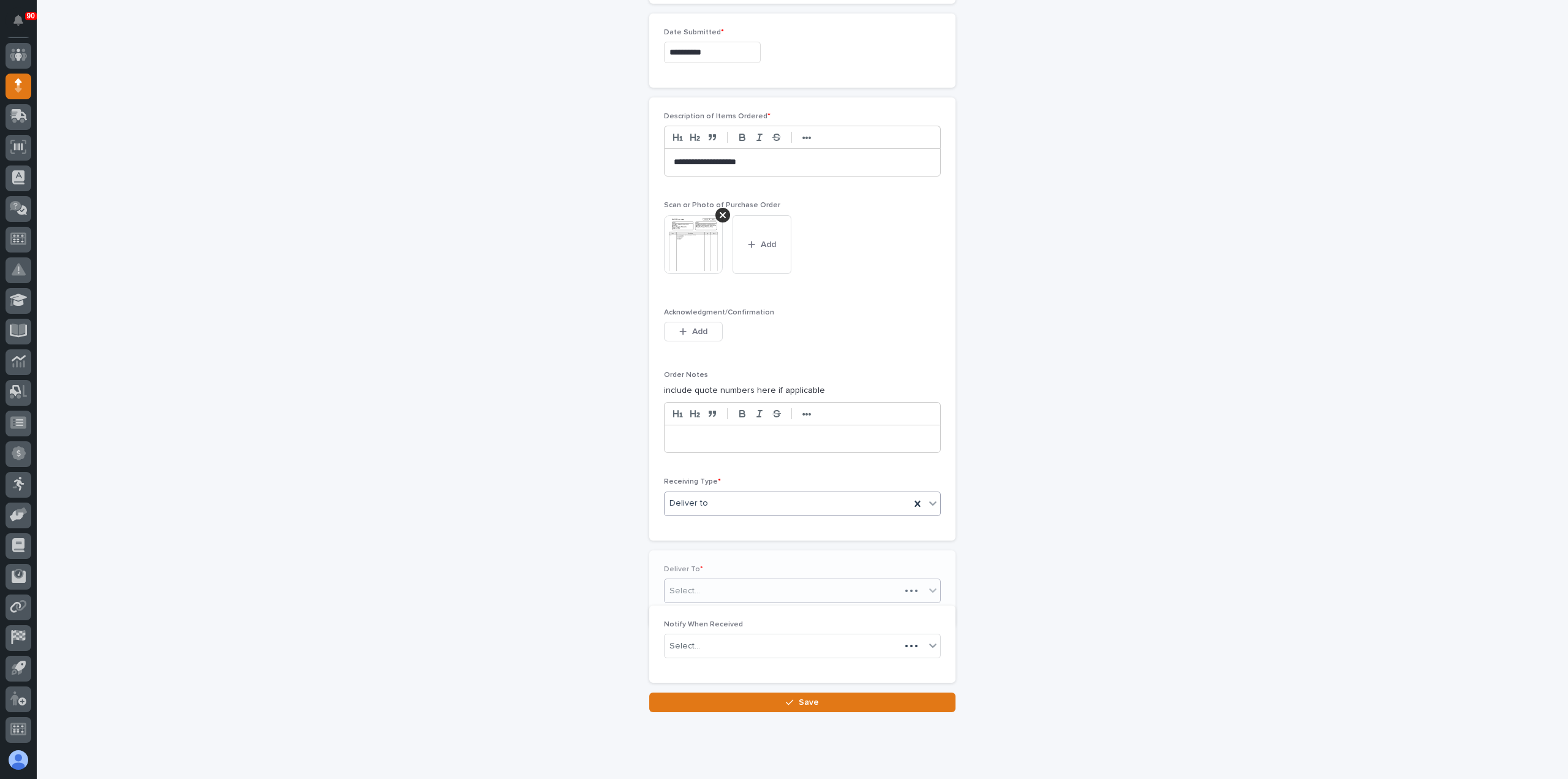
scroll to position [776, 0]
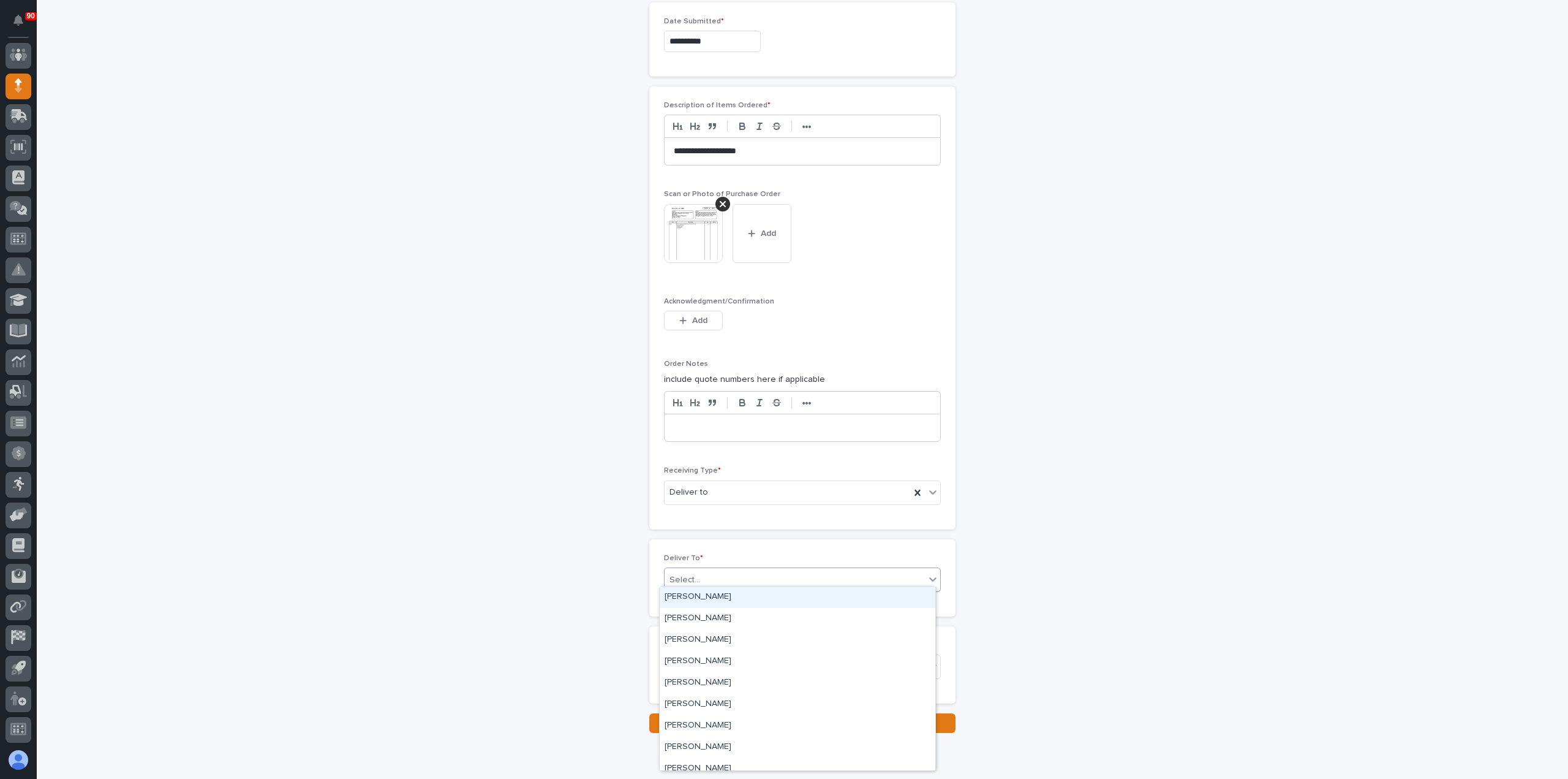
click at [772, 570] on div "Select..." at bounding box center [795, 580] width 260 height 20
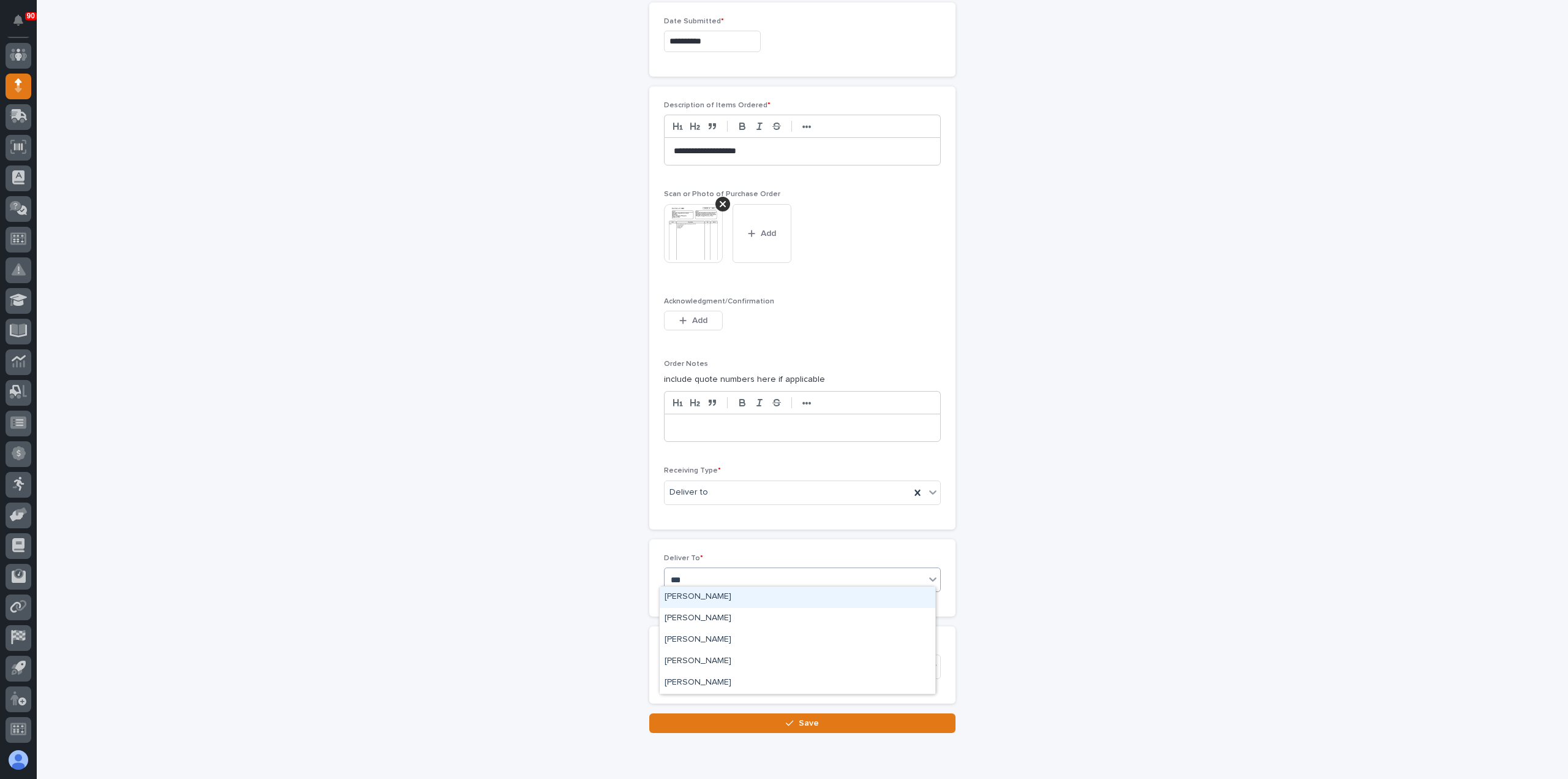
type input "****"
click at [732, 593] on div "[PERSON_NAME]" at bounding box center [797, 597] width 276 height 21
click at [805, 717] on span "Save" at bounding box center [809, 723] width 20 height 11
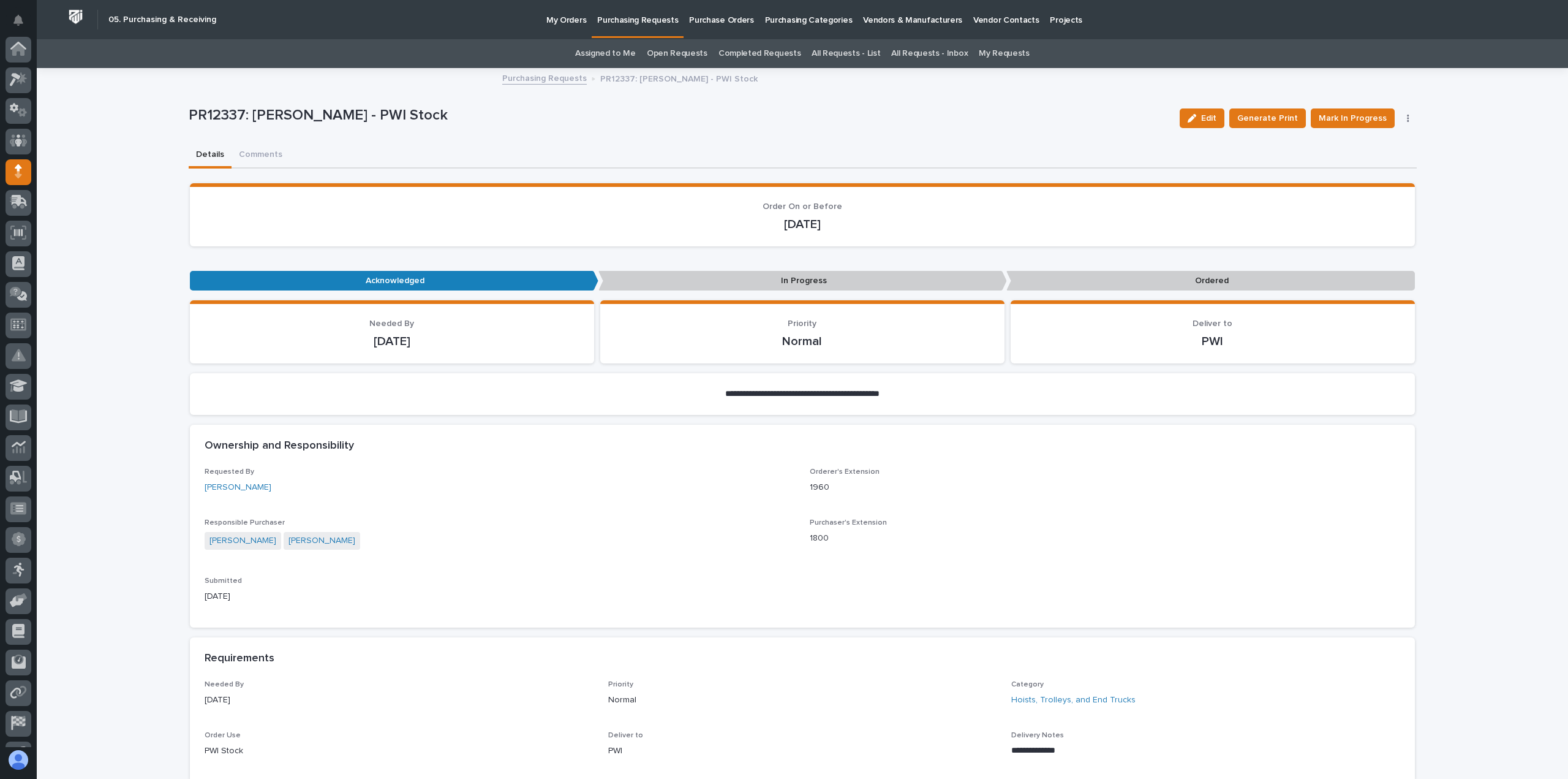
scroll to position [86, 0]
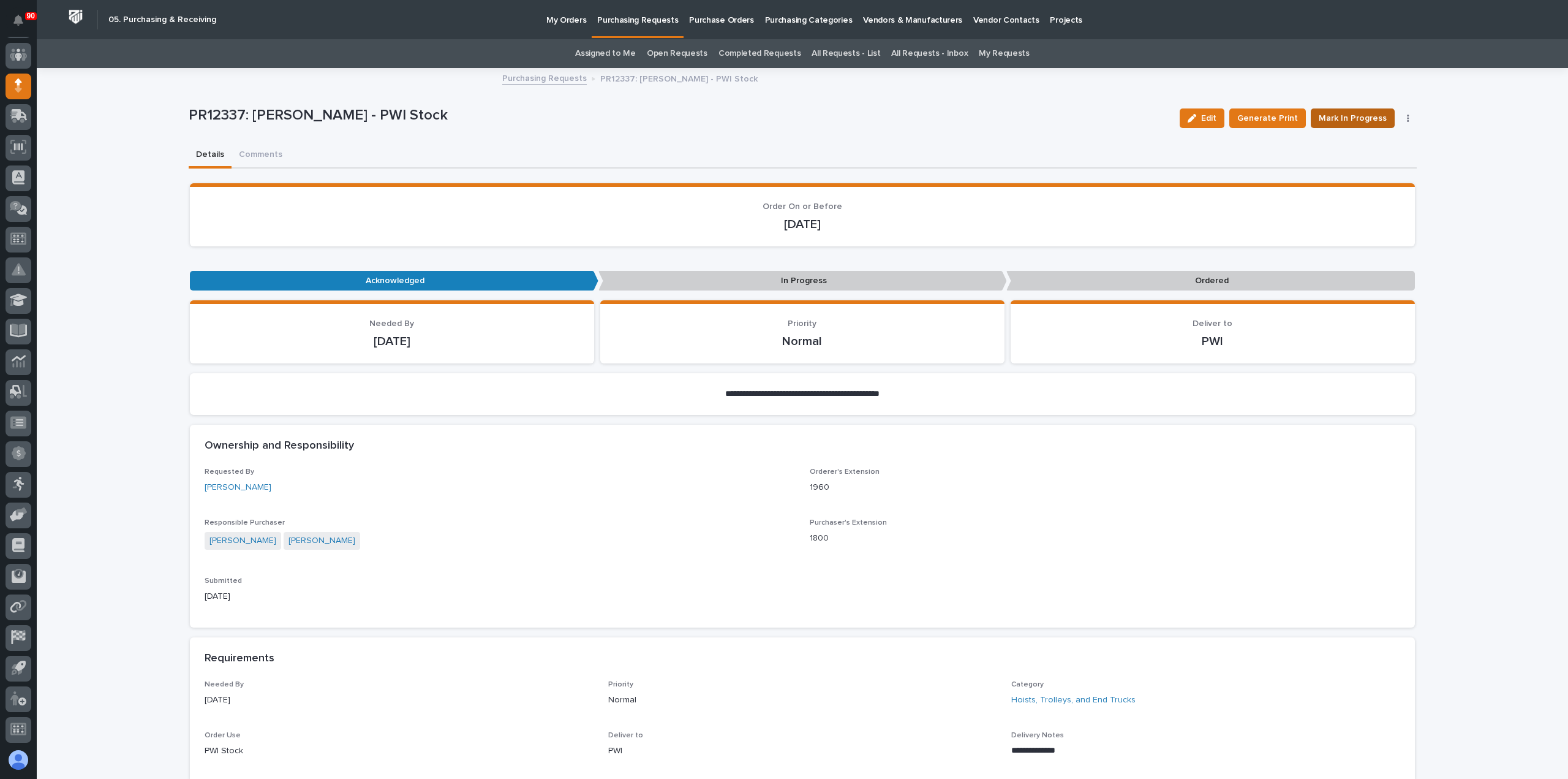
click at [1363, 117] on span "Mark In Progress" at bounding box center [1353, 118] width 68 height 15
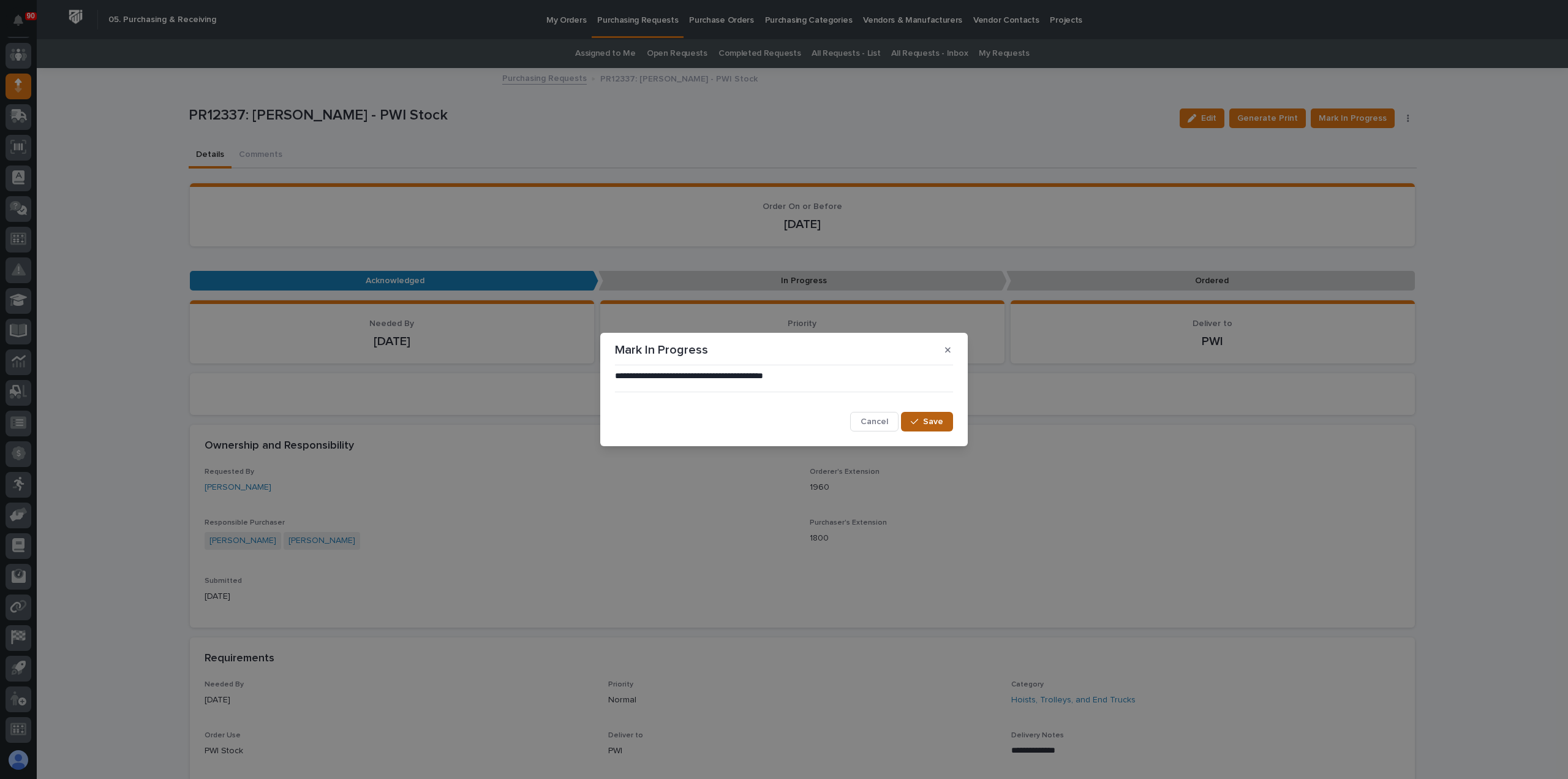
click at [934, 418] on span "Save" at bounding box center [933, 422] width 20 height 11
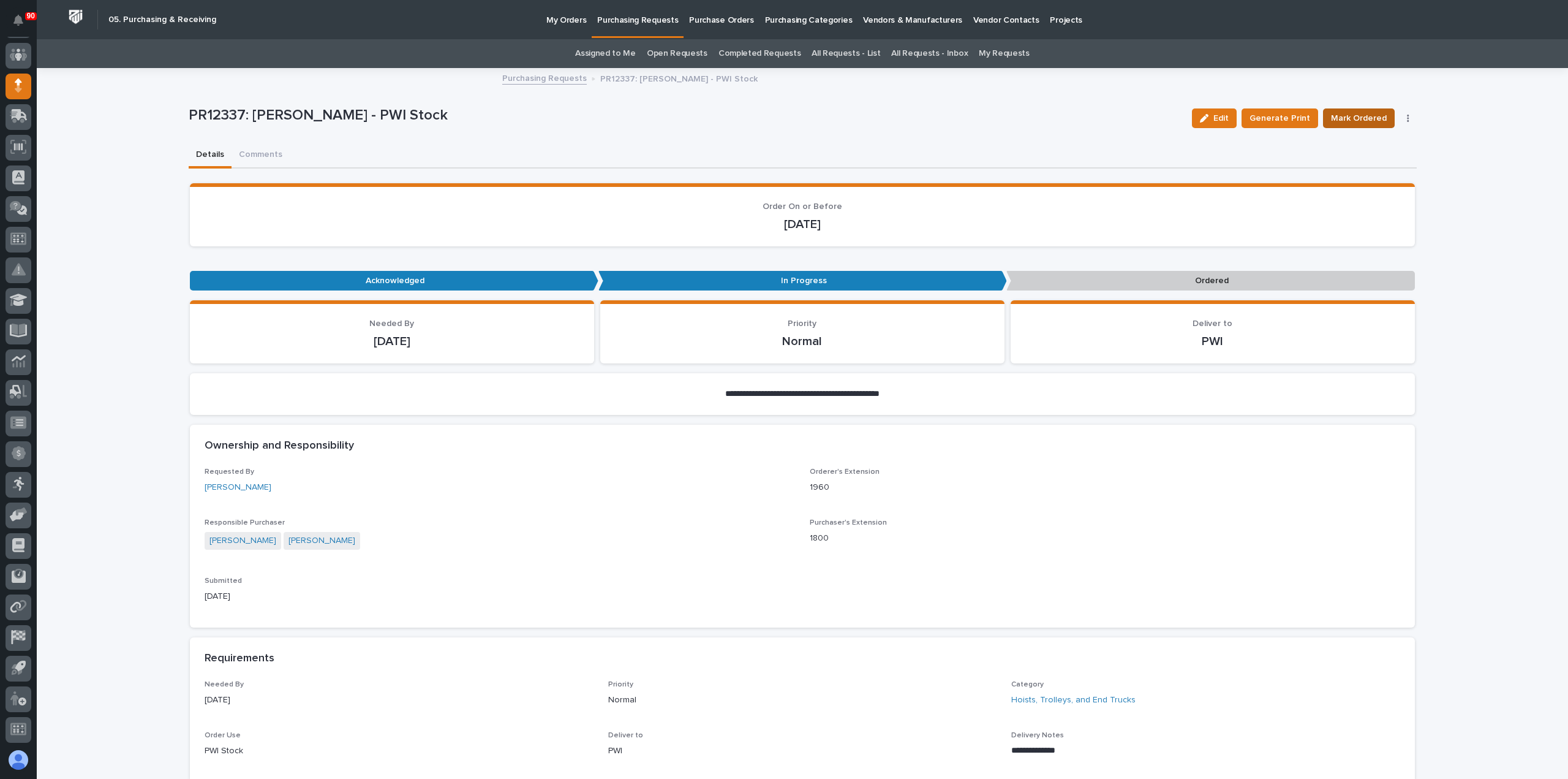
click at [1337, 112] on span "Mark Ordered" at bounding box center [1359, 118] width 56 height 15
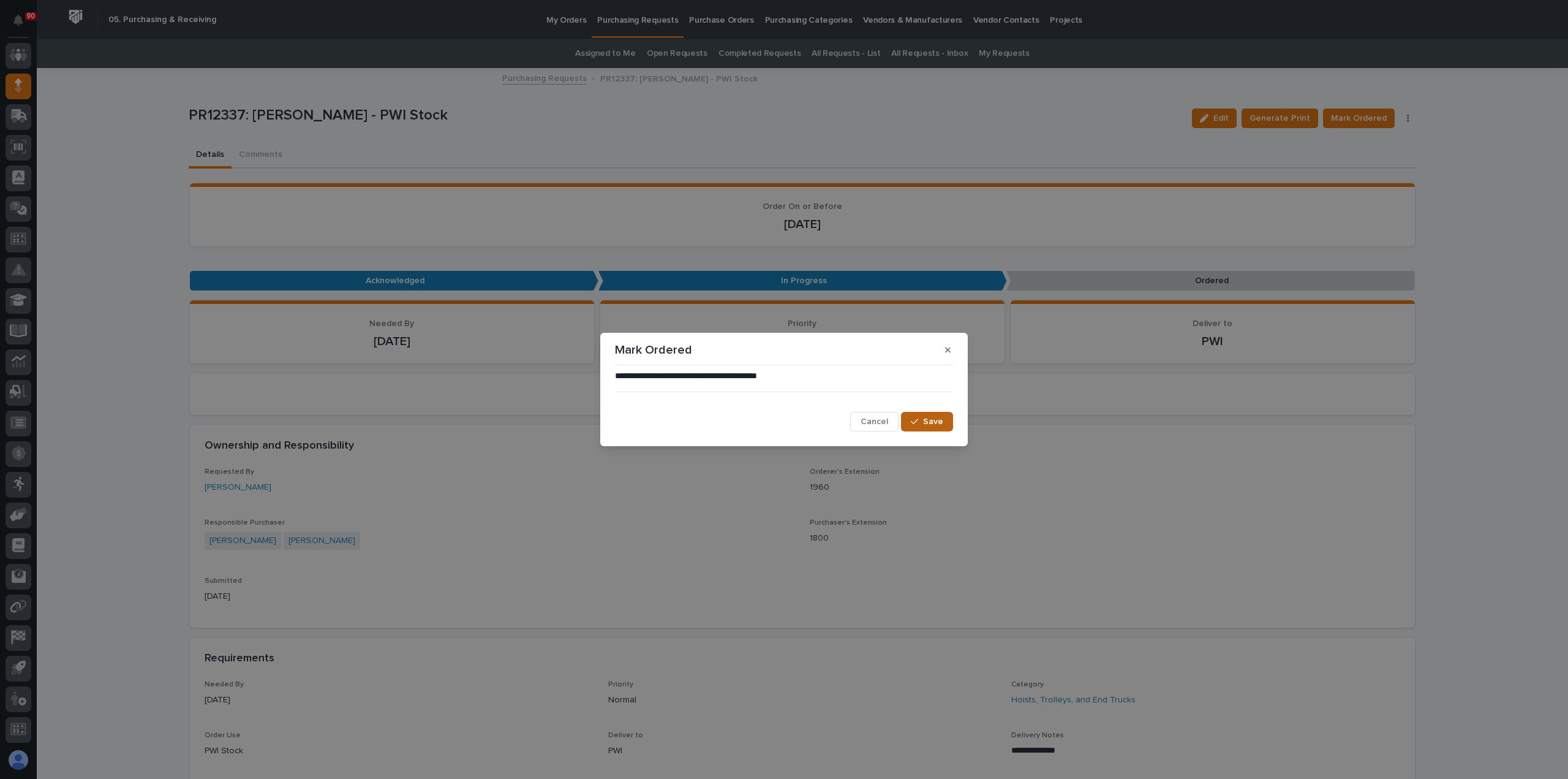
click at [921, 418] on div "button" at bounding box center [917, 422] width 12 height 8
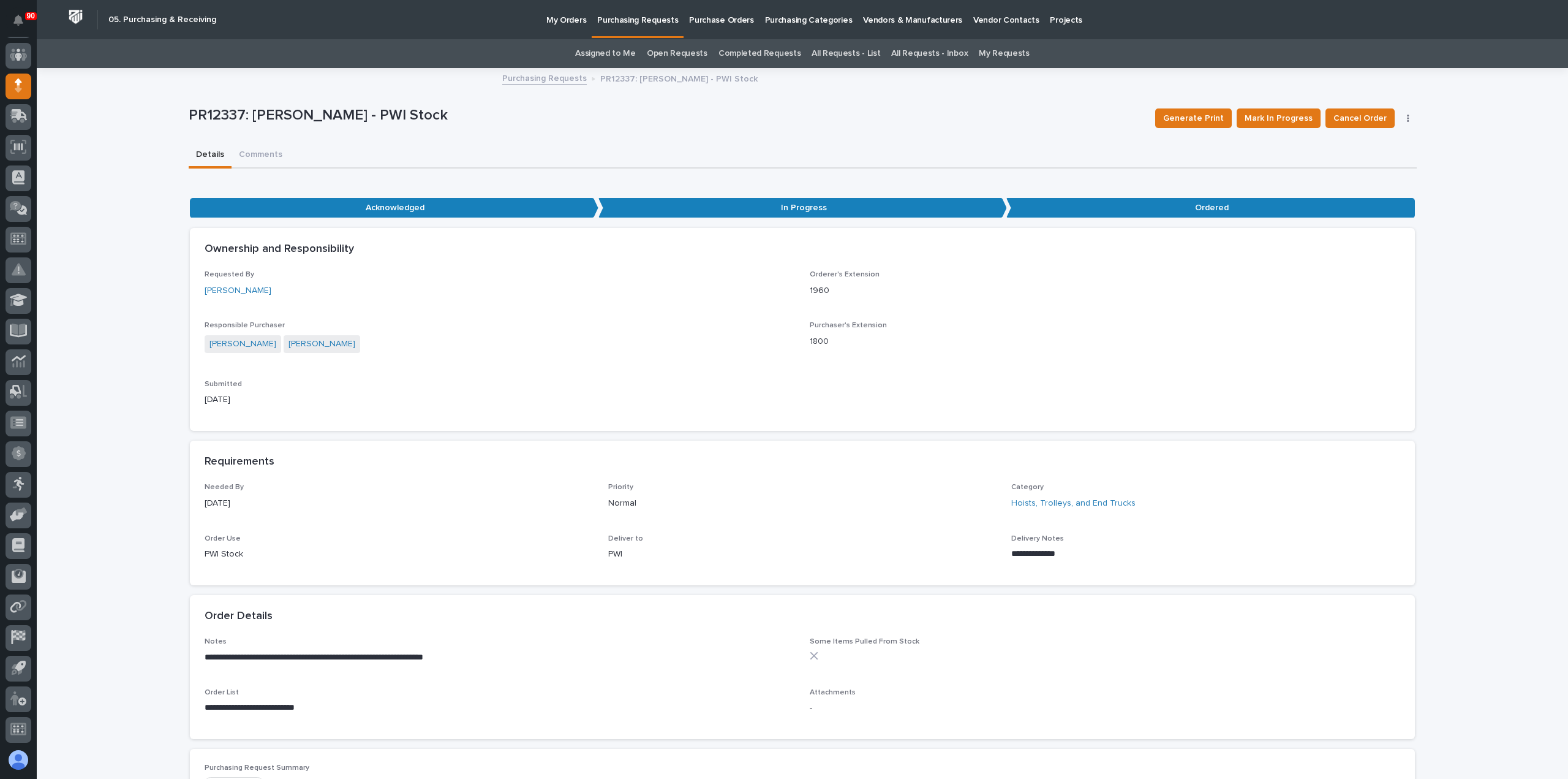
click at [647, 21] on p "Purchasing Requests" at bounding box center [638, 12] width 81 height 26
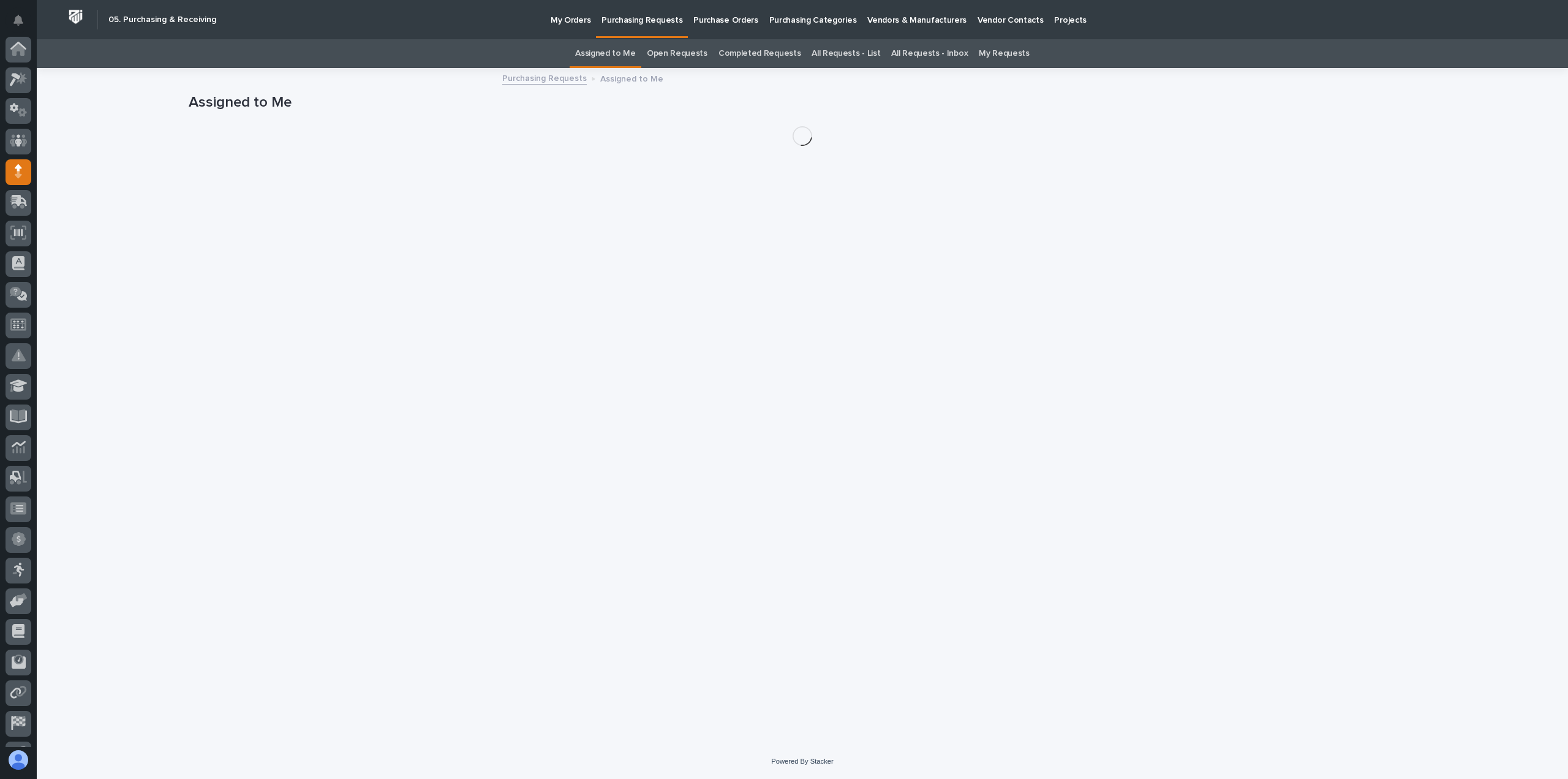
scroll to position [86, 0]
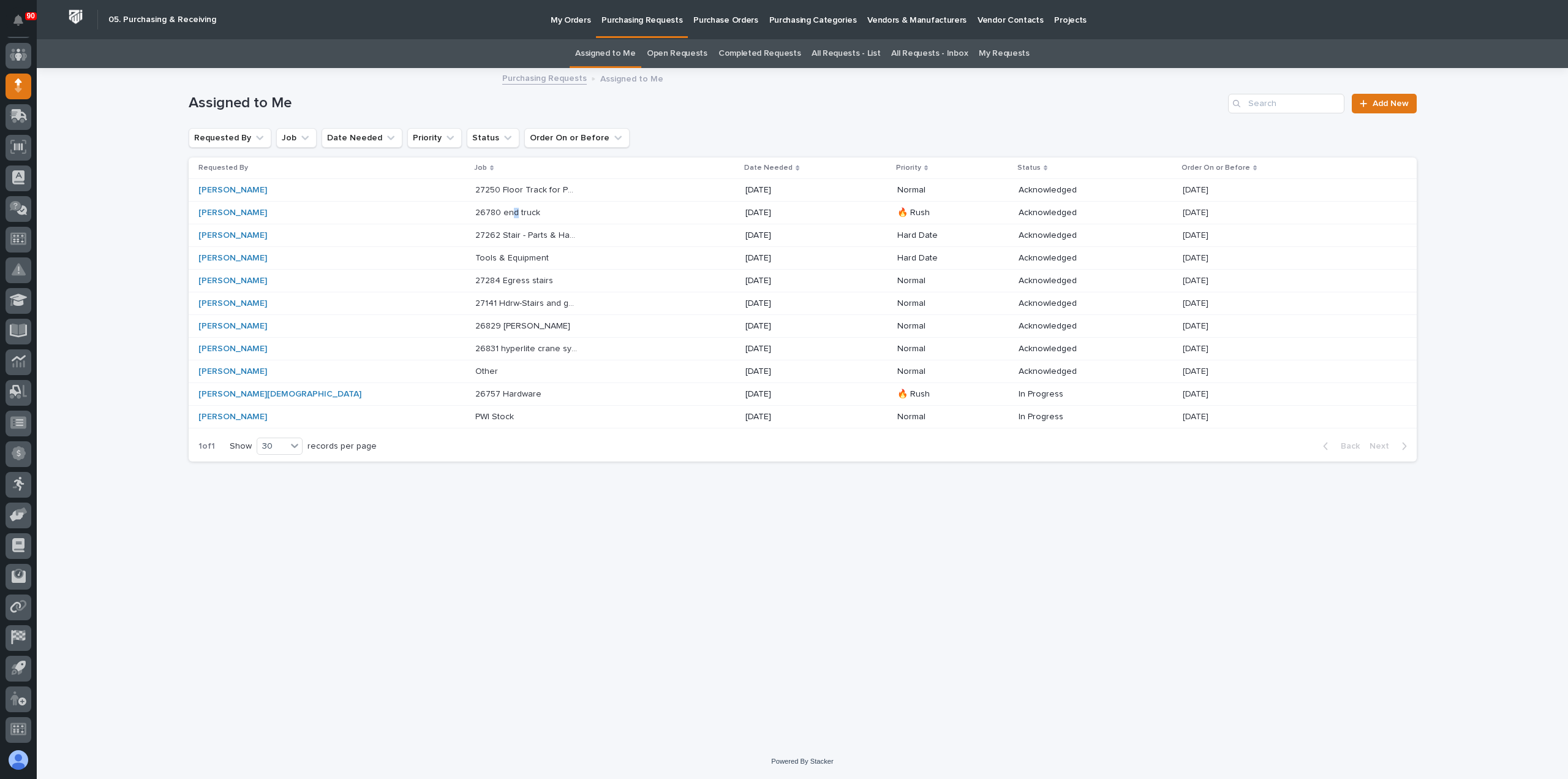
click at [476, 211] on p "26780 end truck" at bounding box center [509, 211] width 67 height 13
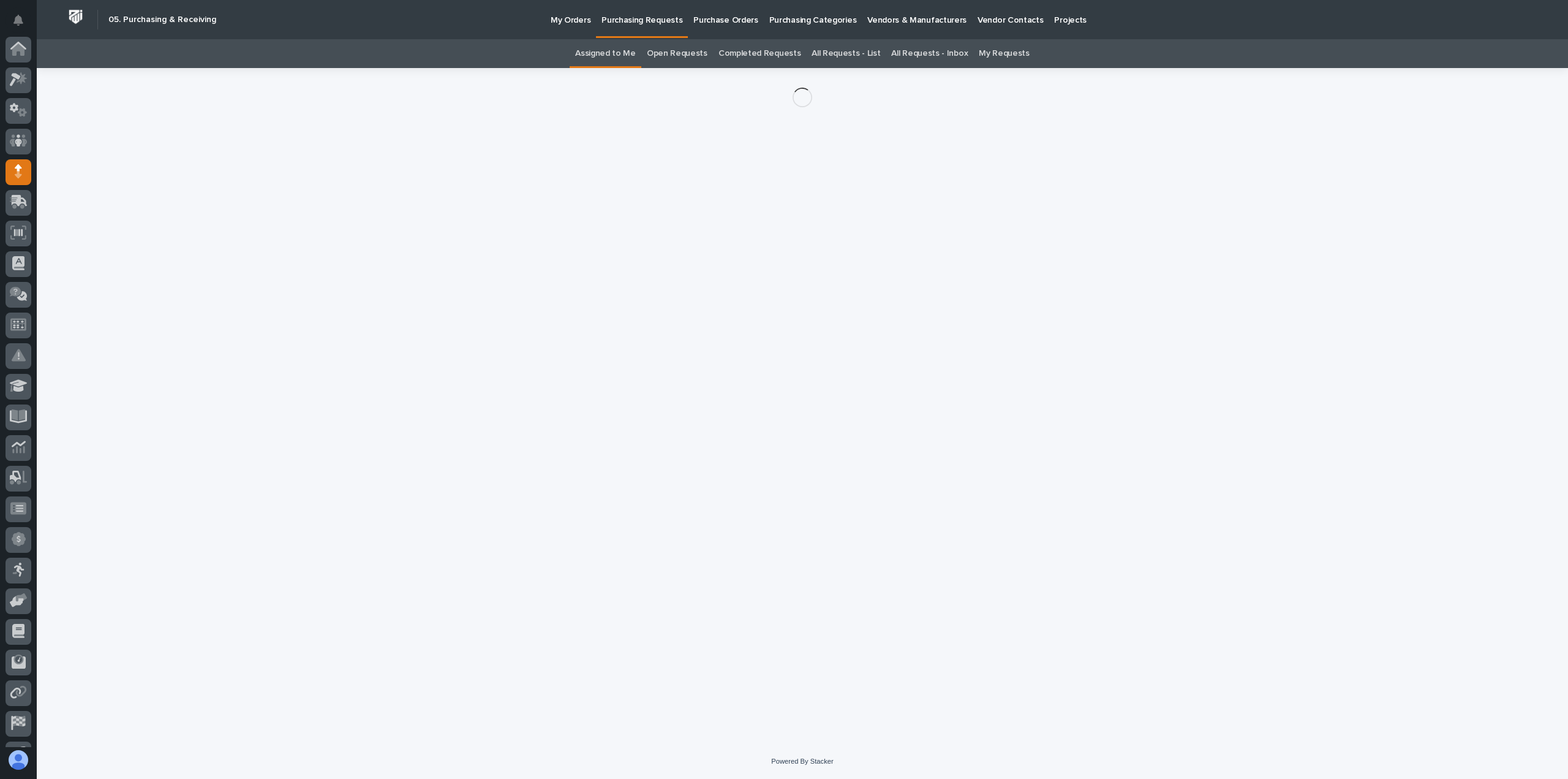
scroll to position [86, 0]
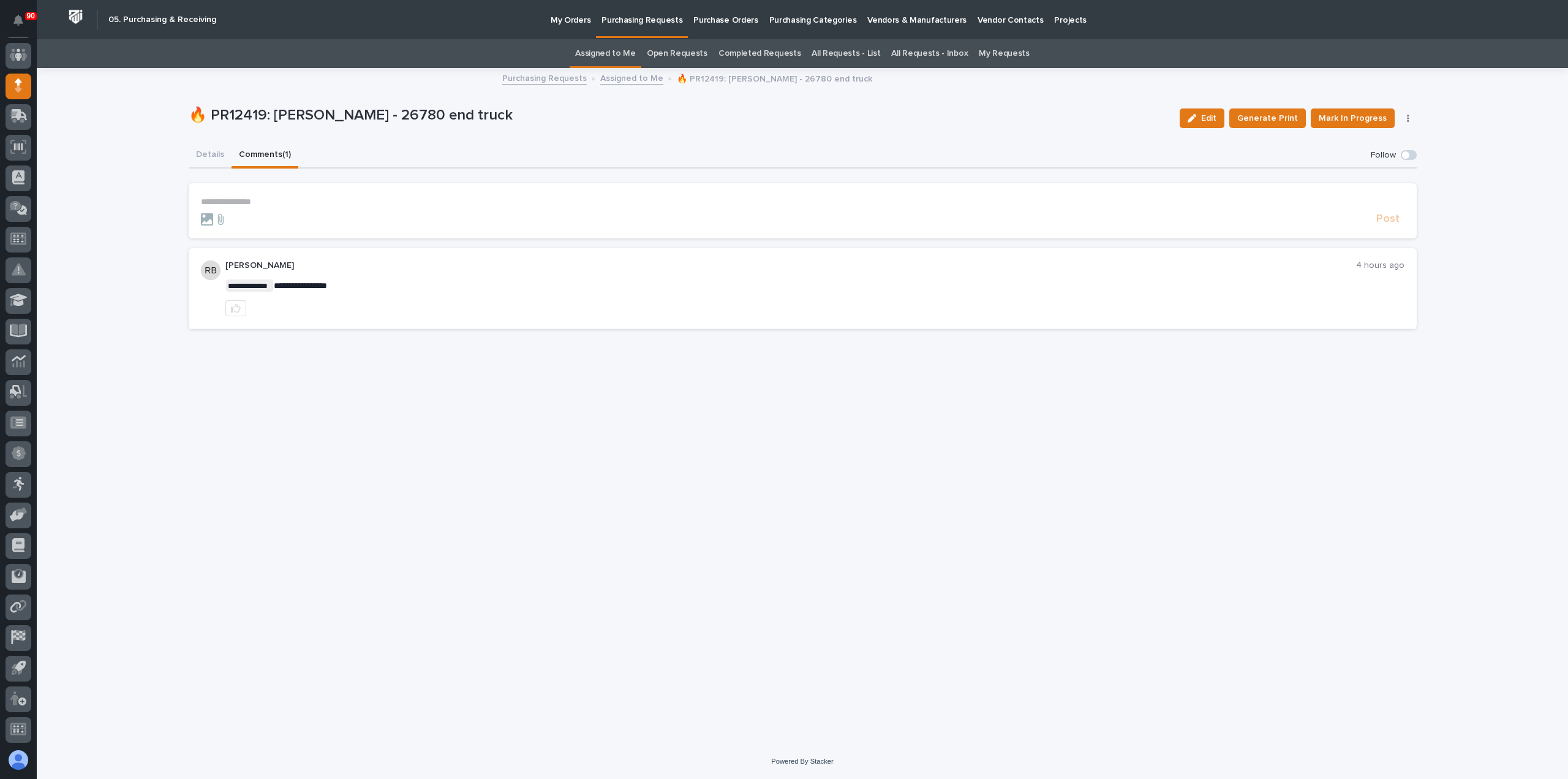
click at [253, 146] on button "Comments (1)" at bounding box center [264, 155] width 66 height 26
click at [211, 156] on button "Details" at bounding box center [210, 155] width 43 height 26
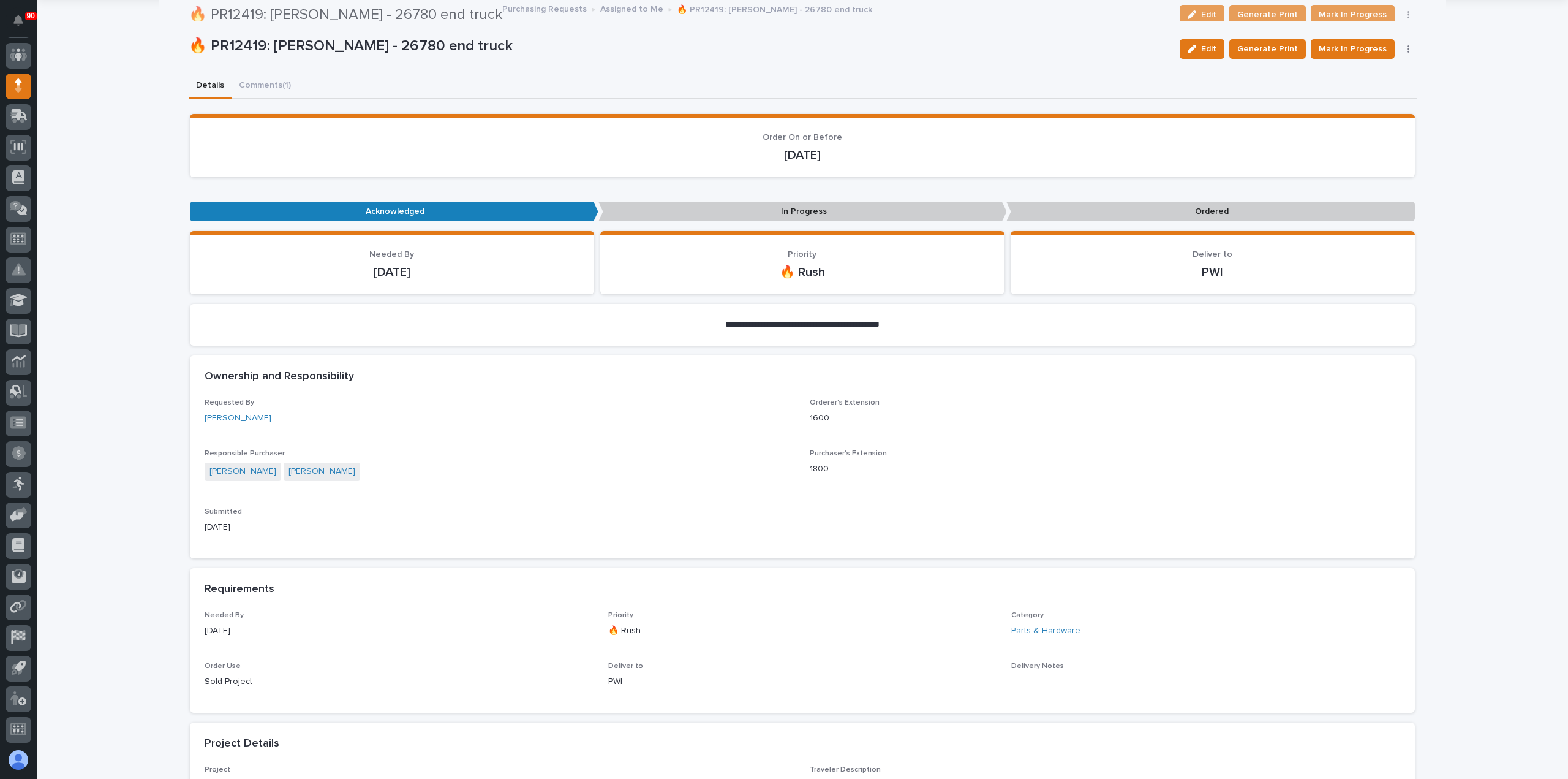
scroll to position [61, 0]
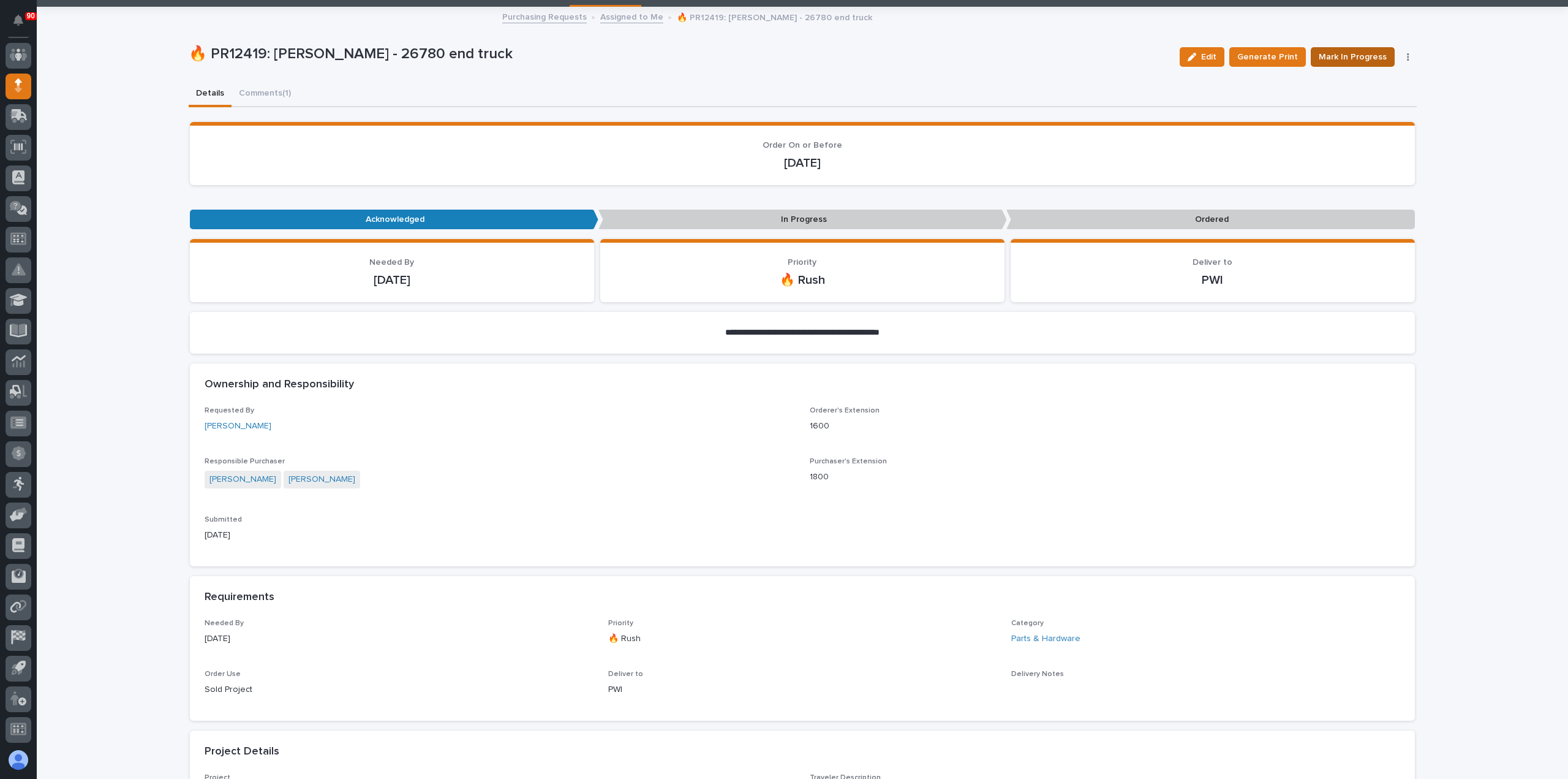
click at [1355, 55] on span "Mark In Progress" at bounding box center [1353, 57] width 68 height 15
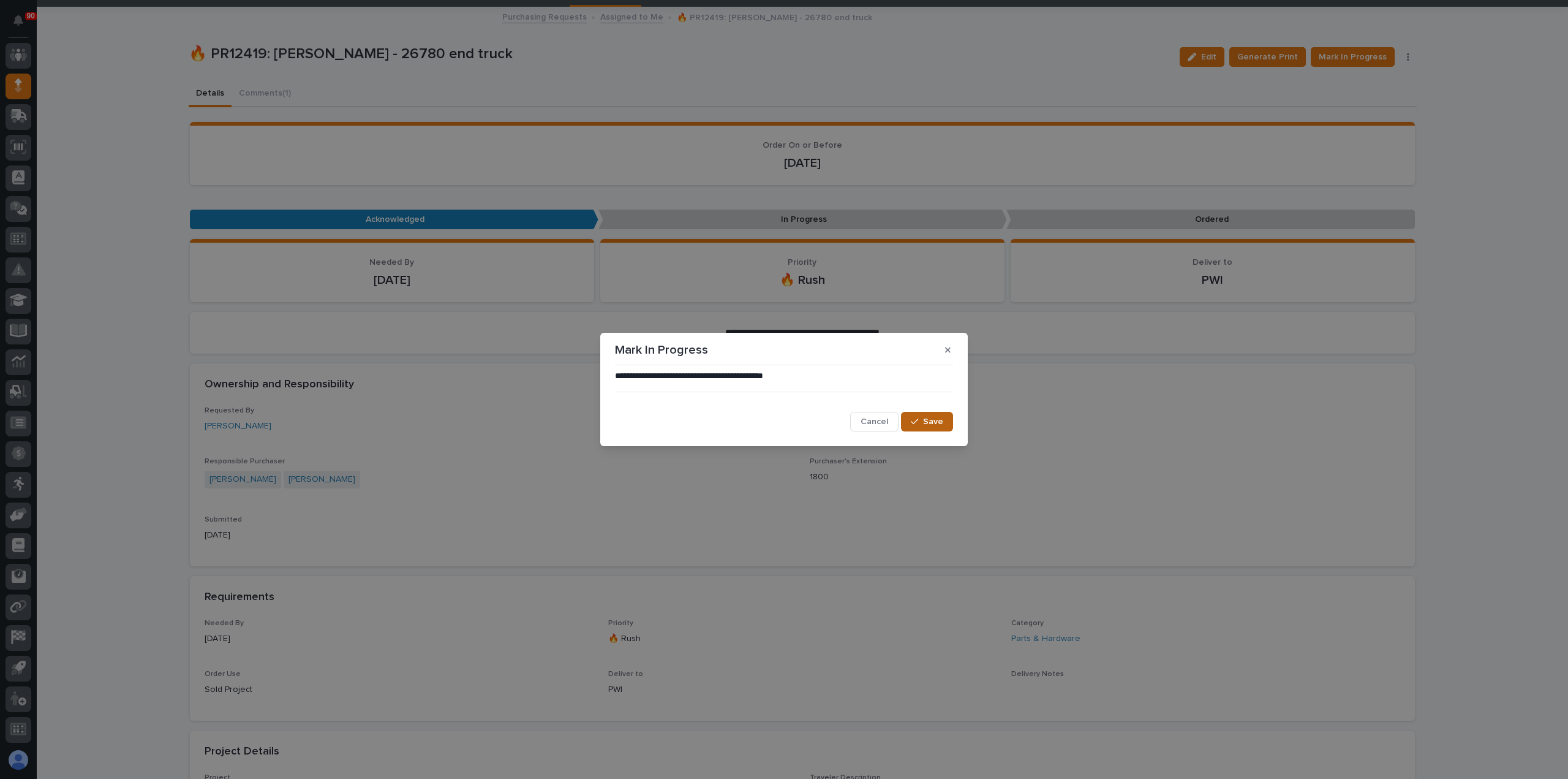
click at [936, 424] on span "Save" at bounding box center [933, 422] width 20 height 11
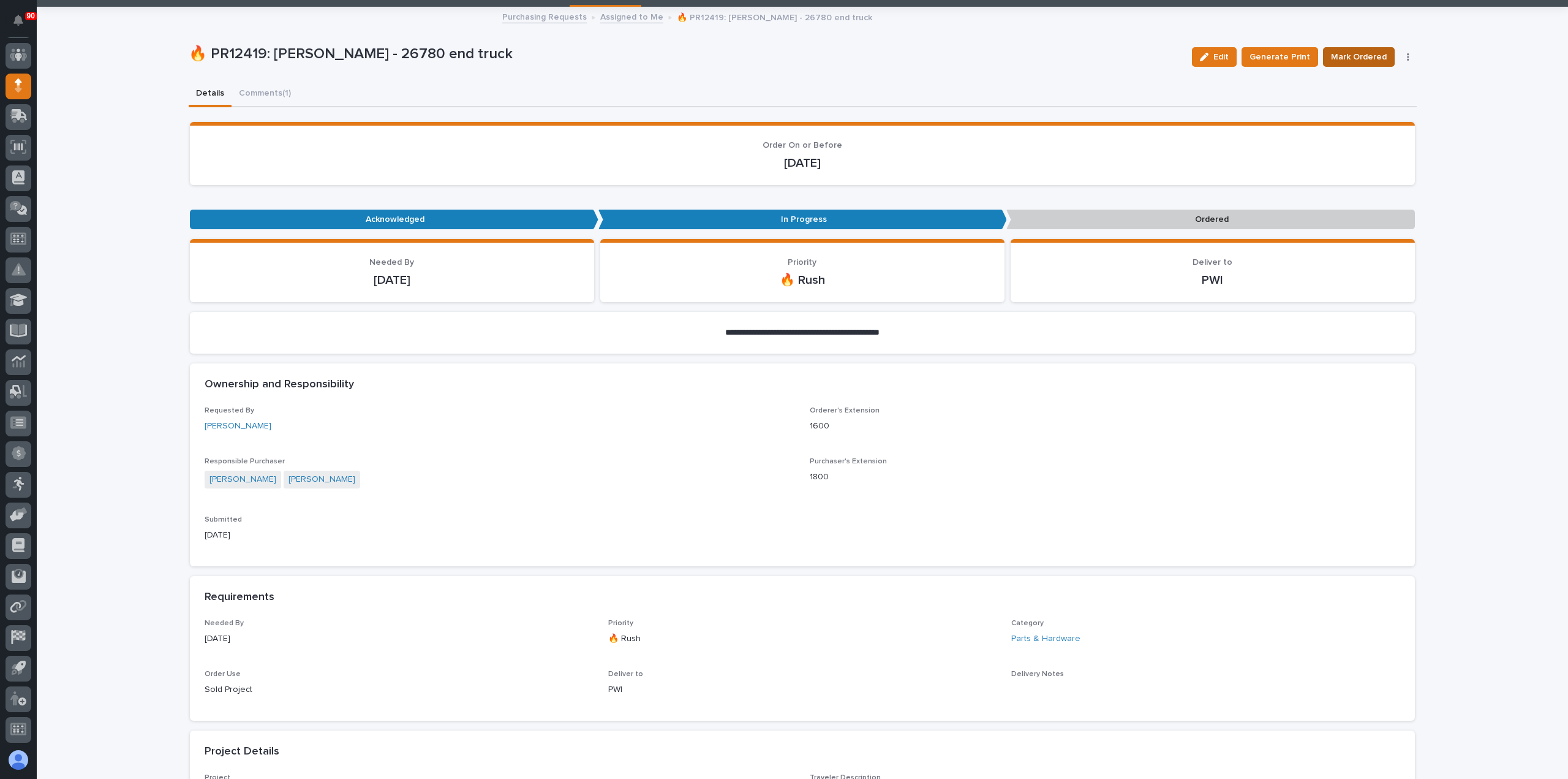
click at [1356, 53] on span "Mark Ordered" at bounding box center [1359, 57] width 56 height 15
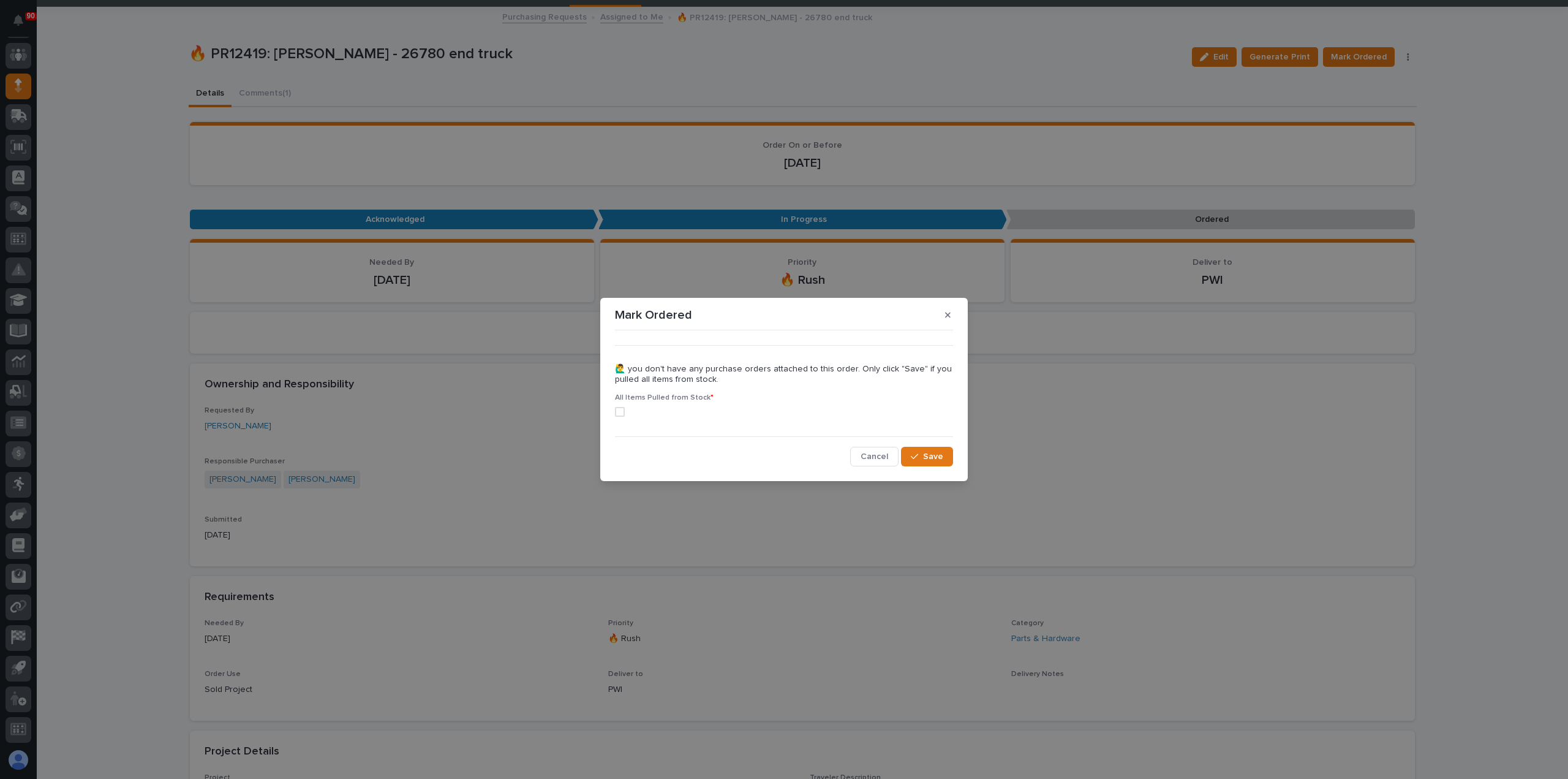
click at [620, 413] on span at bounding box center [620, 412] width 10 height 10
click at [935, 453] on span "Save" at bounding box center [933, 456] width 20 height 11
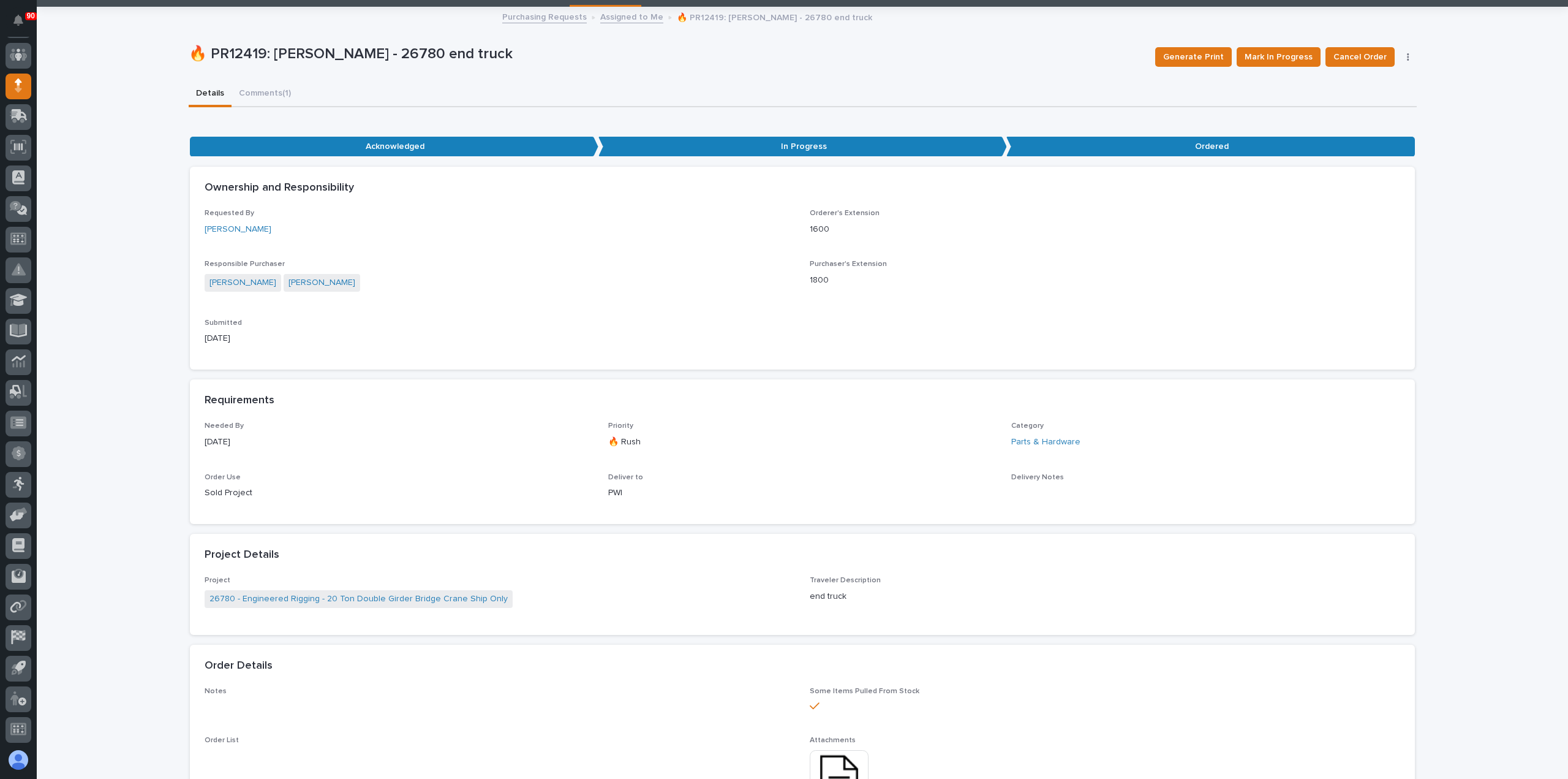
click at [615, 16] on link "Assigned to Me" at bounding box center [631, 16] width 63 height 14
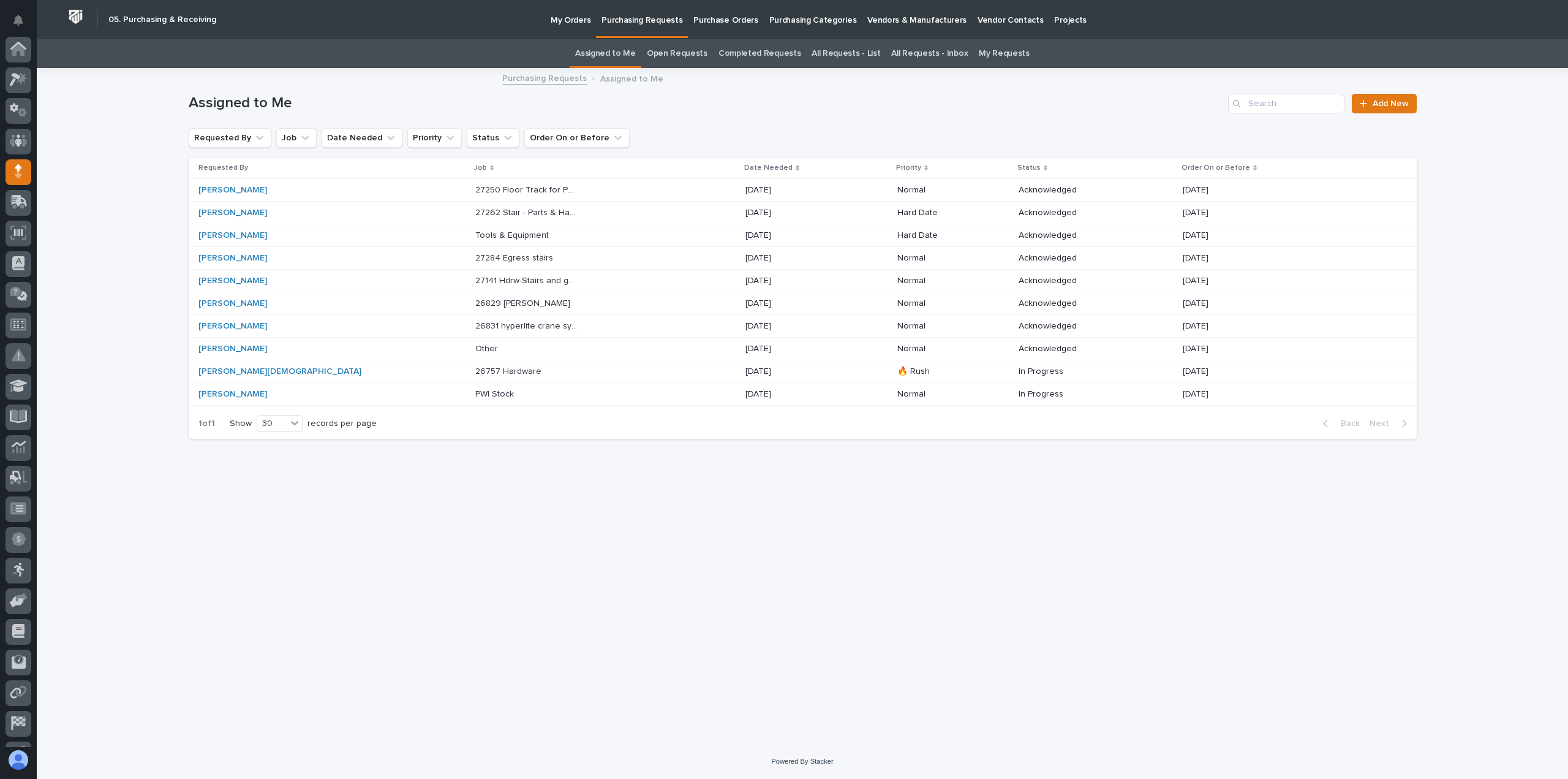
scroll to position [86, 0]
click at [481, 189] on p "27250 Floor Track for Paint Repair - Parts & HW" at bounding box center [528, 189] width 105 height 13
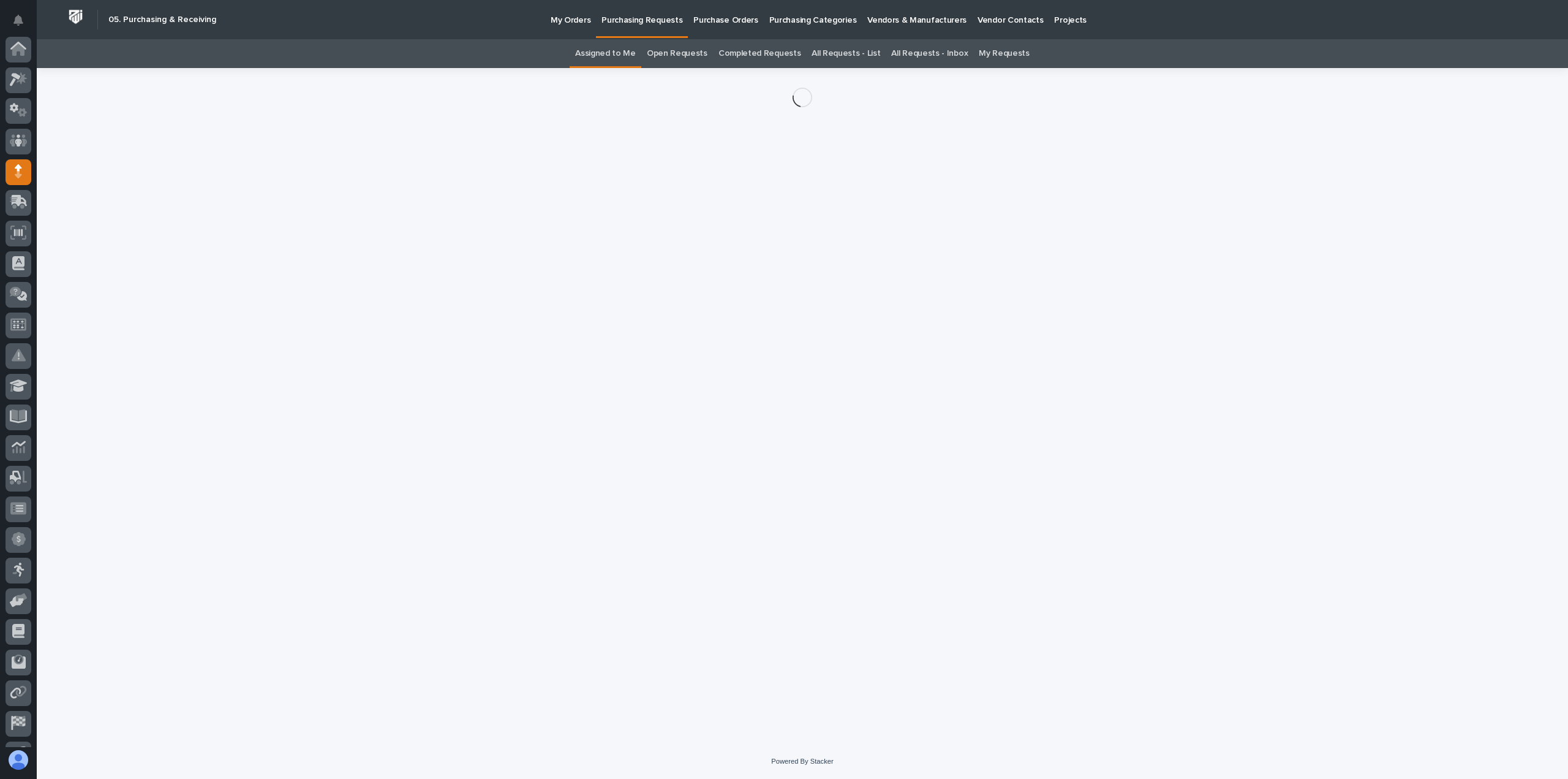
scroll to position [86, 0]
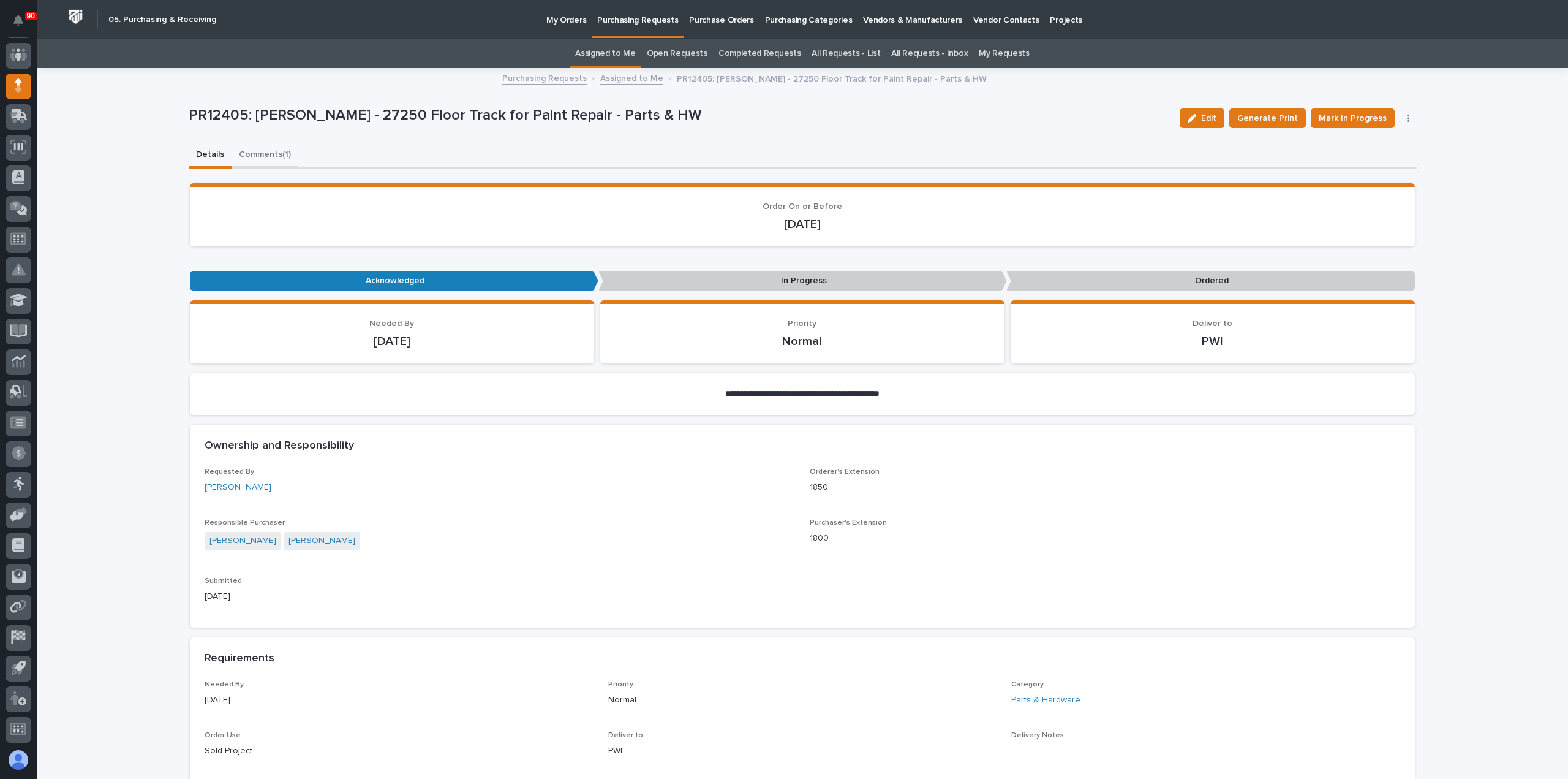
click at [266, 152] on button "Comments (1)" at bounding box center [264, 155] width 66 height 26
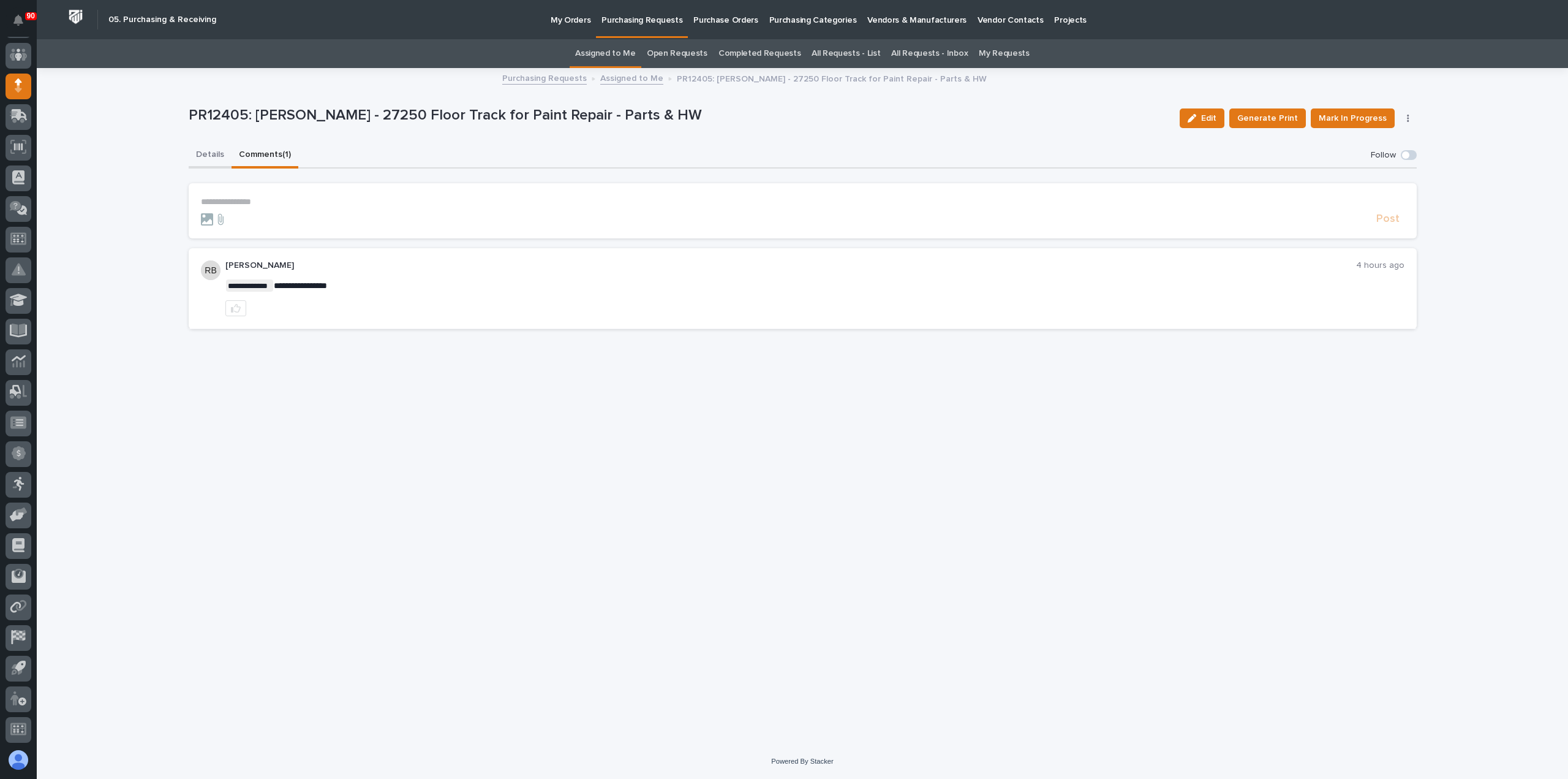
click at [210, 152] on button "Details" at bounding box center [210, 155] width 43 height 26
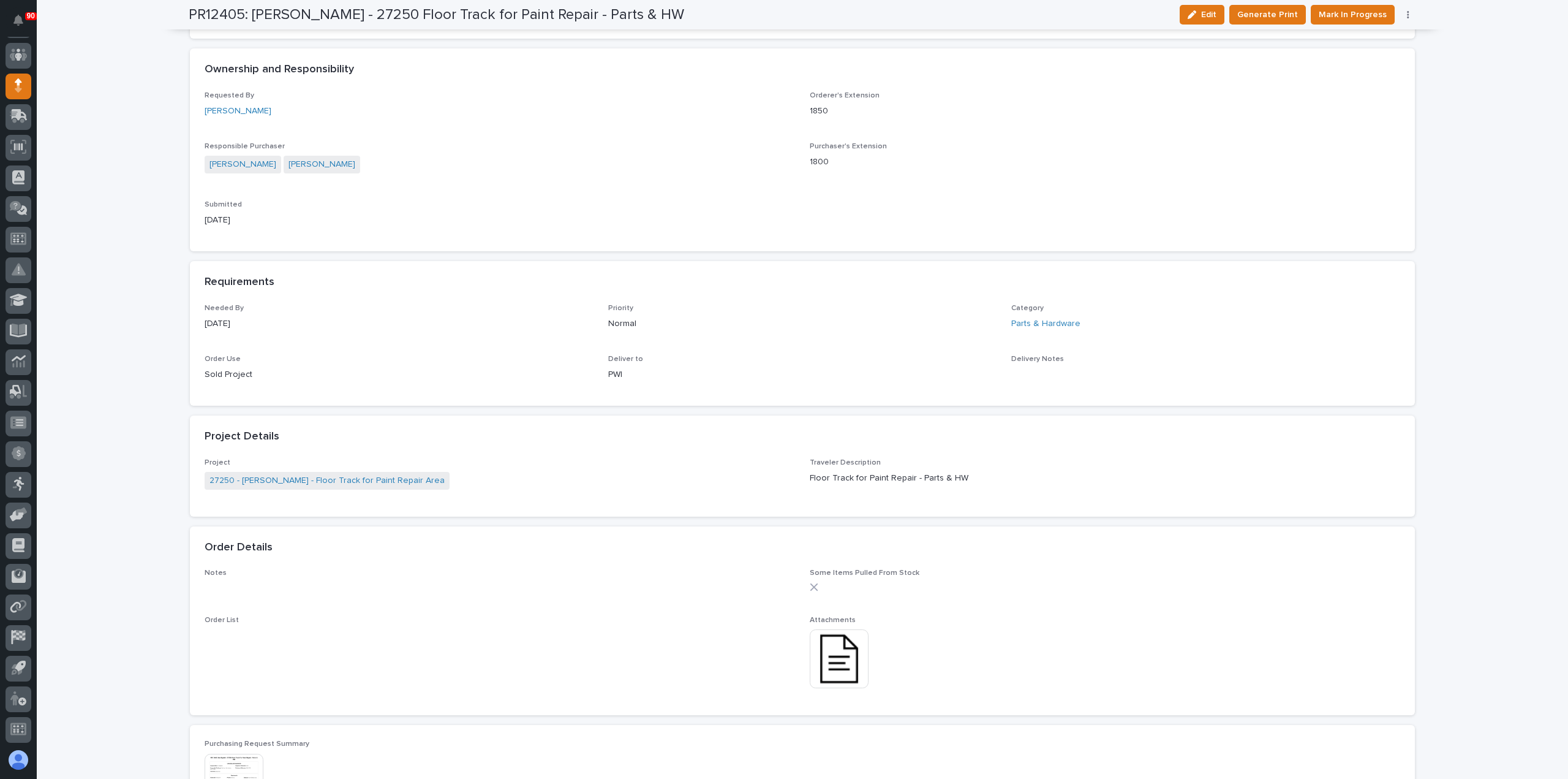
scroll to position [490, 0]
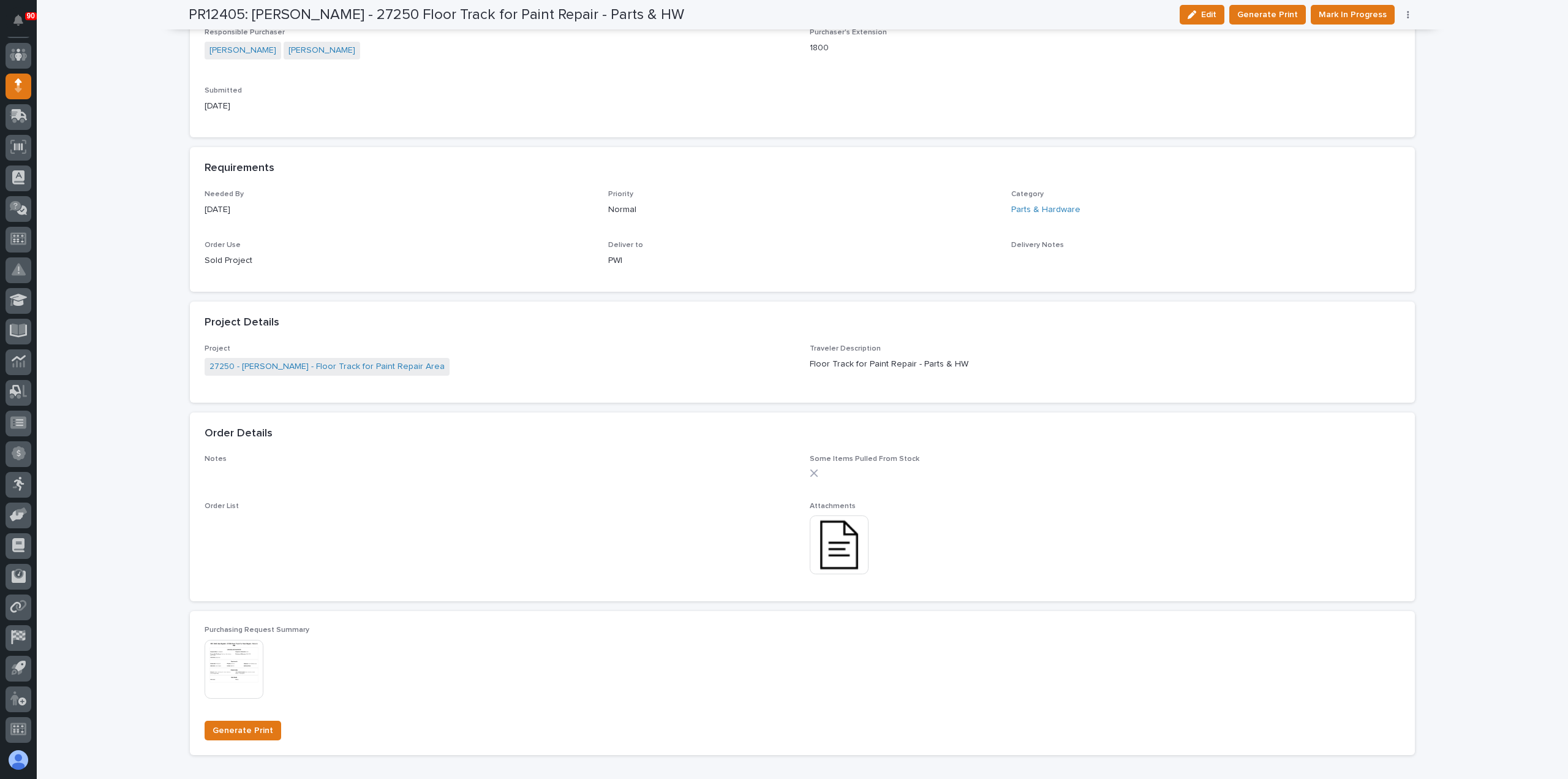
click at [833, 534] on img at bounding box center [839, 544] width 59 height 59
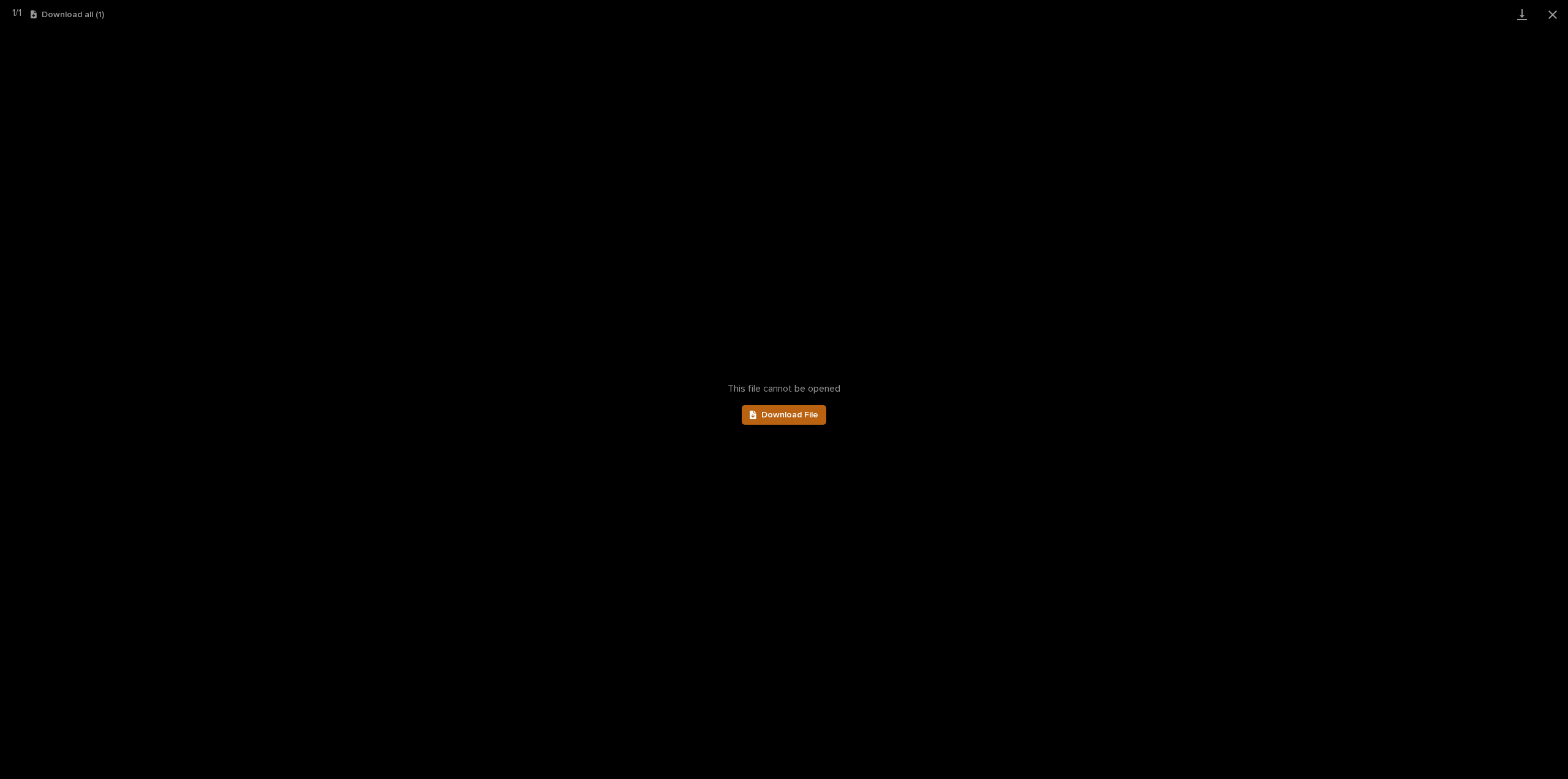
click at [762, 405] on link "Download File" at bounding box center [784, 415] width 84 height 19
click at [1553, 9] on button "Close gallery" at bounding box center [1553, 15] width 30 height 29
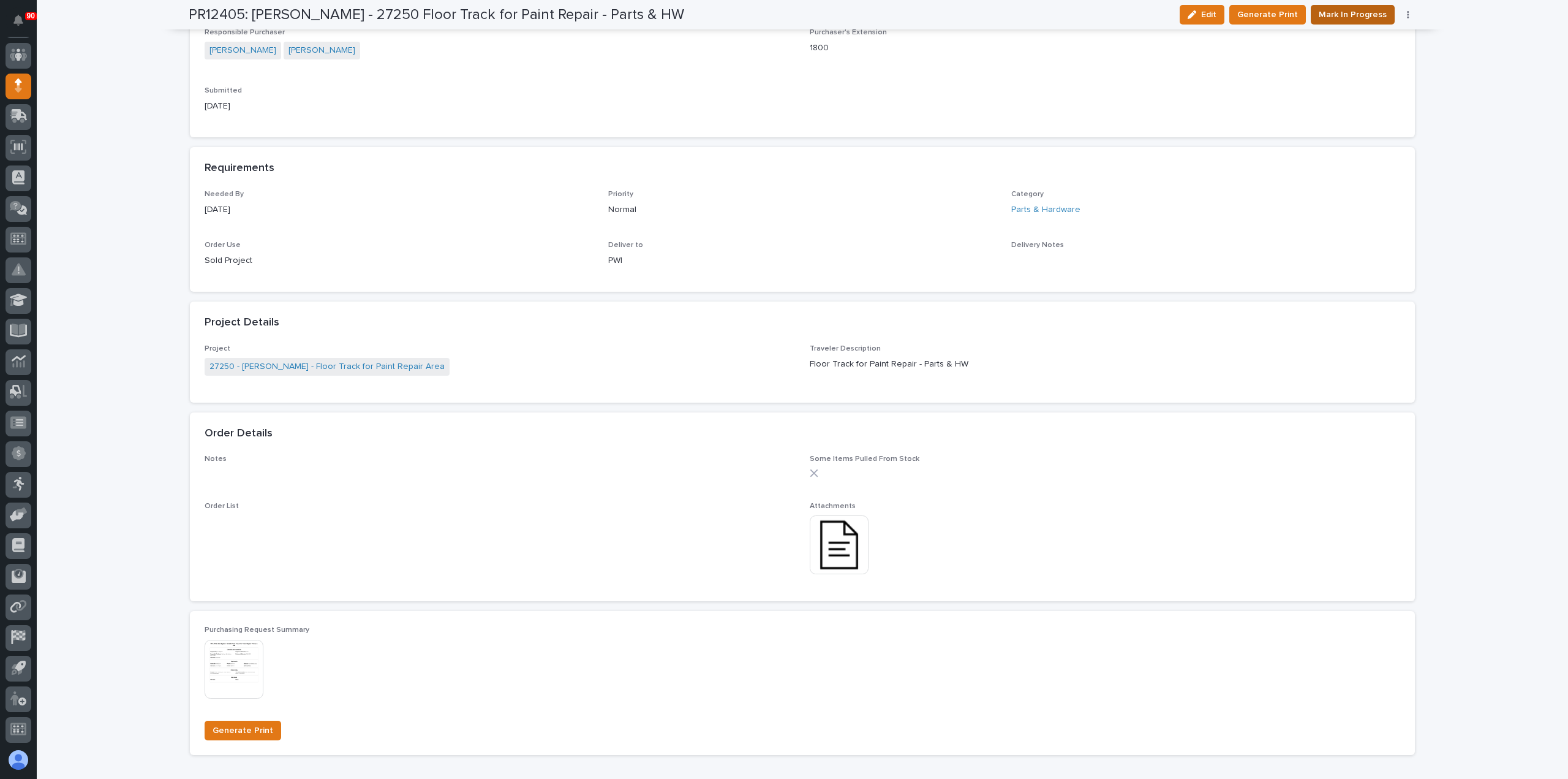
click at [1360, 16] on span "Mark In Progress" at bounding box center [1353, 15] width 68 height 15
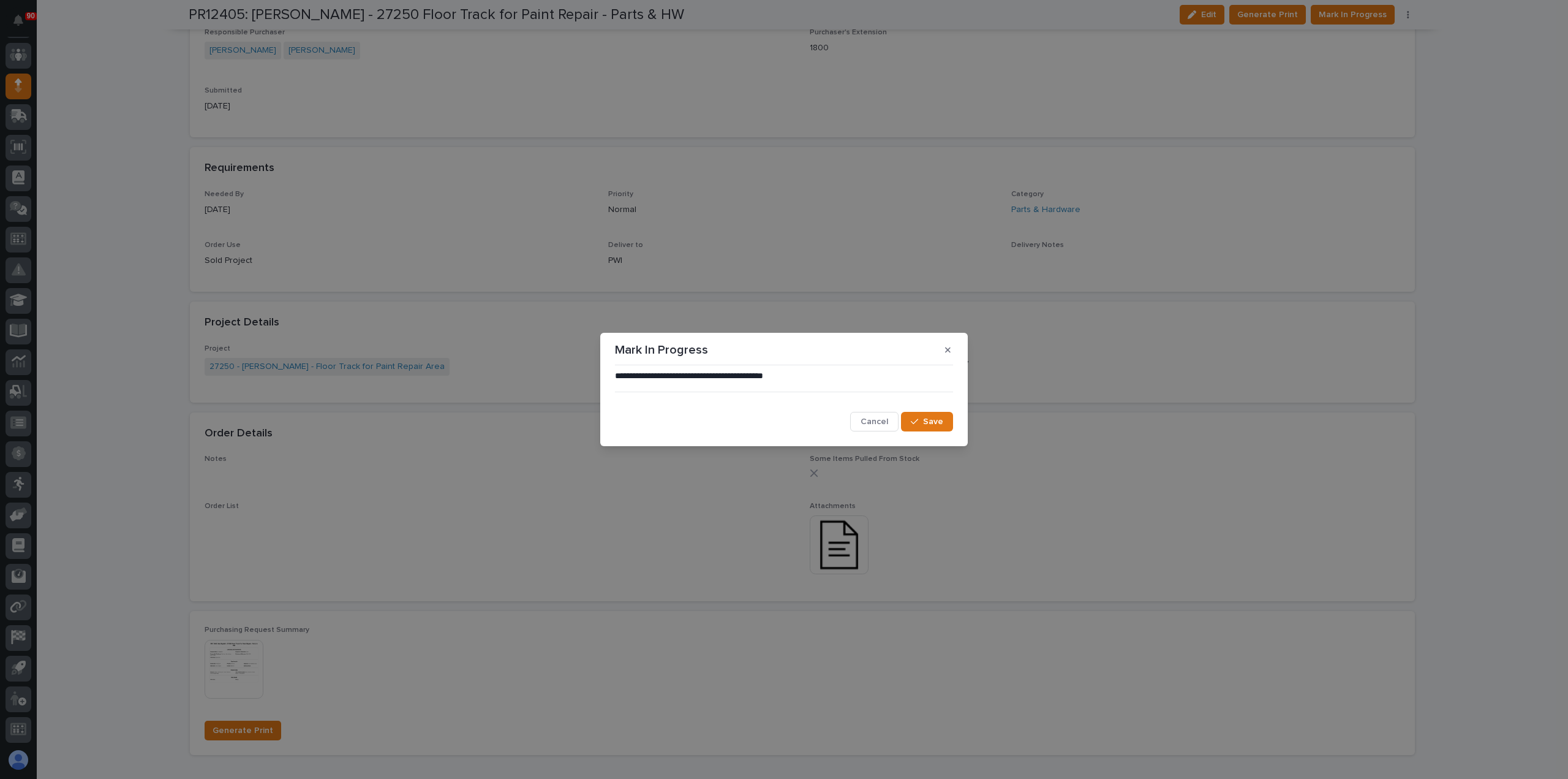
drag, startPoint x: 934, startPoint y: 422, endPoint x: 973, endPoint y: 404, distance: 43.0
click at [935, 422] on span "Save" at bounding box center [933, 422] width 20 height 11
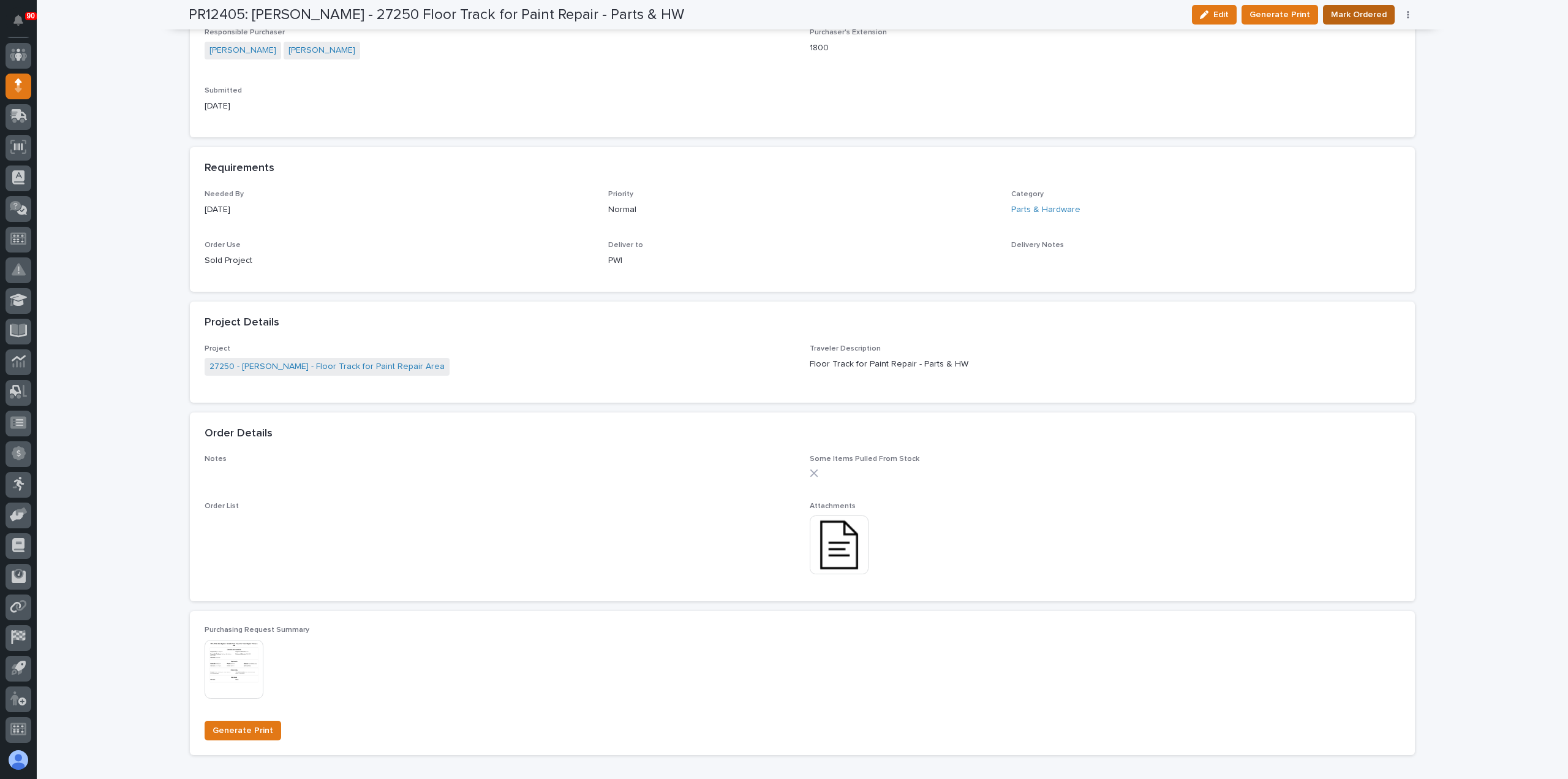
click at [1355, 13] on span "Mark Ordered" at bounding box center [1359, 15] width 56 height 15
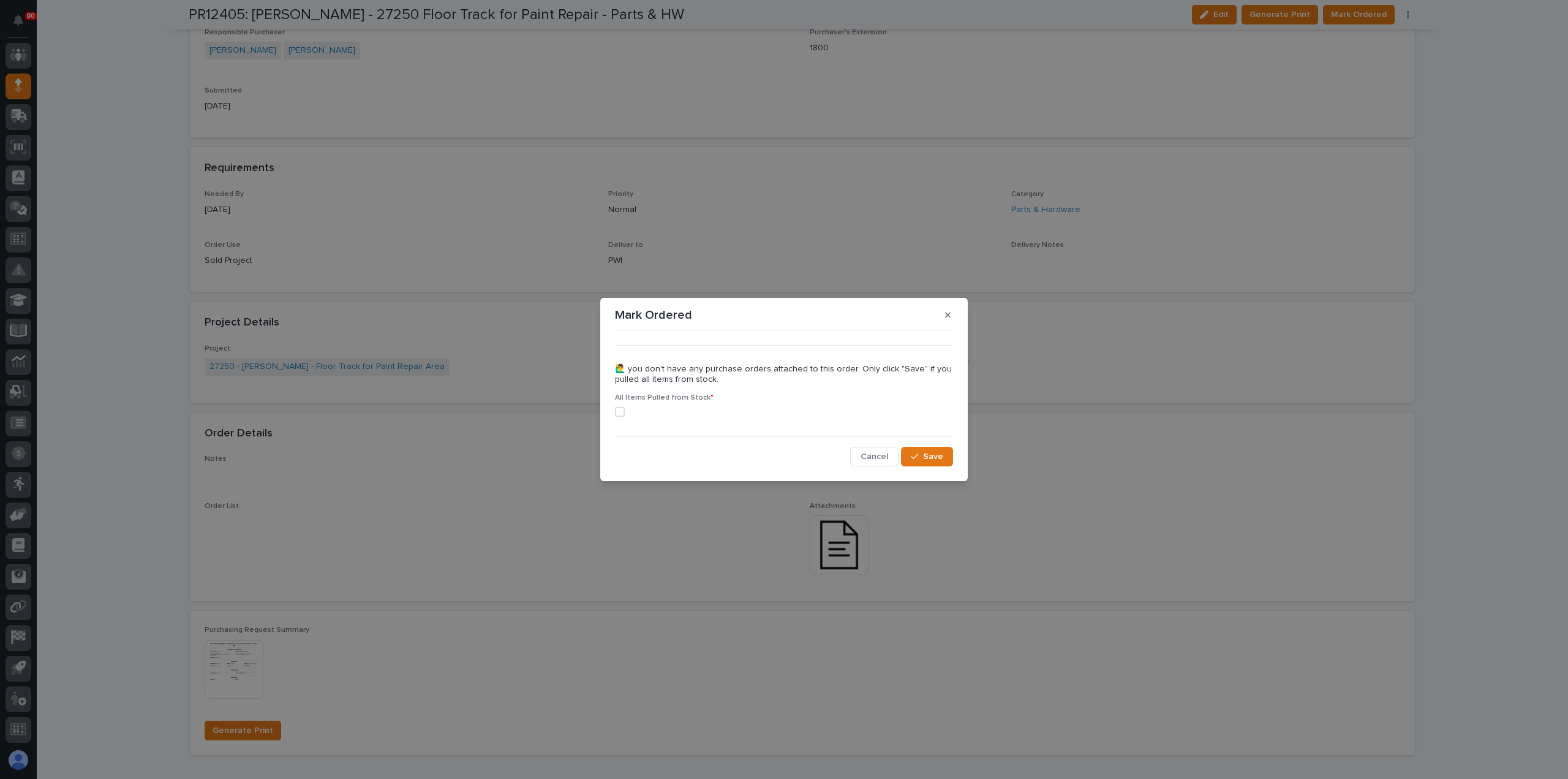
drag, startPoint x: 619, startPoint y: 411, endPoint x: 652, endPoint y: 423, distance: 35.1
click at [620, 411] on span at bounding box center [620, 412] width 10 height 10
click at [939, 463] on button "Save" at bounding box center [927, 456] width 52 height 19
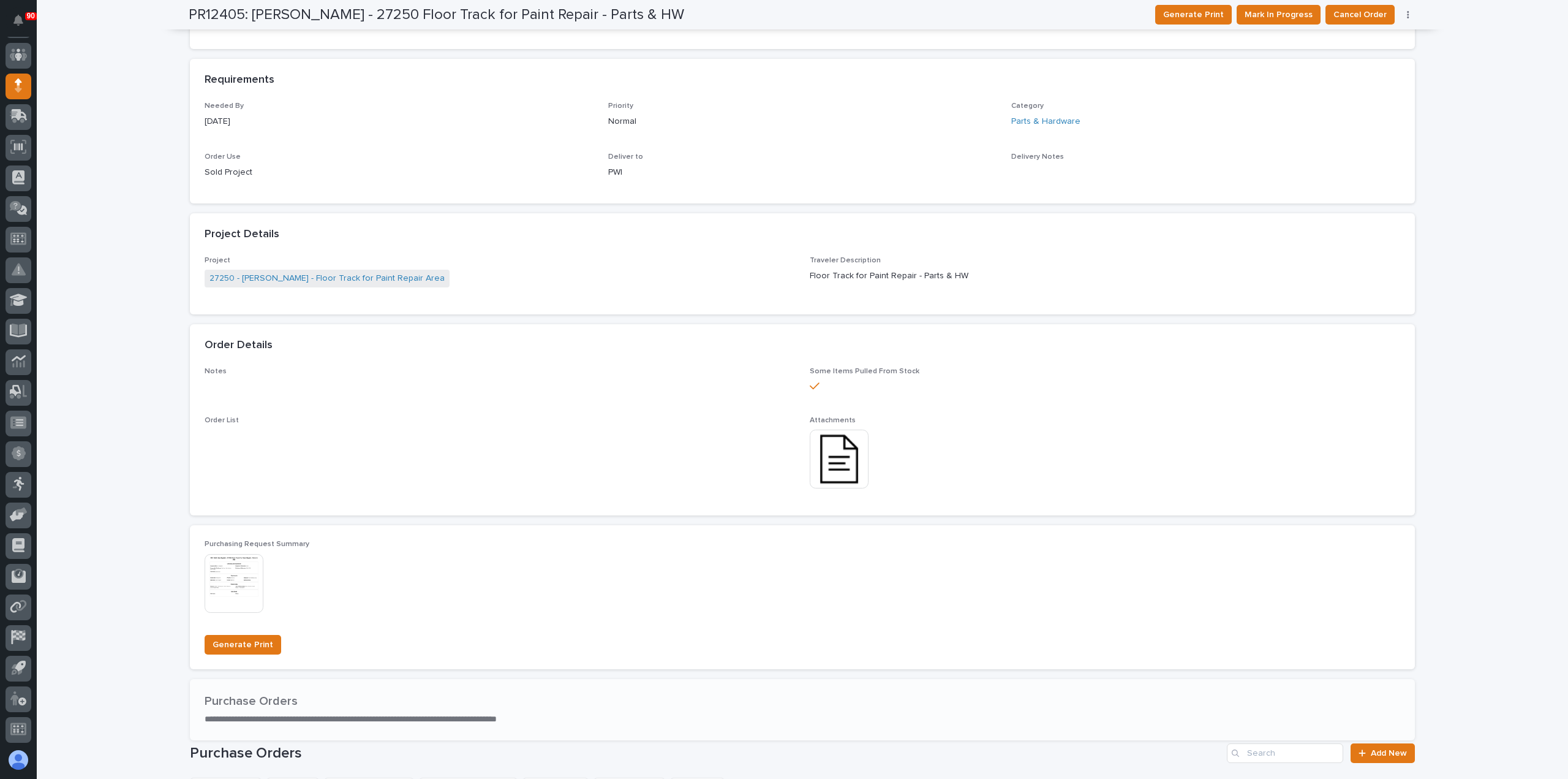
scroll to position [454, 0]
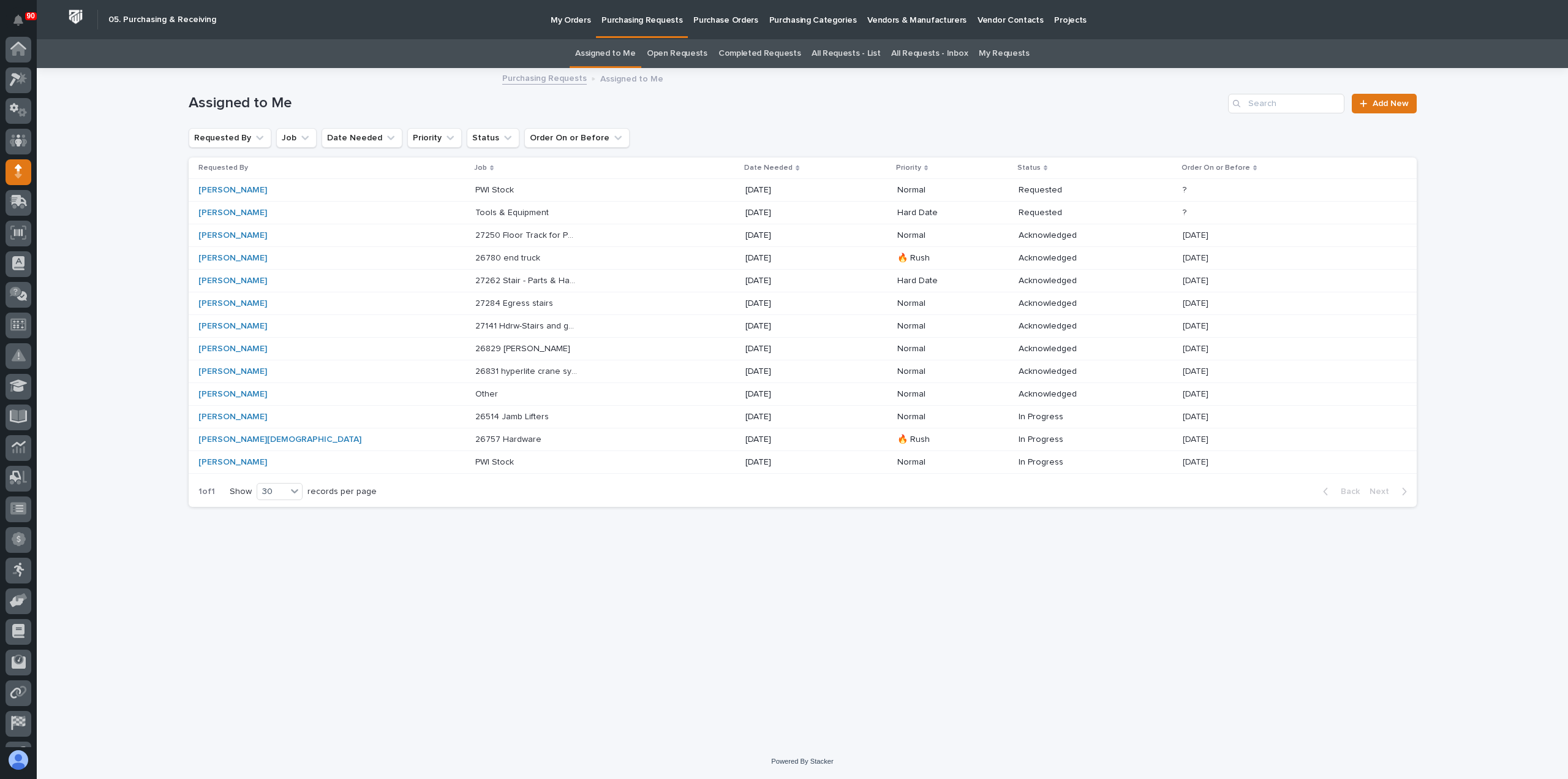
scroll to position [86, 0]
click at [572, 20] on p "My Orders" at bounding box center [571, 12] width 40 height 26
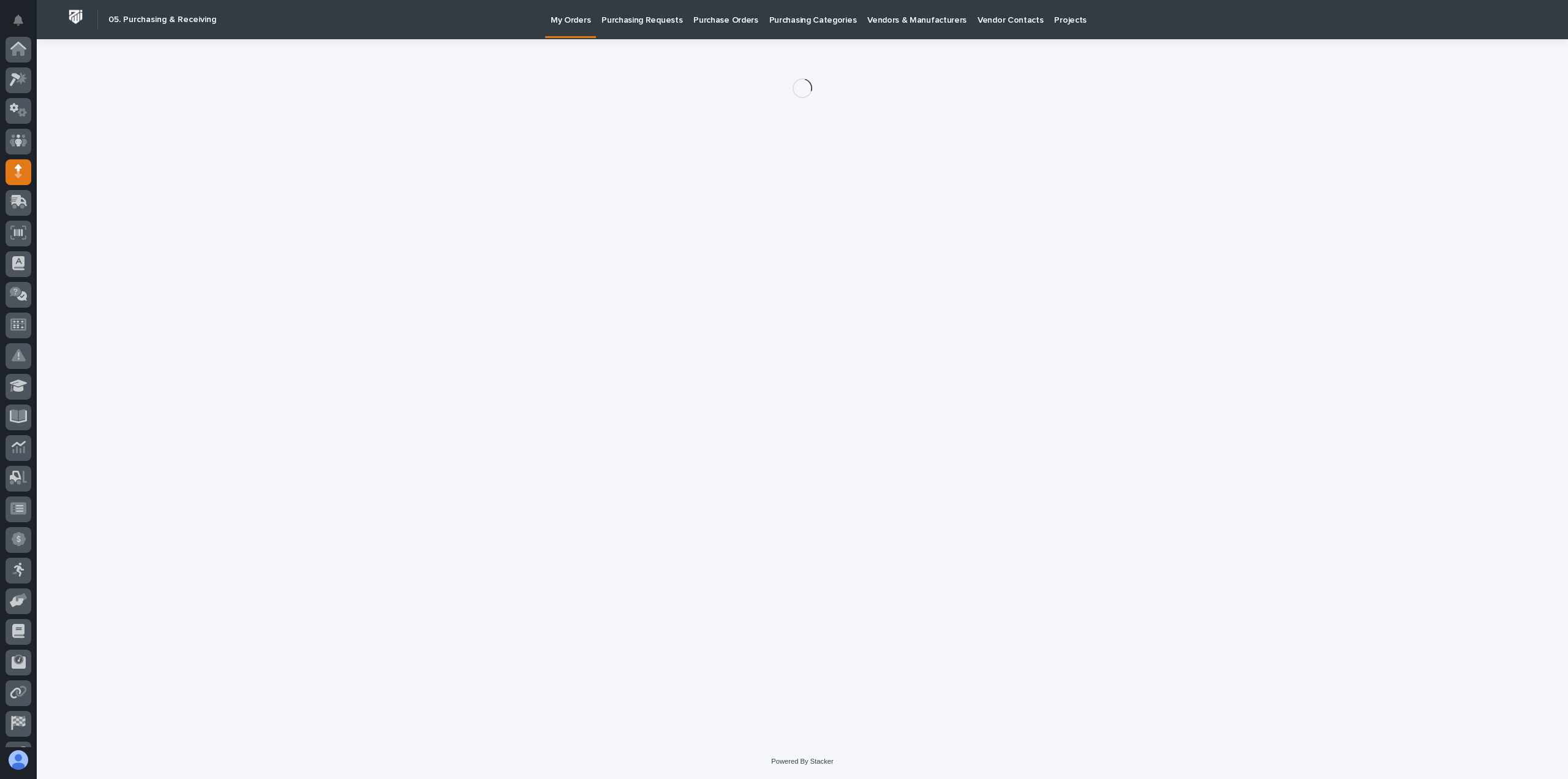
scroll to position [86, 0]
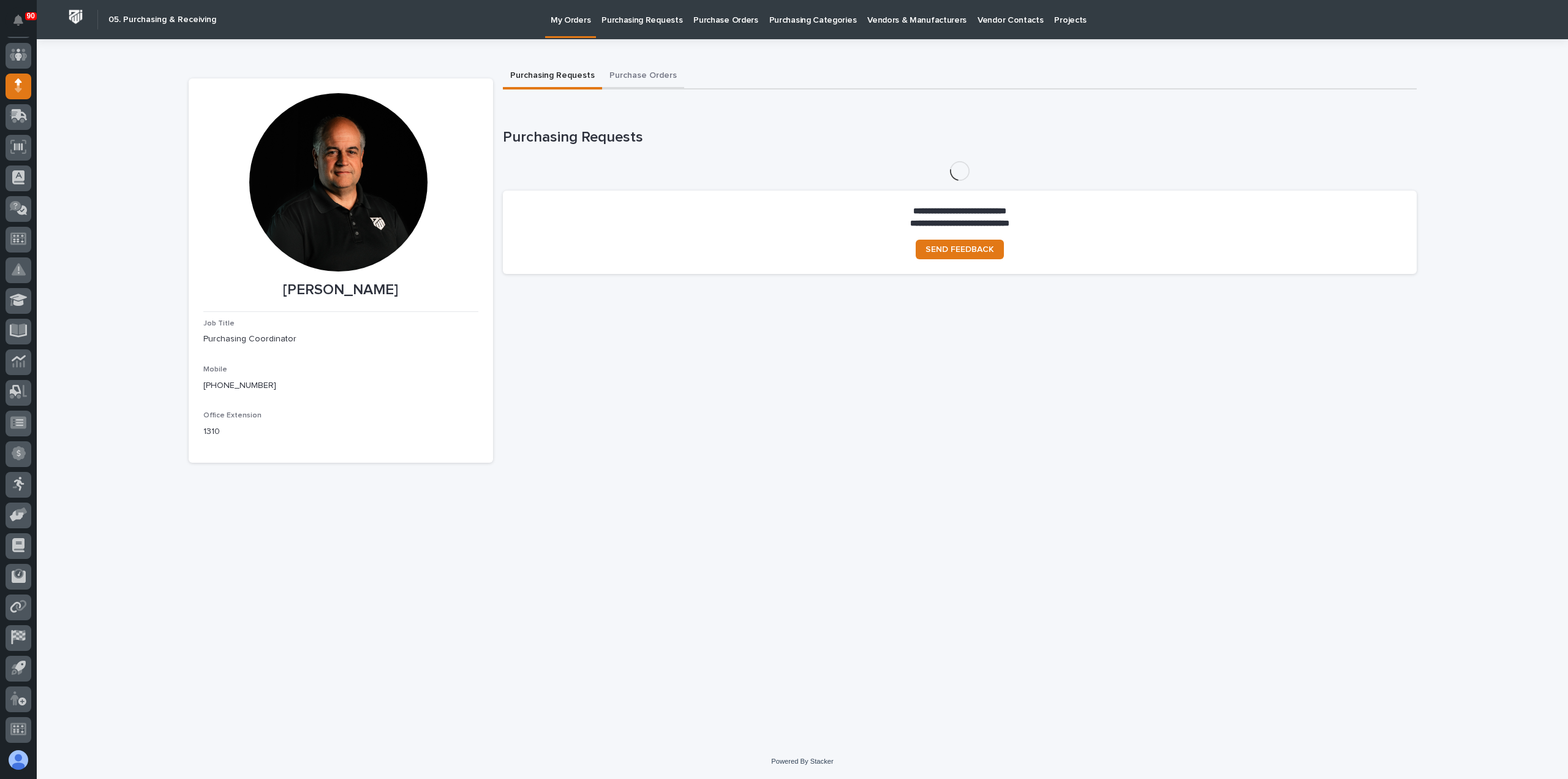
click at [647, 72] on button "Purchase Orders" at bounding box center [643, 76] width 82 height 26
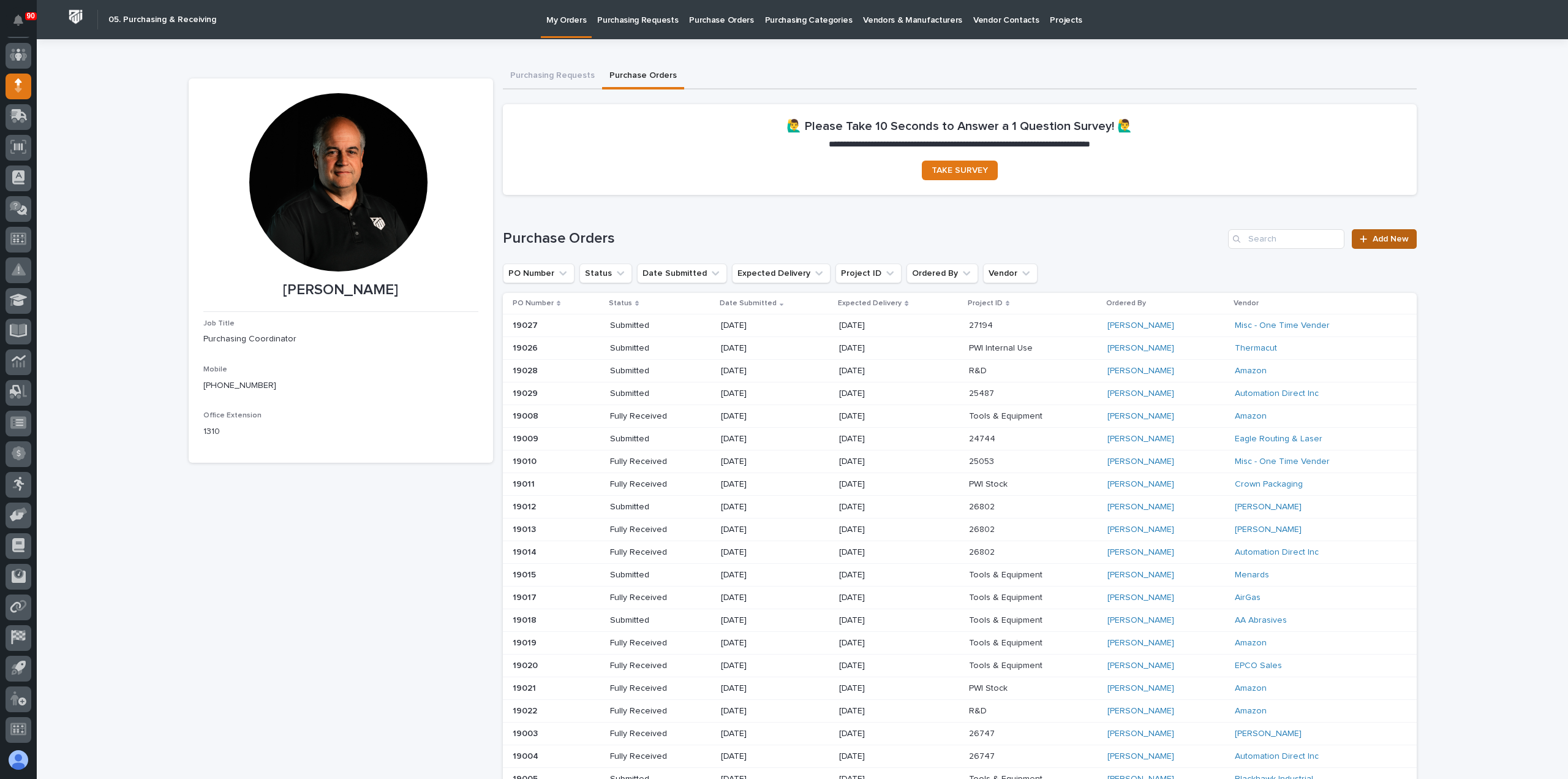
click at [1382, 232] on link "Add New" at bounding box center [1384, 239] width 64 height 19
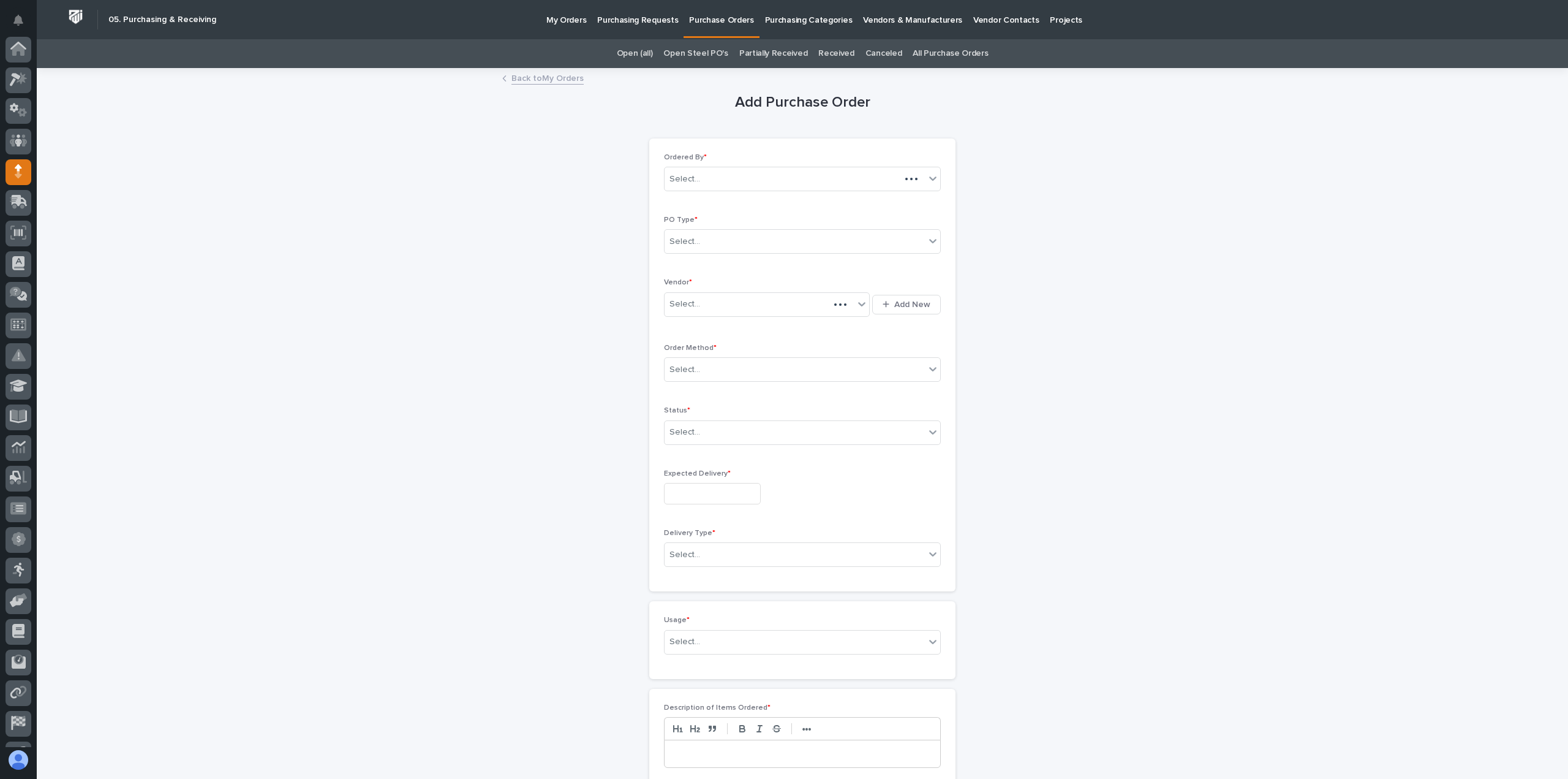
scroll to position [86, 0]
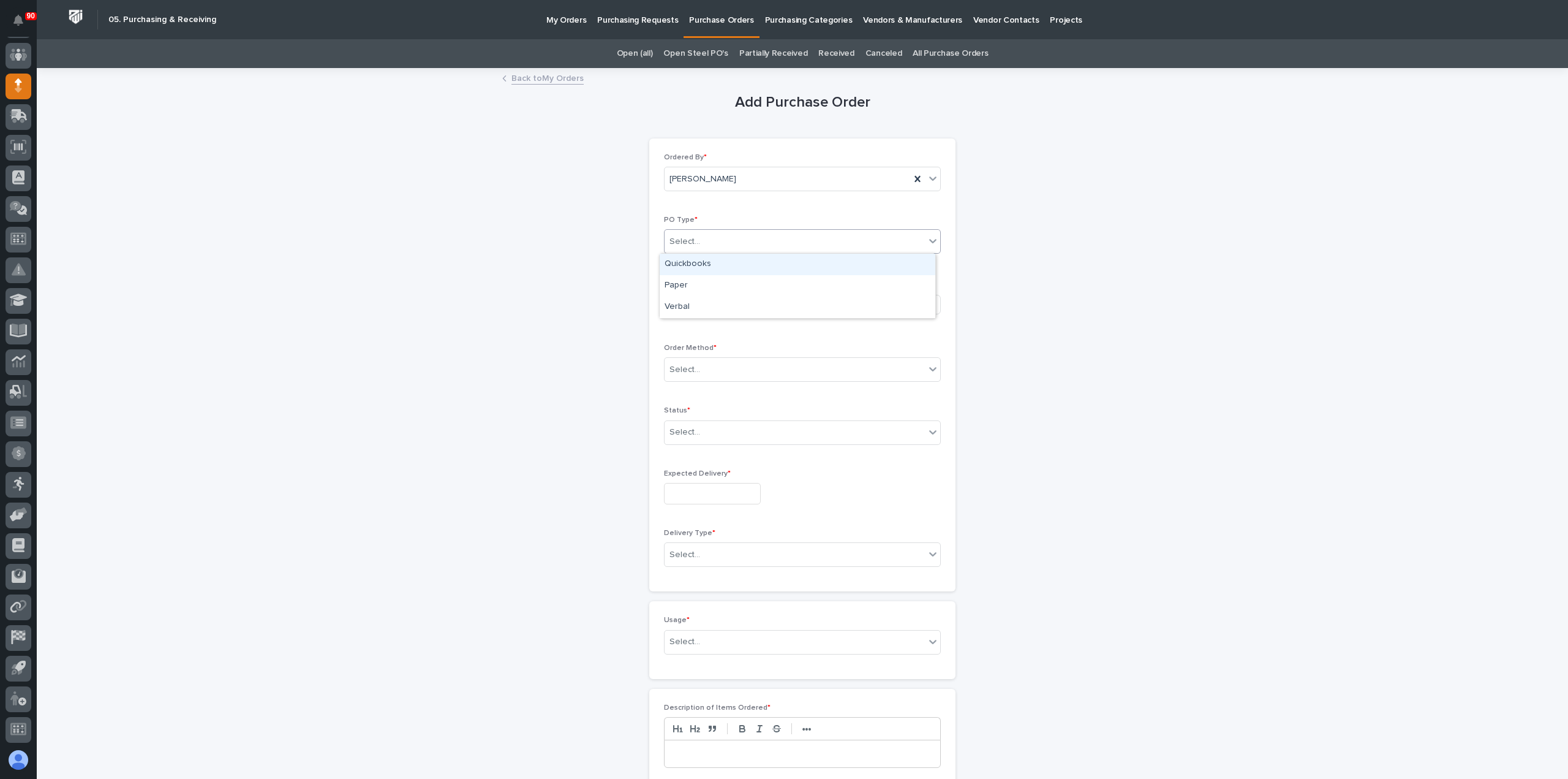
click at [730, 238] on div "Select..." at bounding box center [795, 241] width 260 height 20
click at [712, 282] on div "Paper" at bounding box center [797, 285] width 276 height 21
click at [710, 301] on div "Select..." at bounding box center [759, 304] width 189 height 20
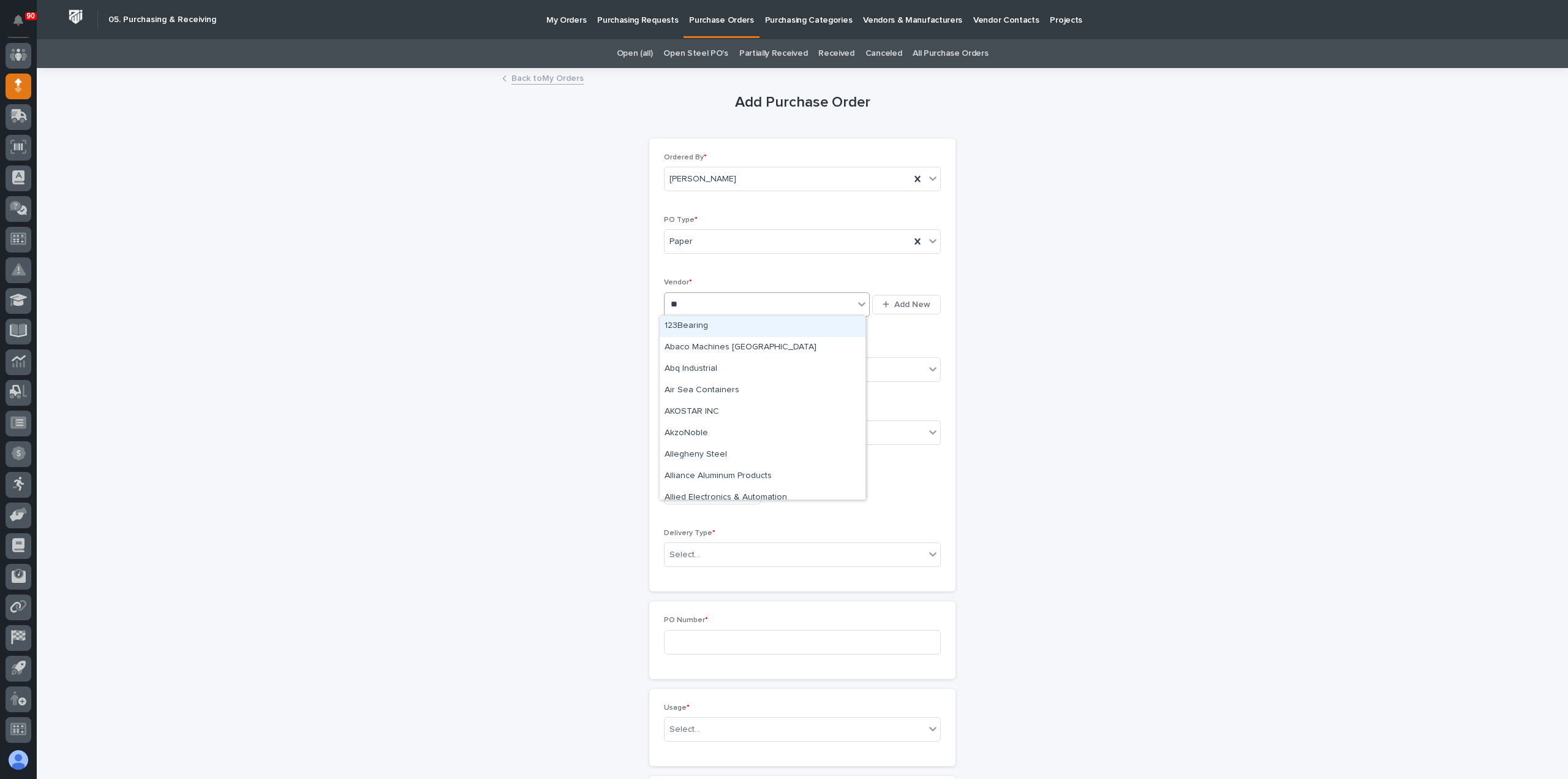
type input "***"
click at [718, 325] on div "NIA - [GEOGRAPHIC_DATA][US_STATE] Axle" at bounding box center [762, 326] width 206 height 21
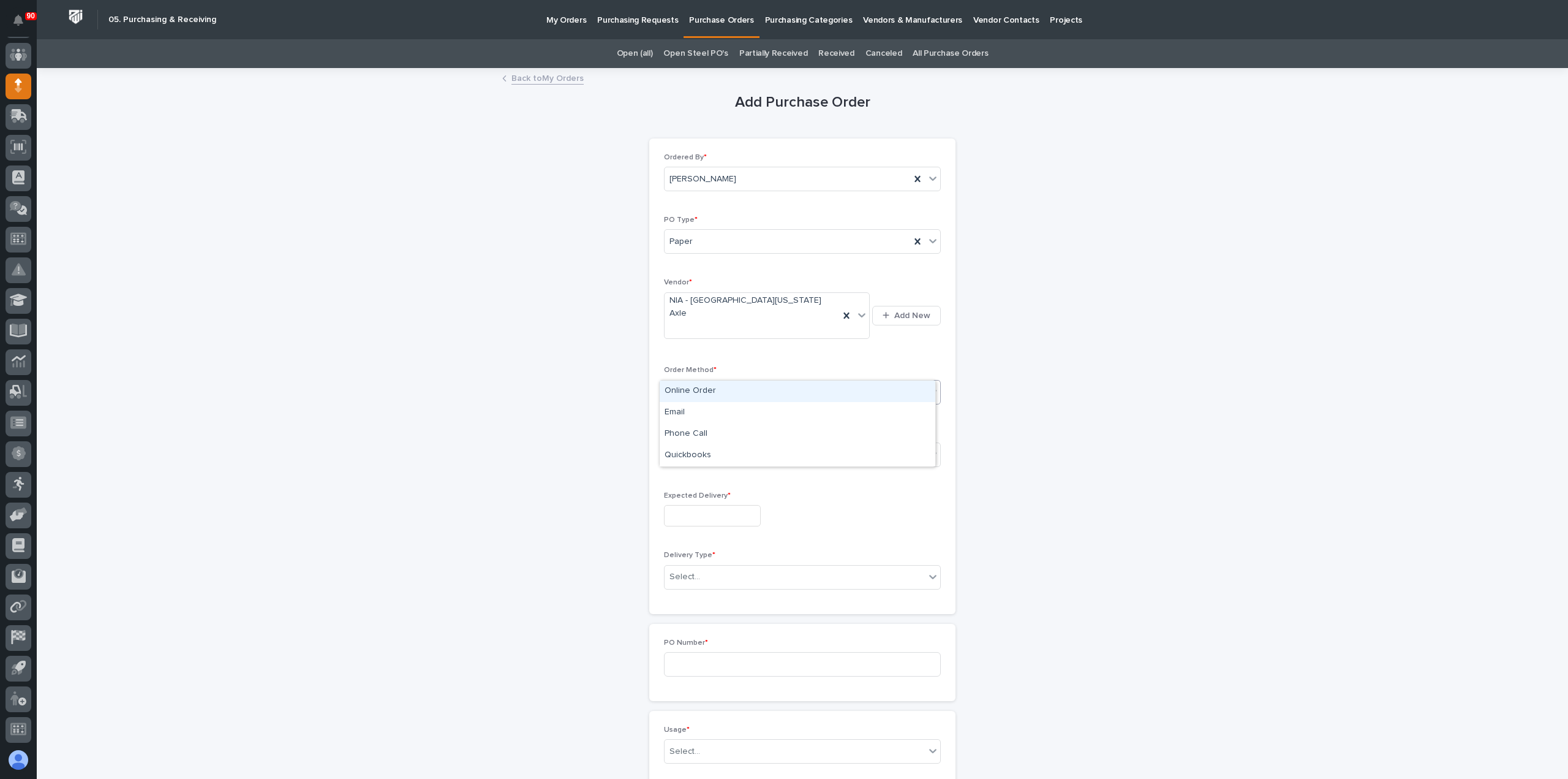
drag, startPoint x: 719, startPoint y: 359, endPoint x: 740, endPoint y: 383, distance: 31.9
click at [719, 382] on div "Select..." at bounding box center [795, 391] width 260 height 20
click at [700, 408] on div "Email" at bounding box center [797, 412] width 276 height 21
click at [726, 445] on div "Select..." at bounding box center [795, 454] width 260 height 20
drag, startPoint x: 705, startPoint y: 462, endPoint x: 724, endPoint y: 486, distance: 30.6
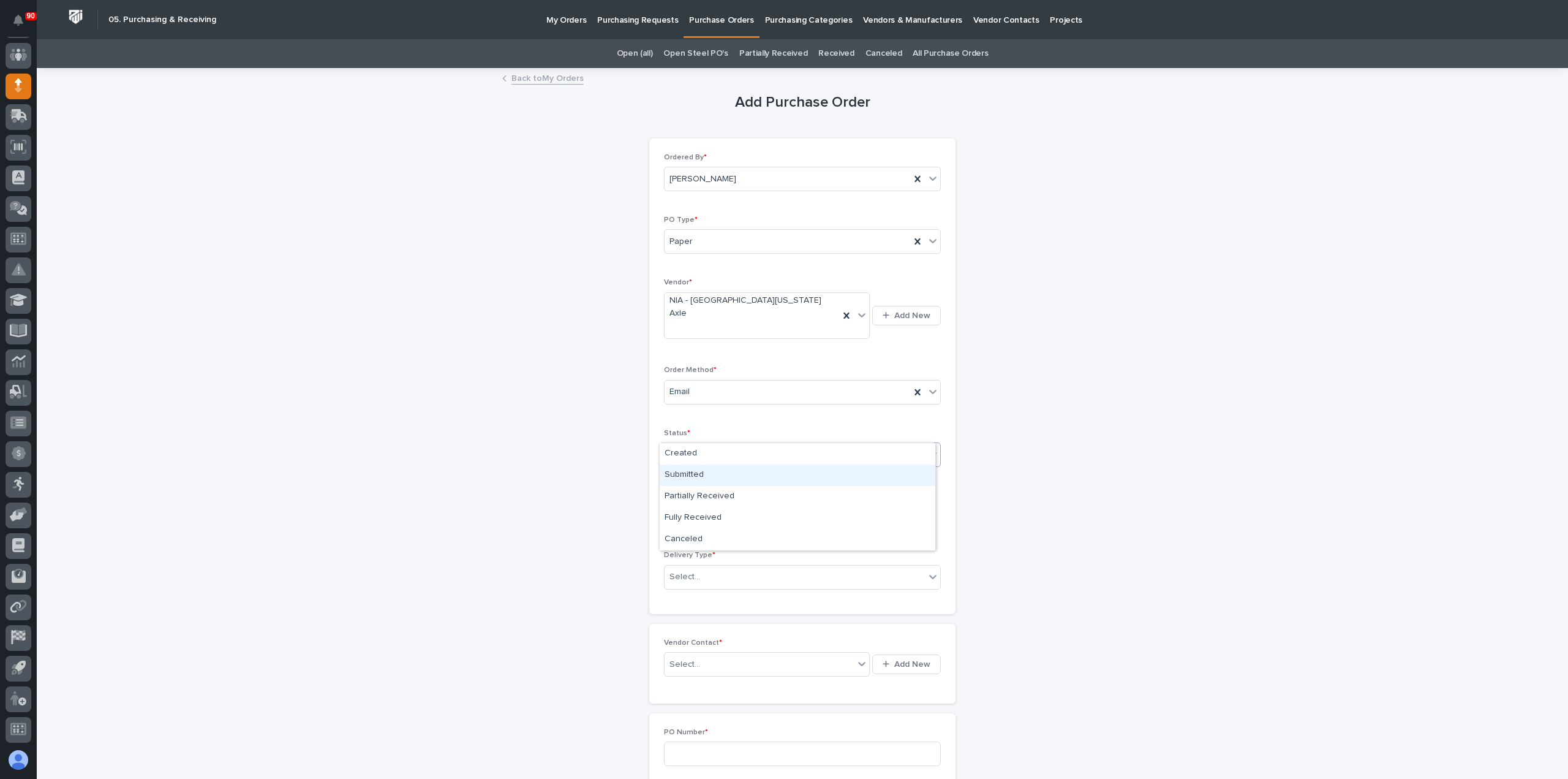
click at [697, 472] on div "Submitted" at bounding box center [797, 475] width 276 height 21
click at [721, 505] on input "text" at bounding box center [712, 515] width 97 height 21
click at [766, 302] on span "Next Month" at bounding box center [766, 301] width 0 height 16
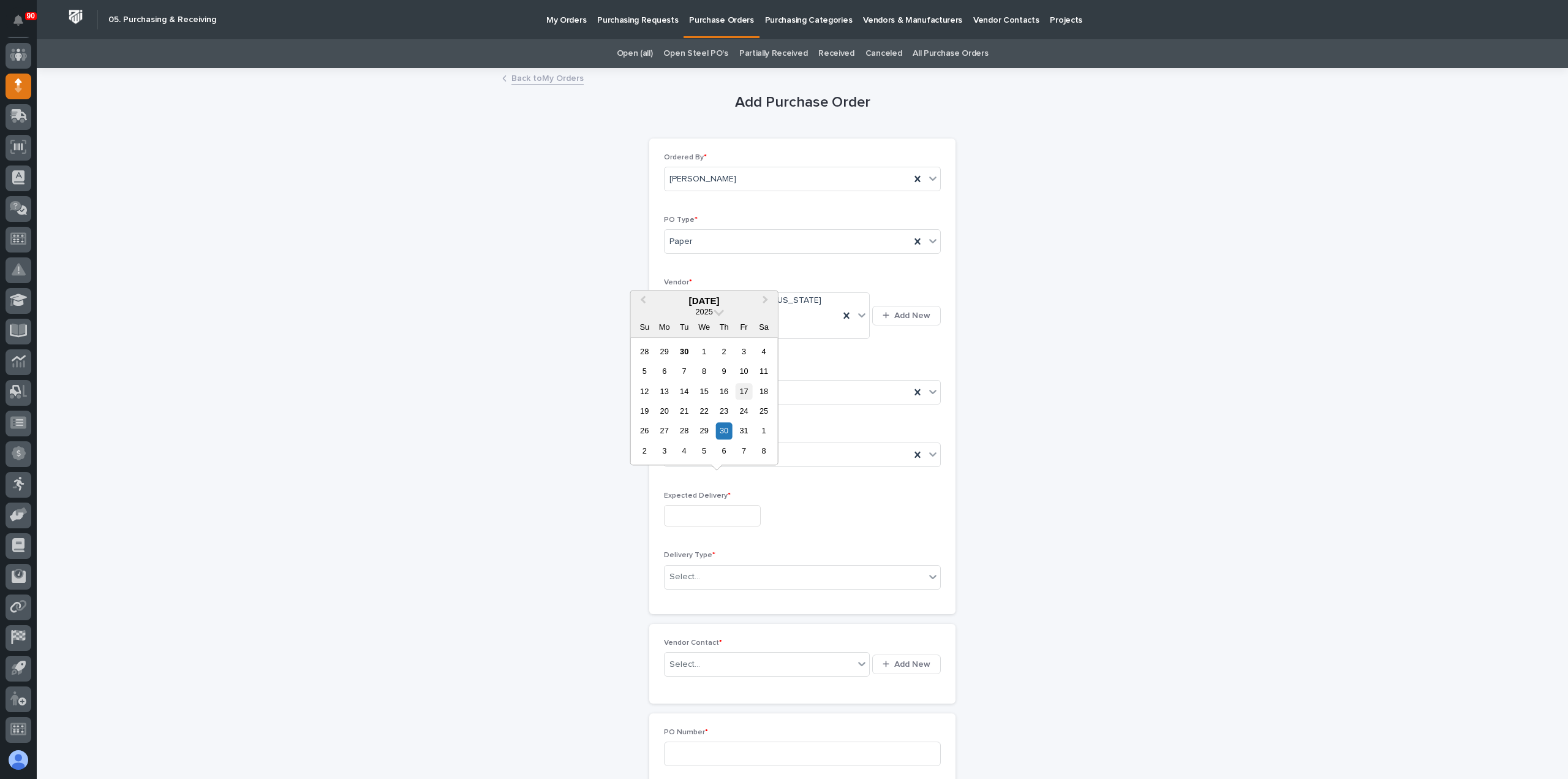
click at [746, 389] on div "17" at bounding box center [744, 391] width 17 height 17
type input "**********"
drag, startPoint x: 726, startPoint y: 547, endPoint x: 726, endPoint y: 554, distance: 7.0
click at [726, 567] on div "Select..." at bounding box center [795, 577] width 260 height 20
drag, startPoint x: 710, startPoint y: 584, endPoint x: 702, endPoint y: 597, distance: 15.3
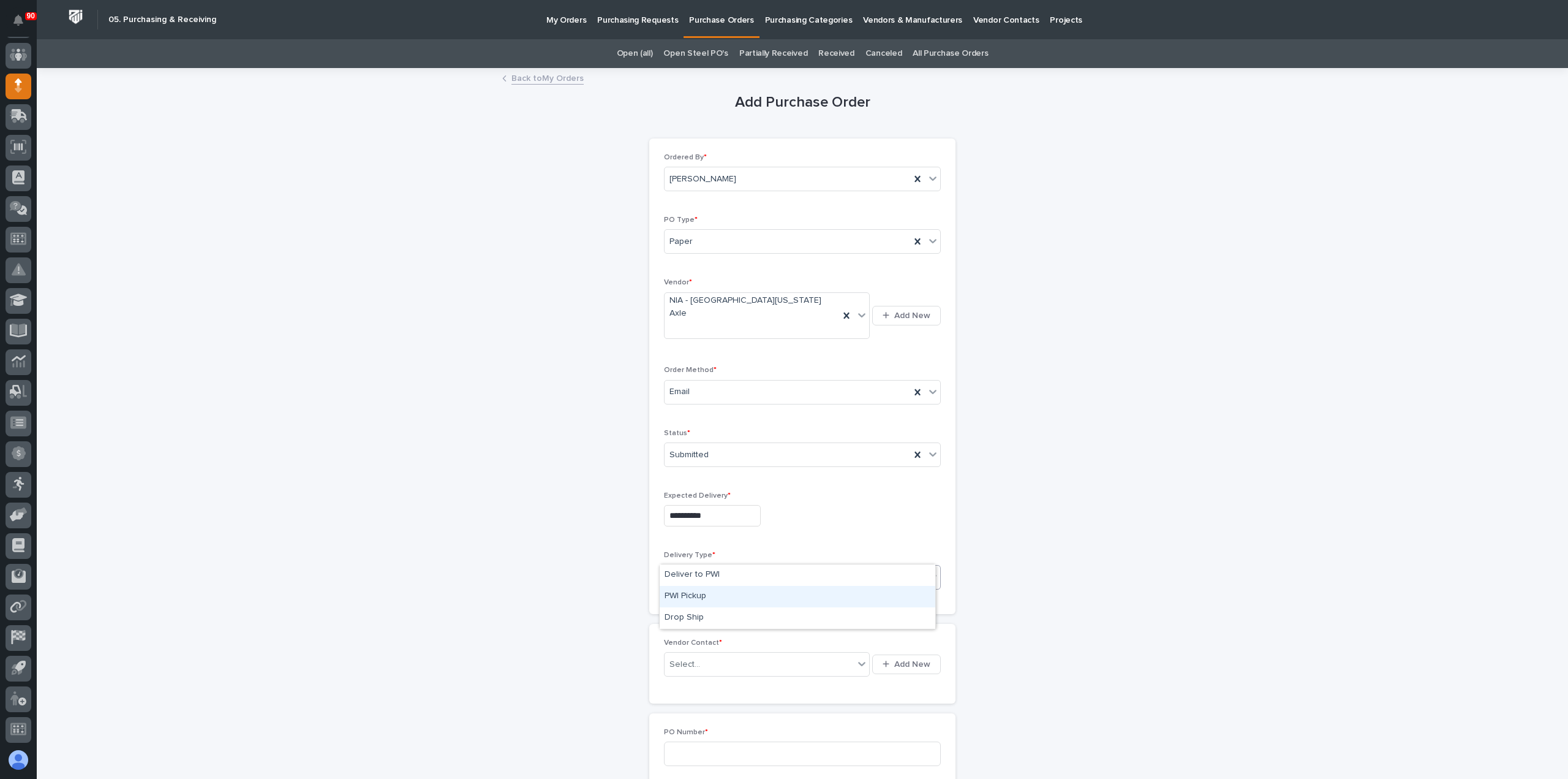
click at [701, 595] on div "PWI Pickup" at bounding box center [797, 596] width 276 height 21
click at [728, 654] on div "Select..." at bounding box center [759, 664] width 189 height 20
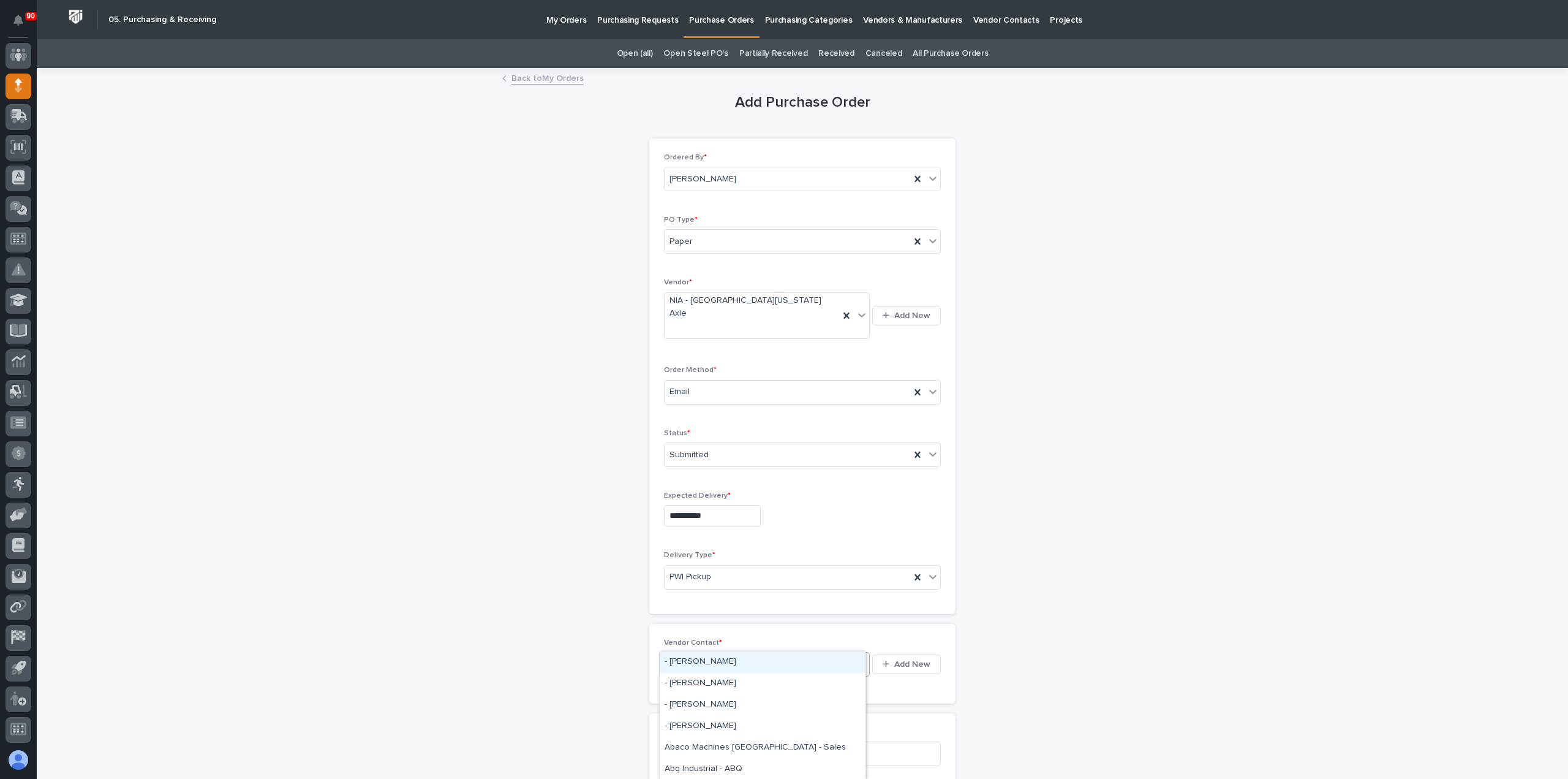
type input "***"
click at [721, 659] on div "NIA - [GEOGRAPHIC_DATA][US_STATE] Axle -" at bounding box center [762, 662] width 206 height 21
drag, startPoint x: 721, startPoint y: 726, endPoint x: 1099, endPoint y: 742, distance: 378.3
click at [732, 764] on input at bounding box center [802, 776] width 277 height 24
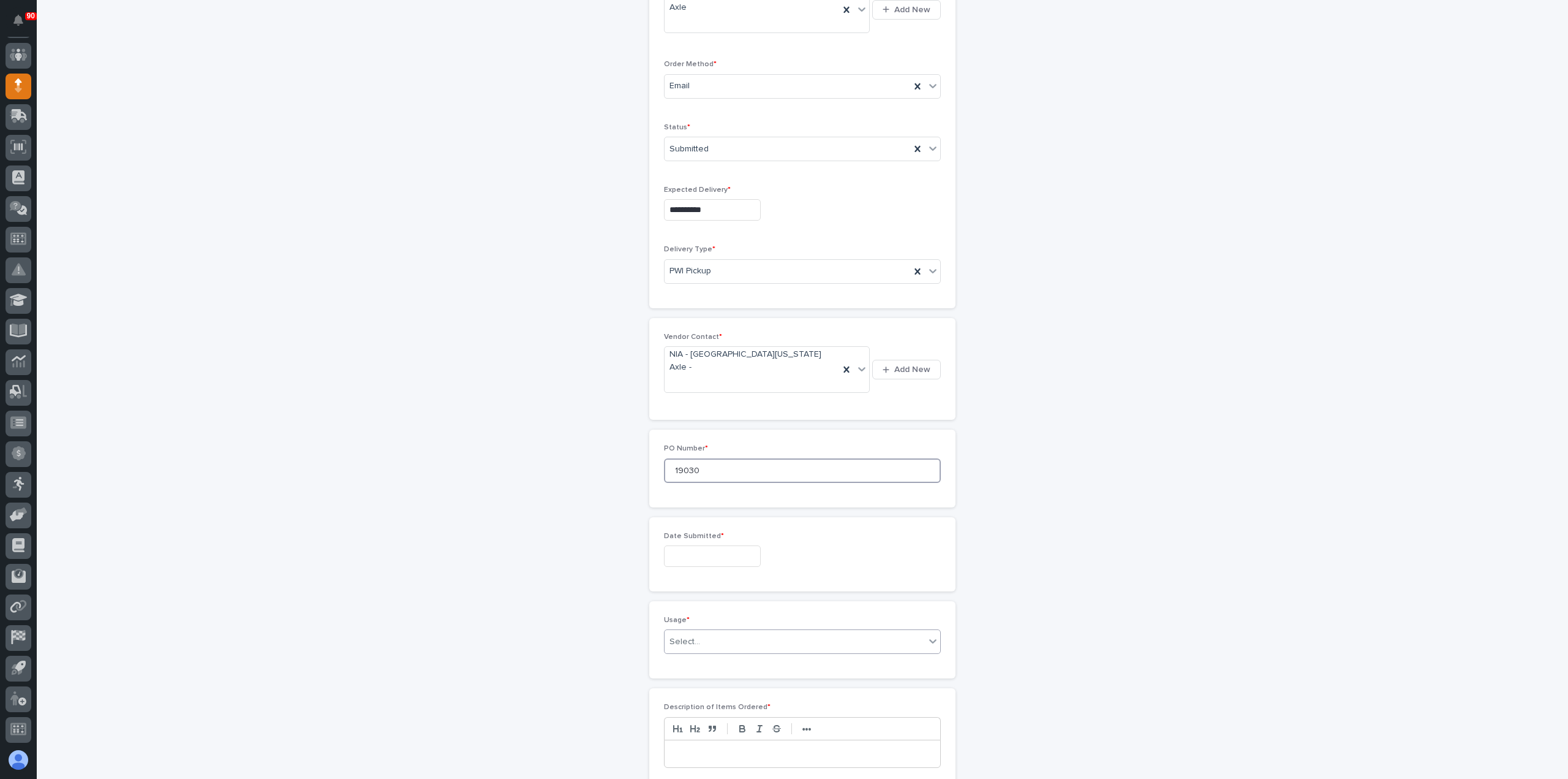
scroll to position [306, 0]
type input "19030"
click at [712, 545] on input "text" at bounding box center [712, 555] width 97 height 21
click at [700, 448] on div "1" at bounding box center [704, 447] width 17 height 17
type input "**********"
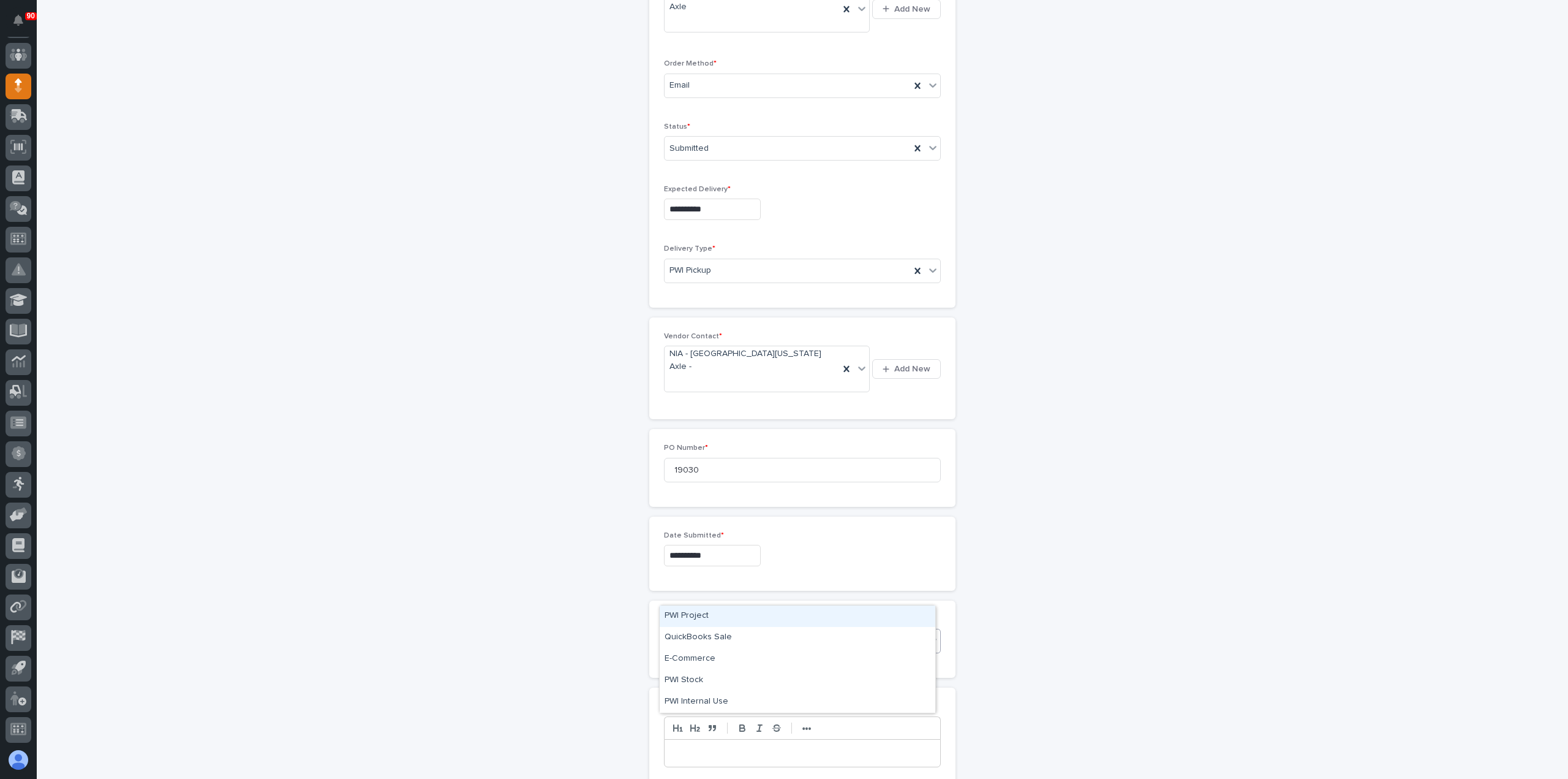
click at [734, 631] on div "Select..." at bounding box center [795, 641] width 260 height 20
click at [689, 679] on div "PWI Stock" at bounding box center [797, 680] width 276 height 21
click at [707, 747] on p at bounding box center [802, 753] width 258 height 12
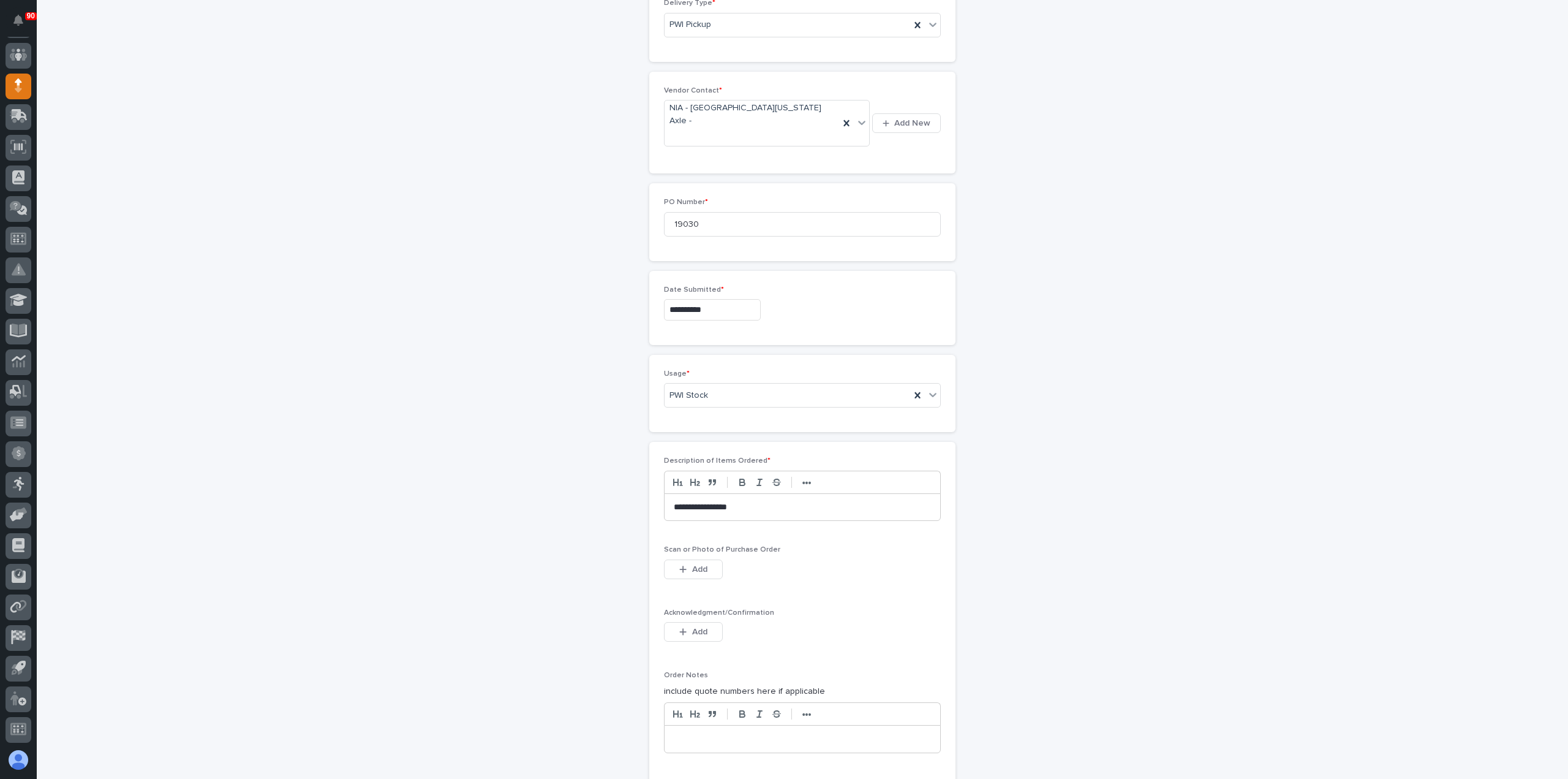
scroll to position [613, 0]
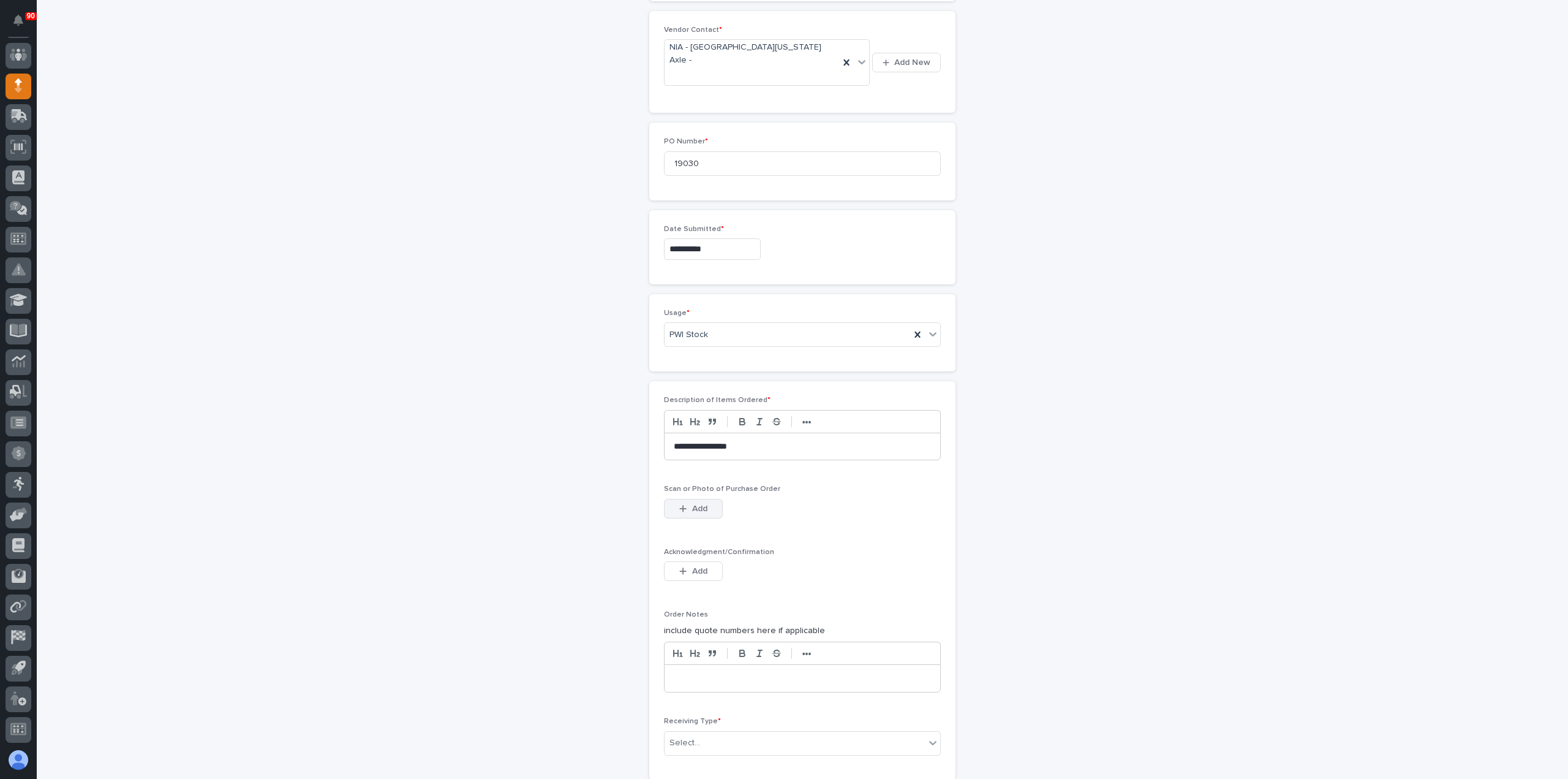
click at [694, 503] on span "Add" at bounding box center [700, 508] width 15 height 11
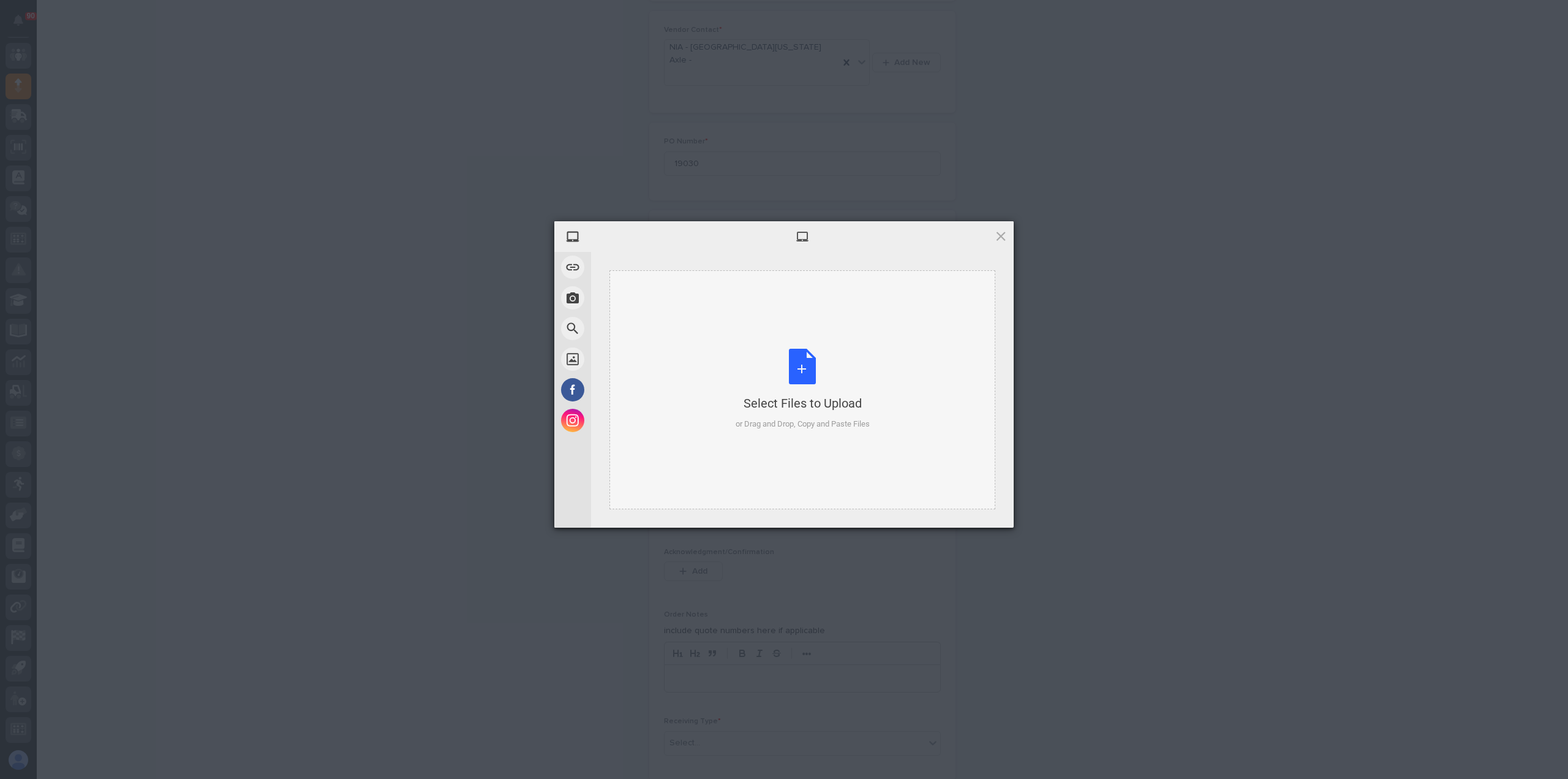
click at [802, 364] on div "Select Files to Upload or Drag and Drop, Copy and Paste Files" at bounding box center [803, 389] width 134 height 82
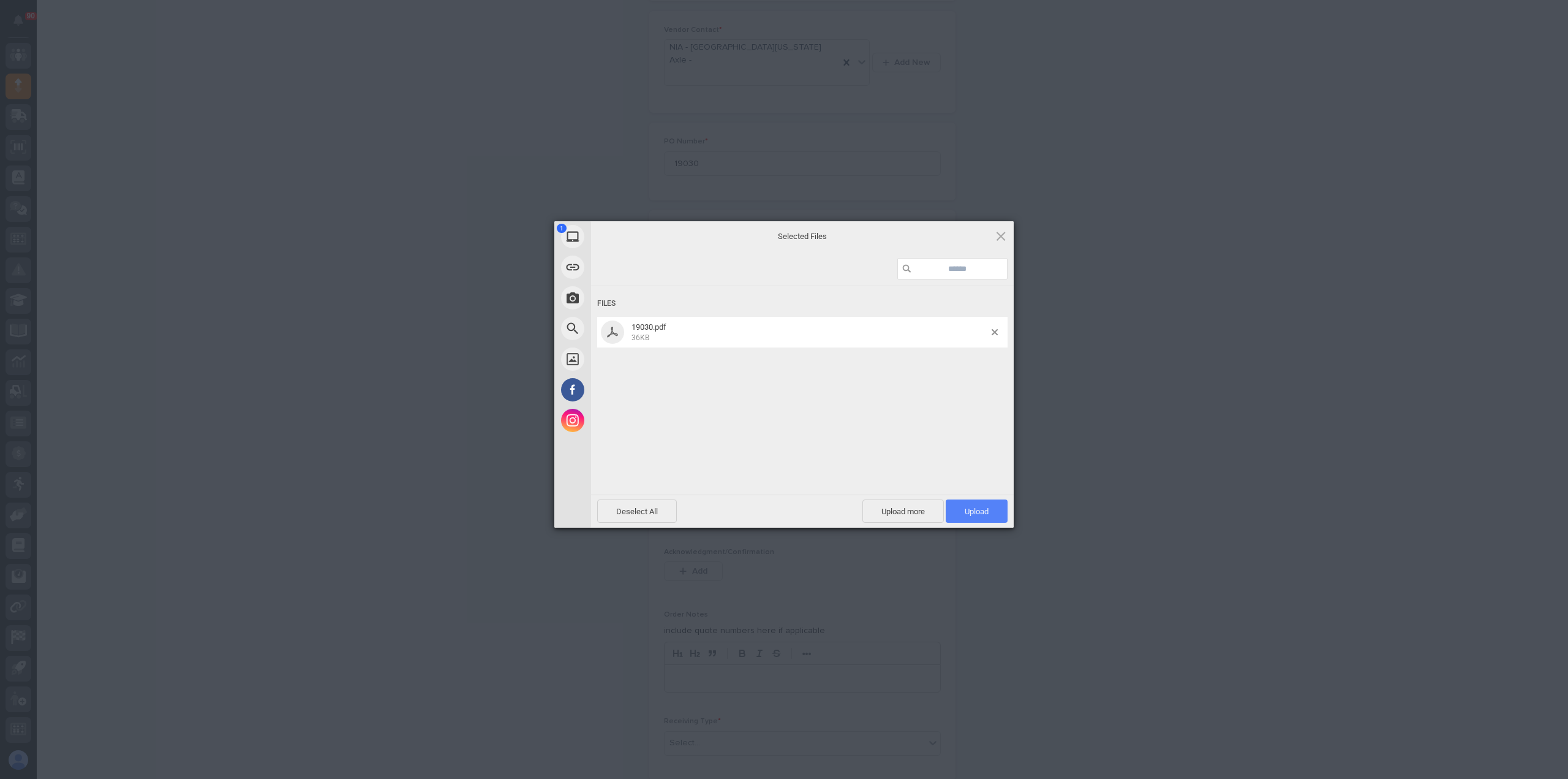
click at [975, 505] on span "Upload 1" at bounding box center [976, 511] width 62 height 24
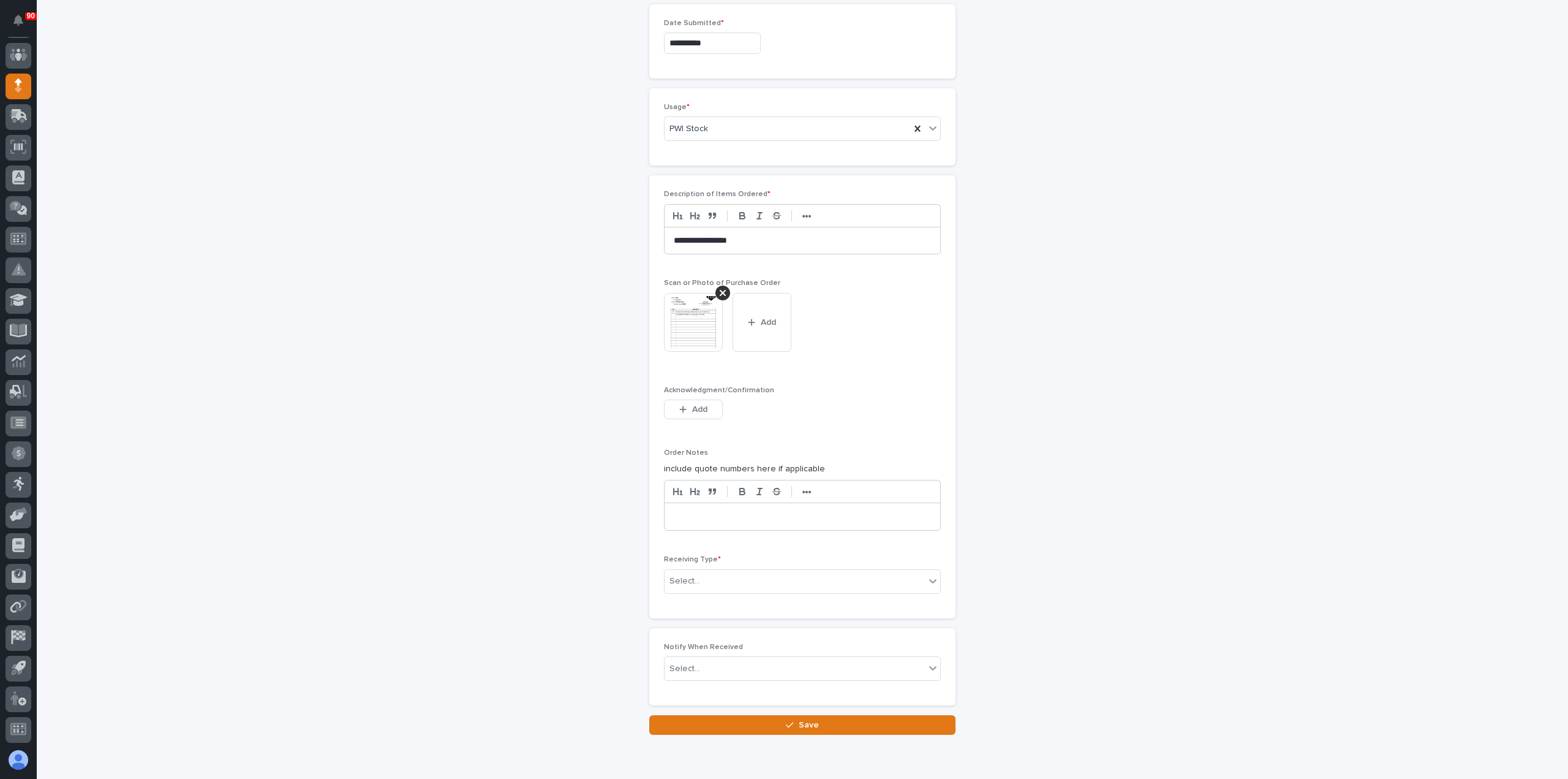
scroll to position [819, 0]
click at [728, 571] on div "Select..." at bounding box center [795, 580] width 260 height 20
click at [716, 614] on div "Deliver to" at bounding box center [797, 618] width 276 height 21
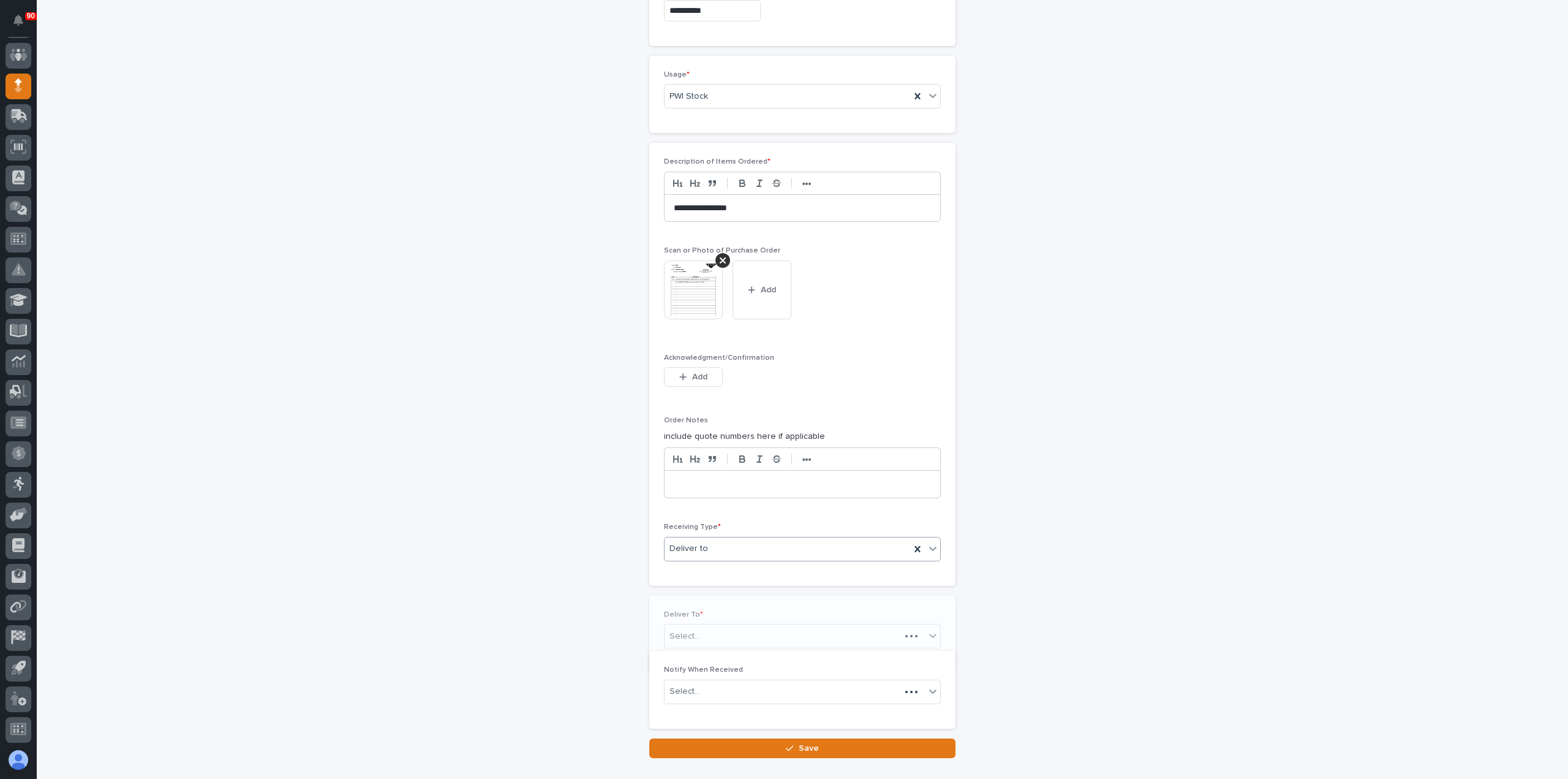
scroll to position [863, 0]
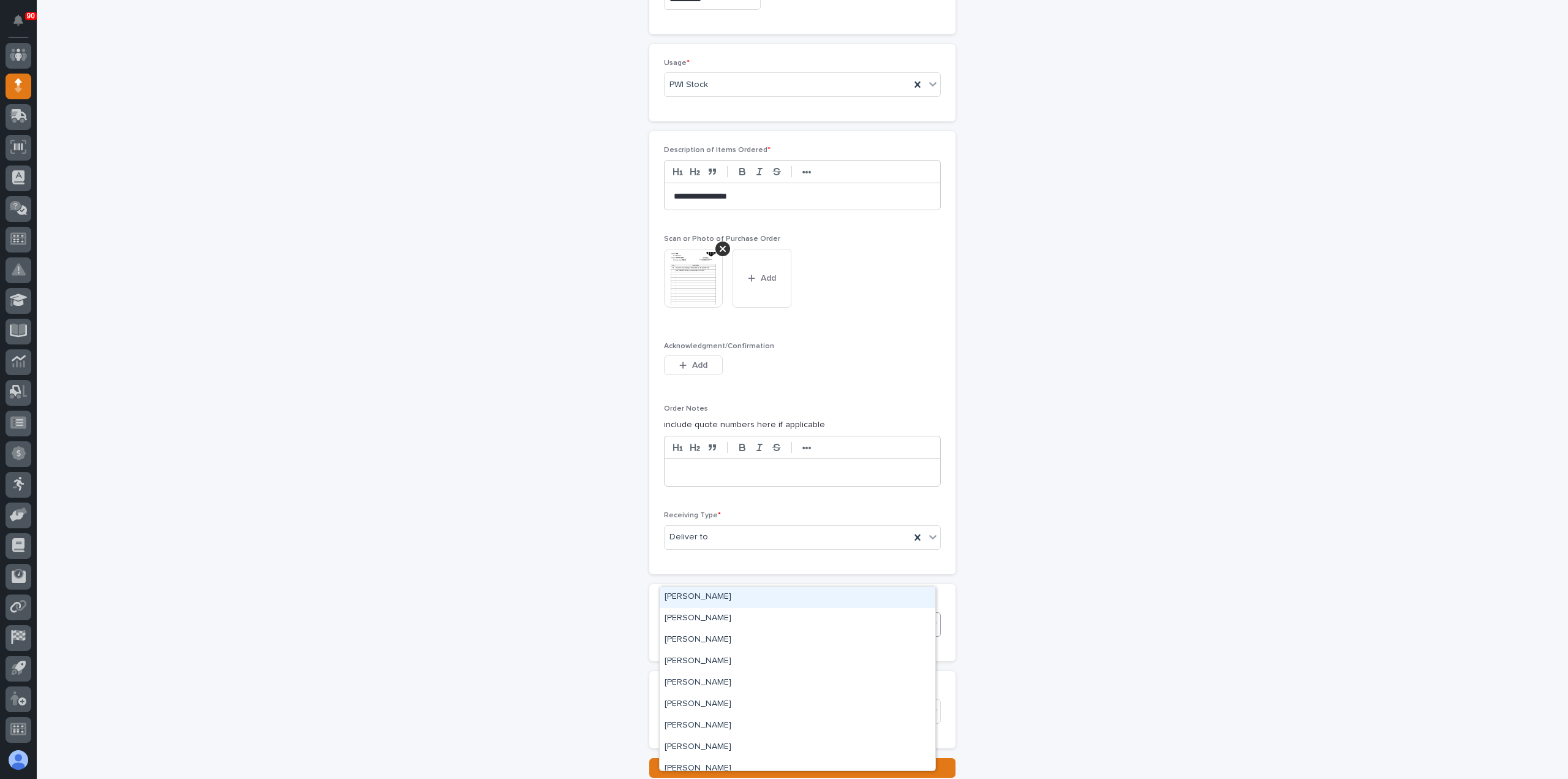
click at [732, 615] on div "Select..." at bounding box center [795, 625] width 260 height 20
type input "******"
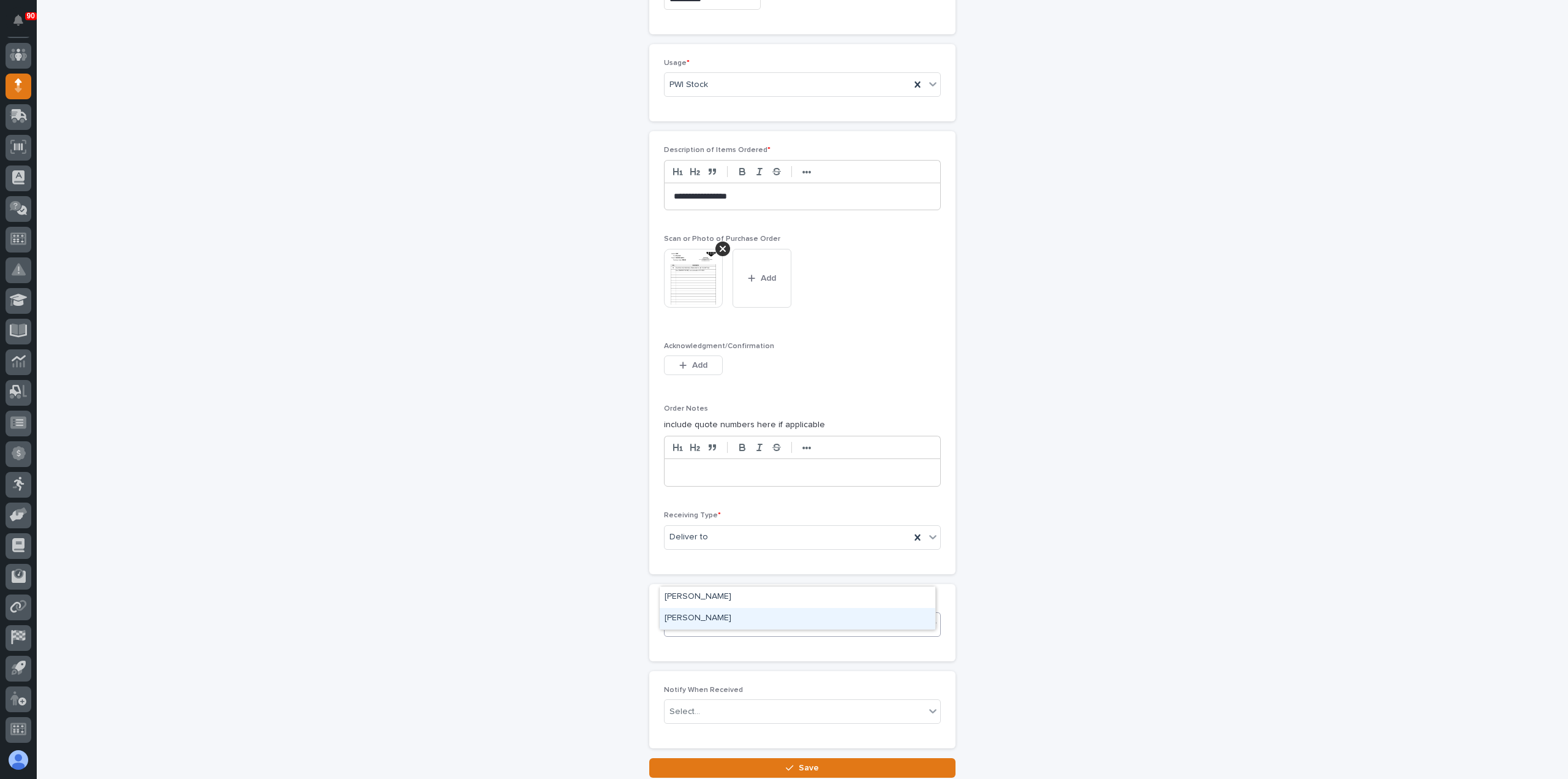
click at [700, 616] on div "[PERSON_NAME]" at bounding box center [797, 618] width 276 height 21
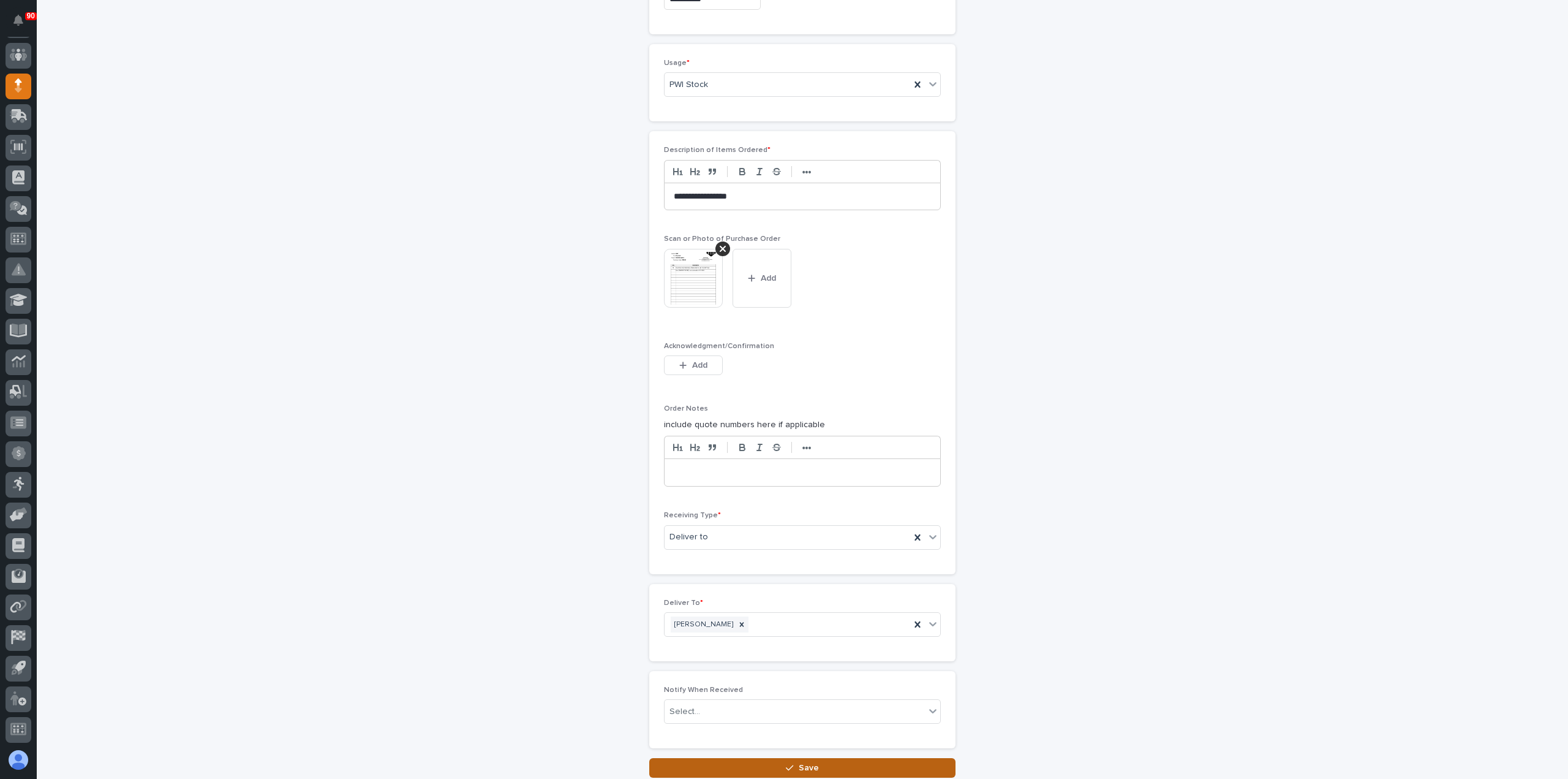
click at [789, 764] on icon "button" at bounding box center [789, 768] width 8 height 8
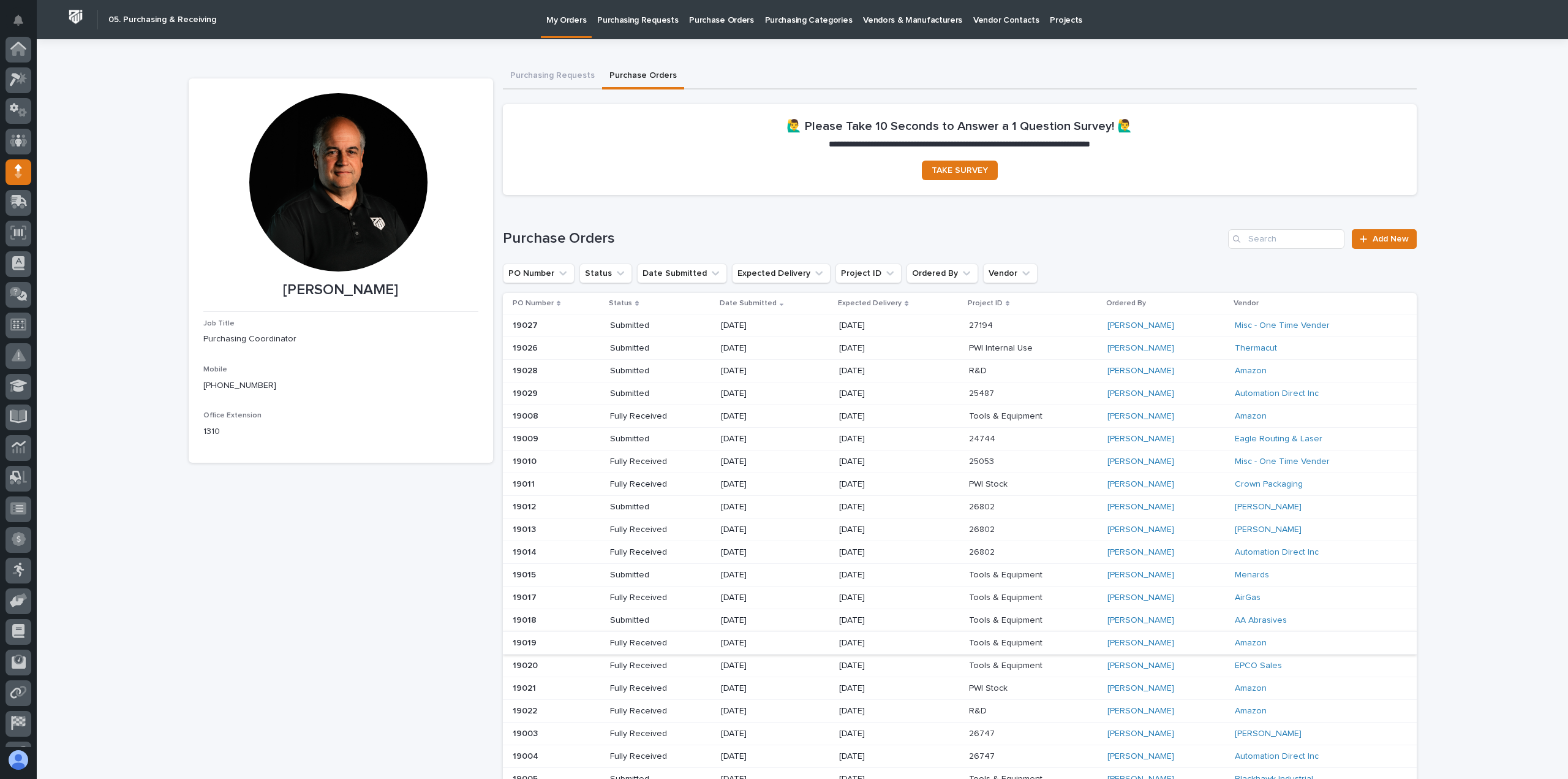
scroll to position [86, 0]
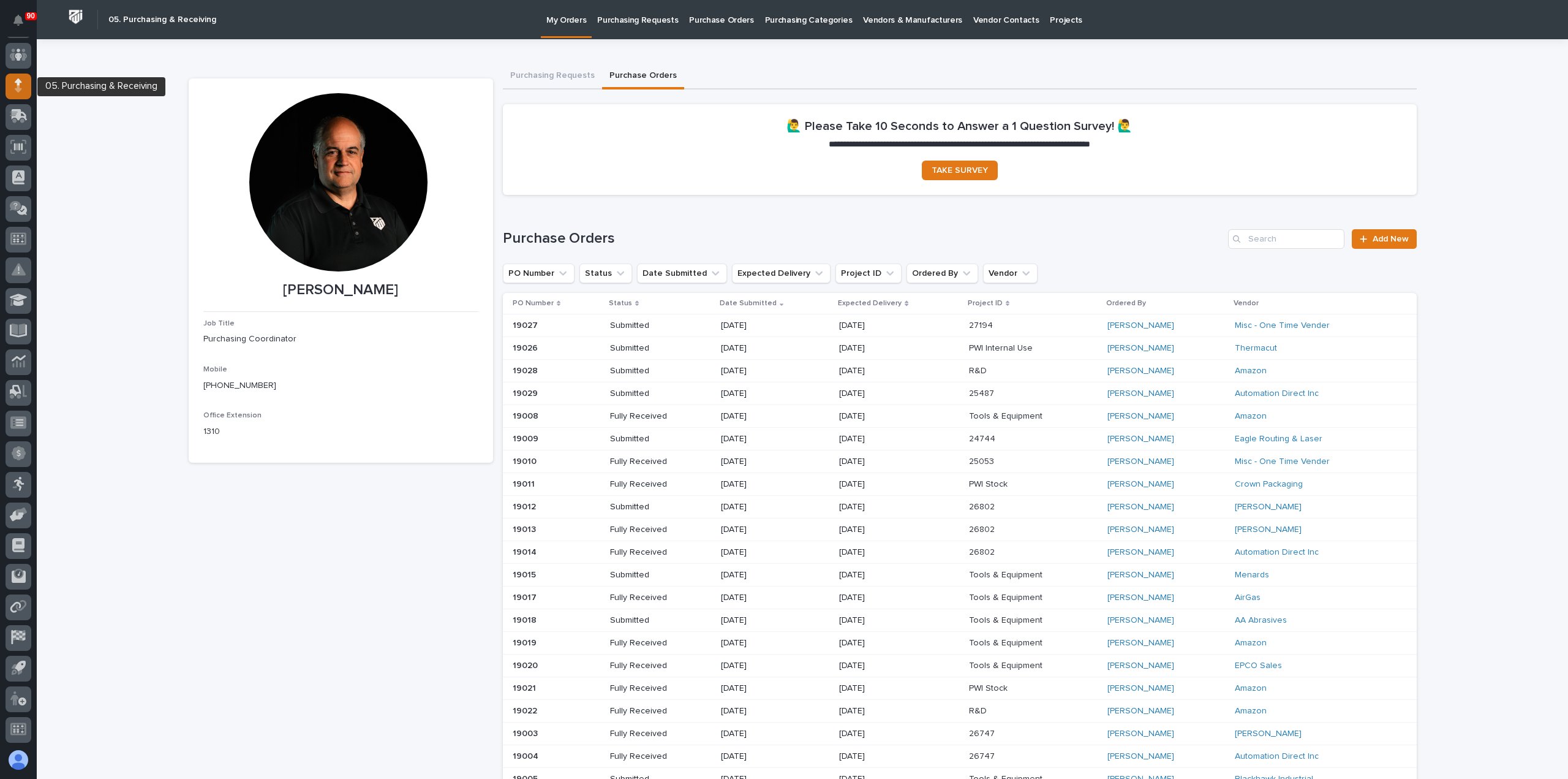
click at [16, 89] on icon at bounding box center [18, 89] width 7 height 7
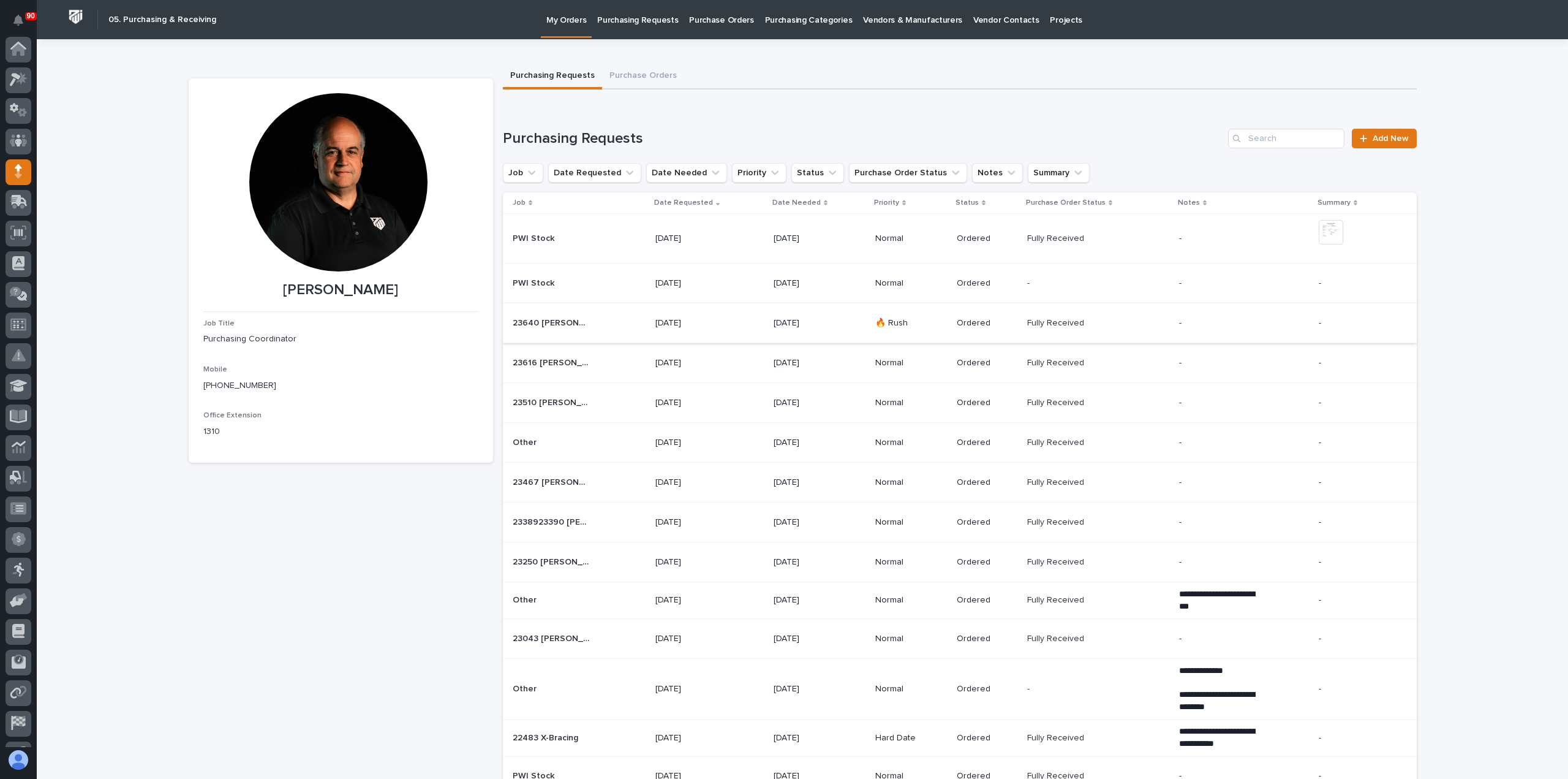
scroll to position [86, 0]
click at [664, 75] on button "Purchase Orders" at bounding box center [643, 76] width 82 height 26
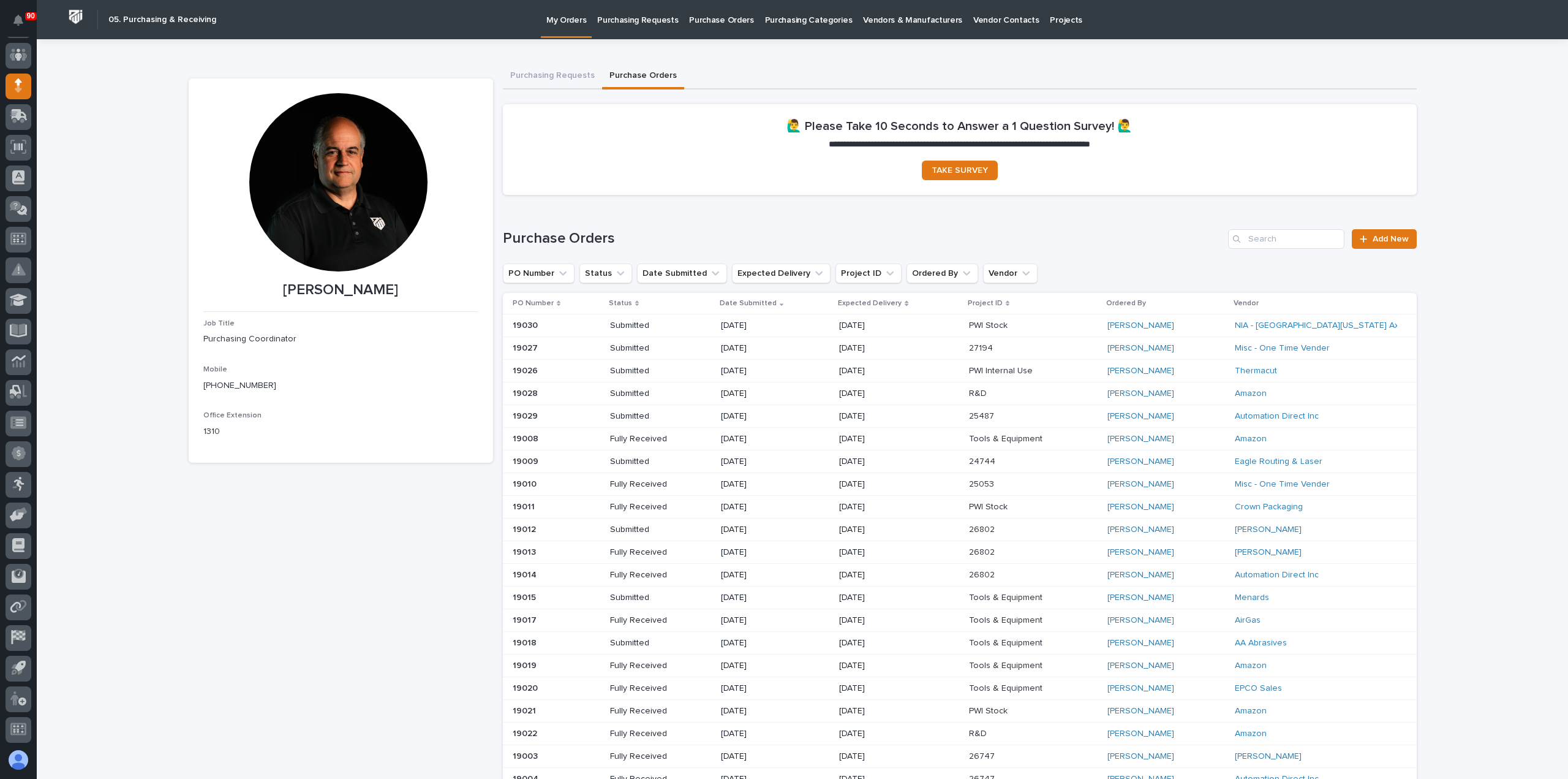
click at [630, 20] on p "Purchasing Requests" at bounding box center [638, 12] width 81 height 26
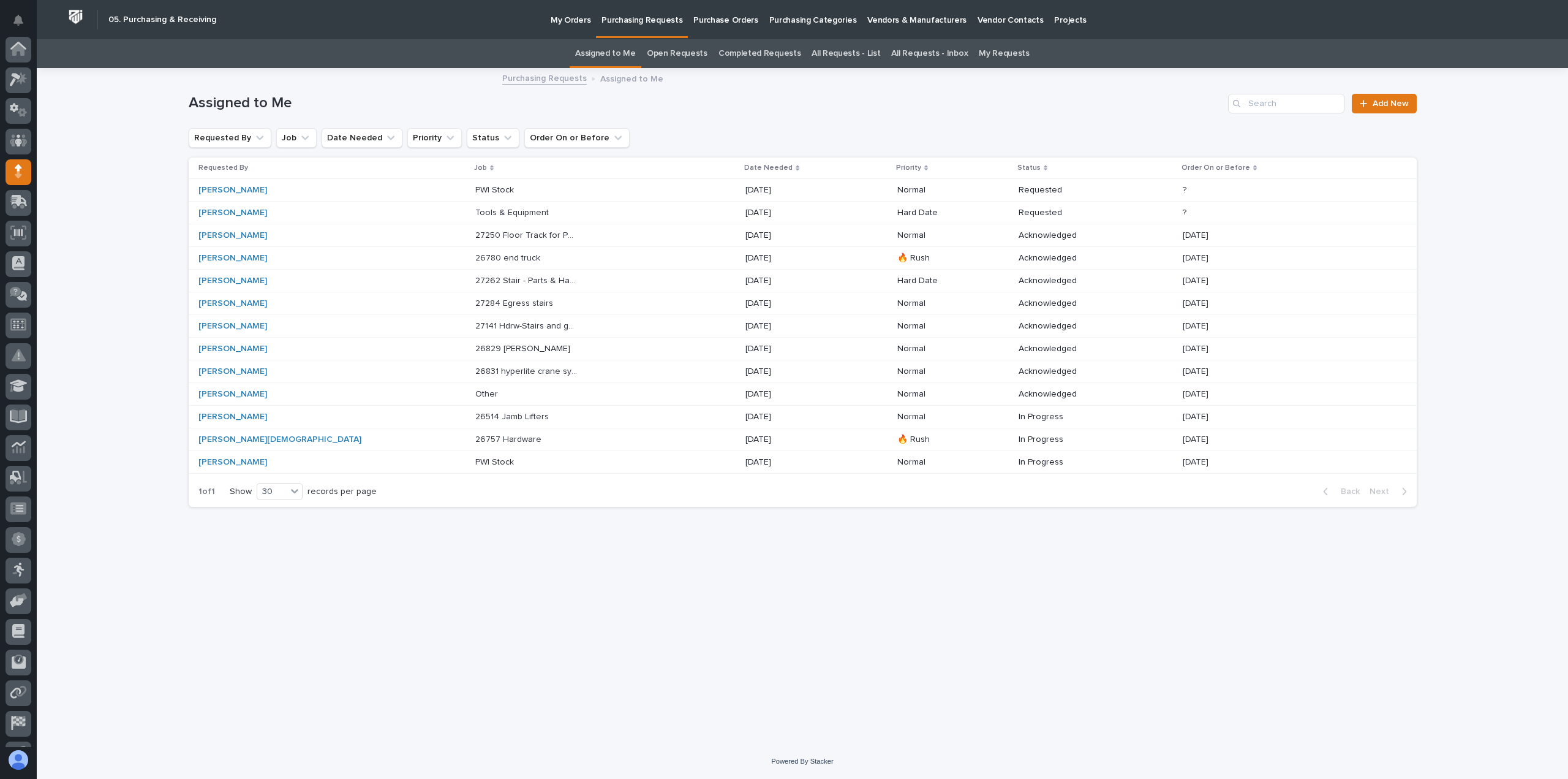
scroll to position [86, 0]
click at [476, 412] on p "26514 Jamb Lifters" at bounding box center [514, 415] width 76 height 13
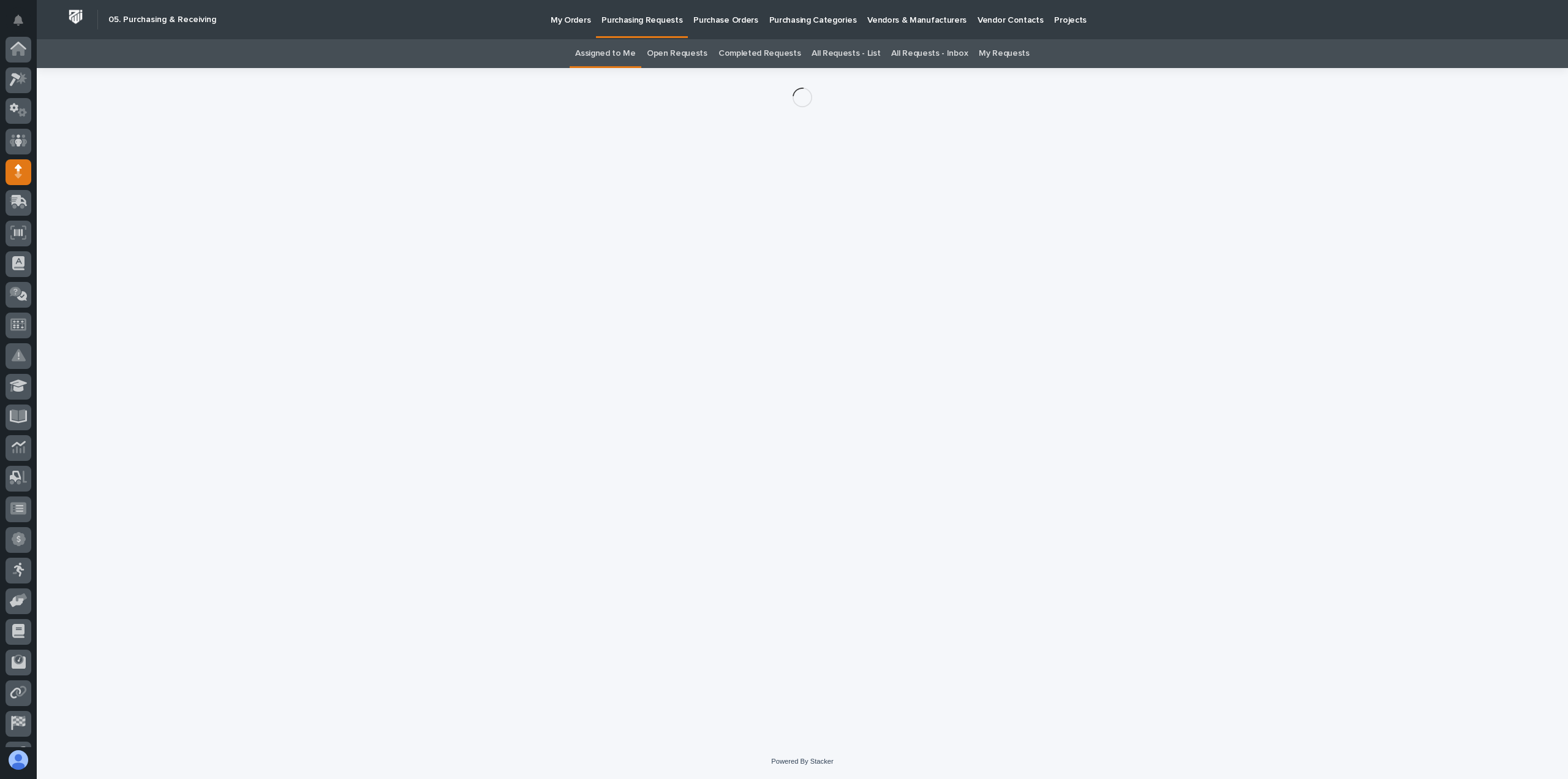
scroll to position [86, 0]
